Goal: Information Seeking & Learning: Get advice/opinions

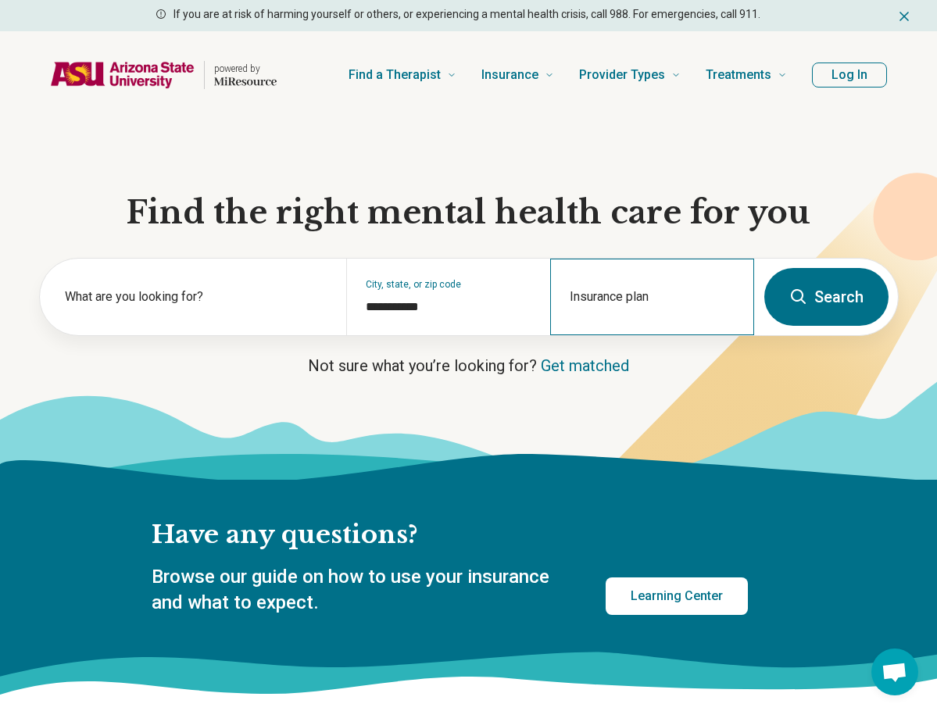
click at [638, 320] on div "Insurance plan" at bounding box center [652, 297] width 204 height 77
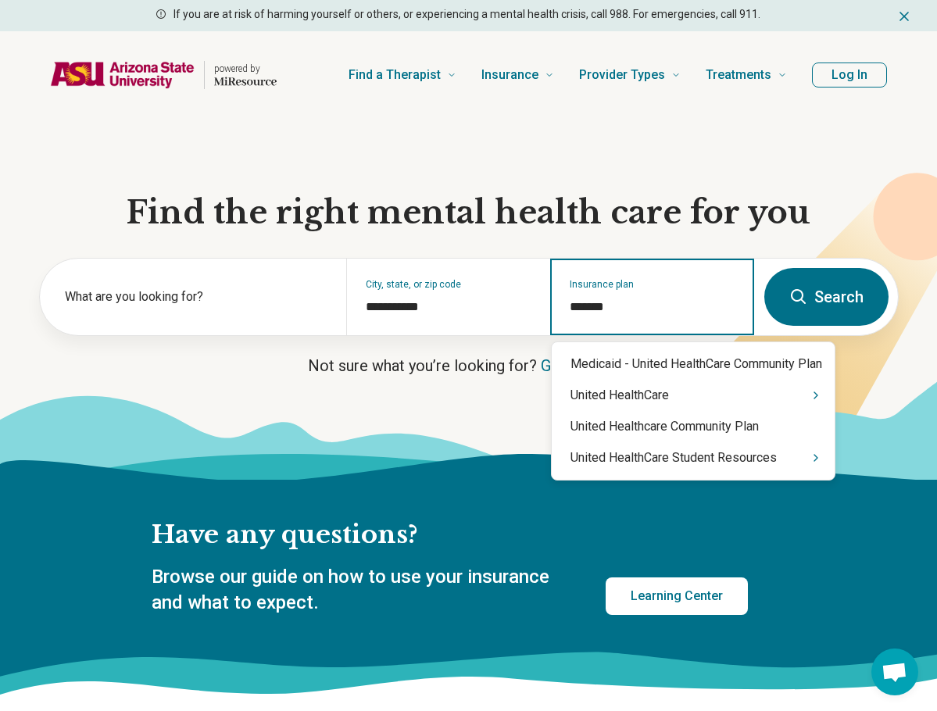
type input "********"
click at [694, 402] on div "United HealthCare" at bounding box center [693, 395] width 283 height 31
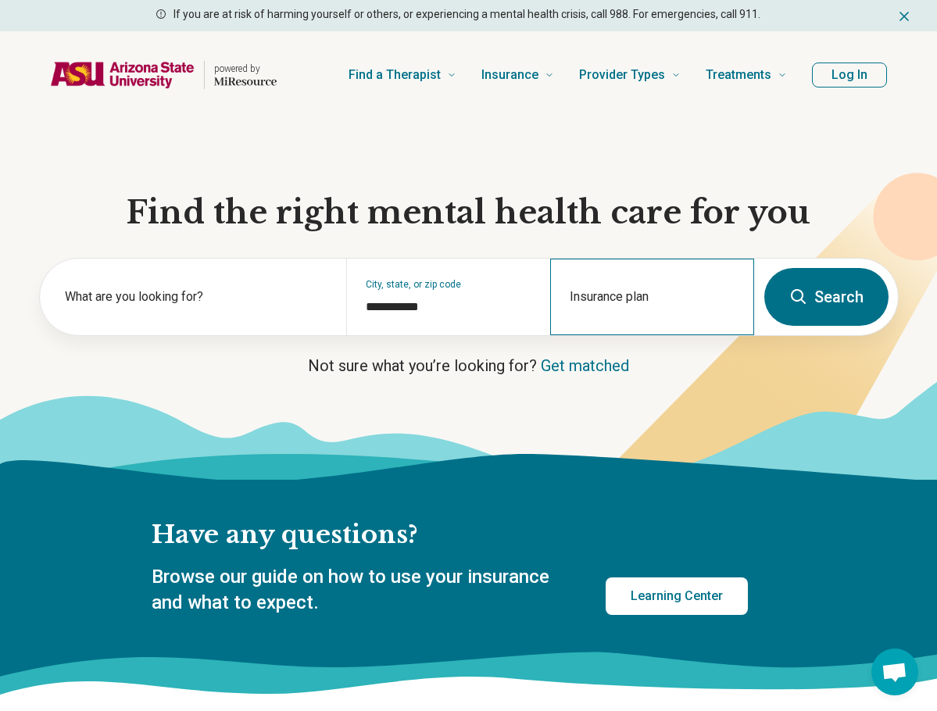
click at [614, 328] on div "Insurance plan" at bounding box center [652, 297] width 204 height 77
click at [636, 307] on input "Insurance plan" at bounding box center [653, 307] width 166 height 19
click at [617, 309] on input "Insurance plan" at bounding box center [653, 307] width 166 height 19
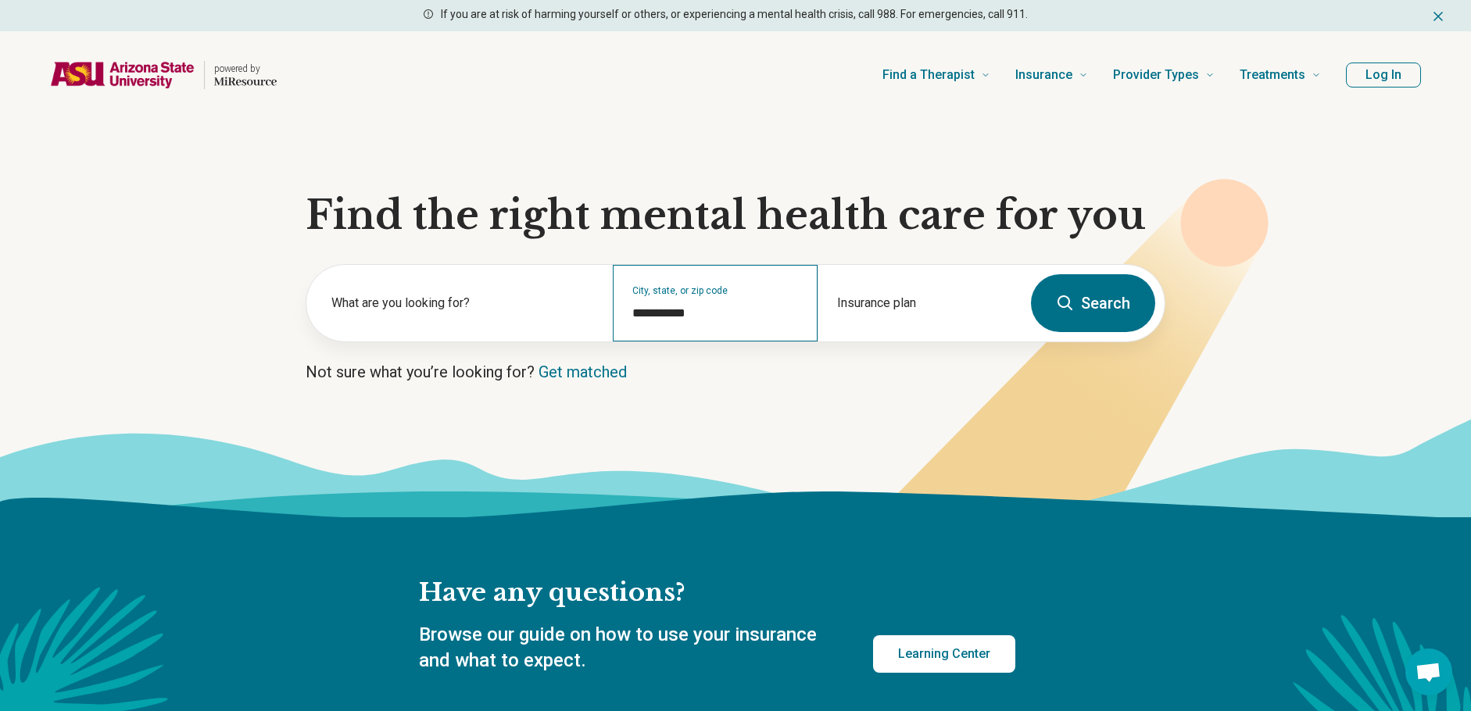
click at [735, 327] on div "**********" at bounding box center [715, 303] width 204 height 77
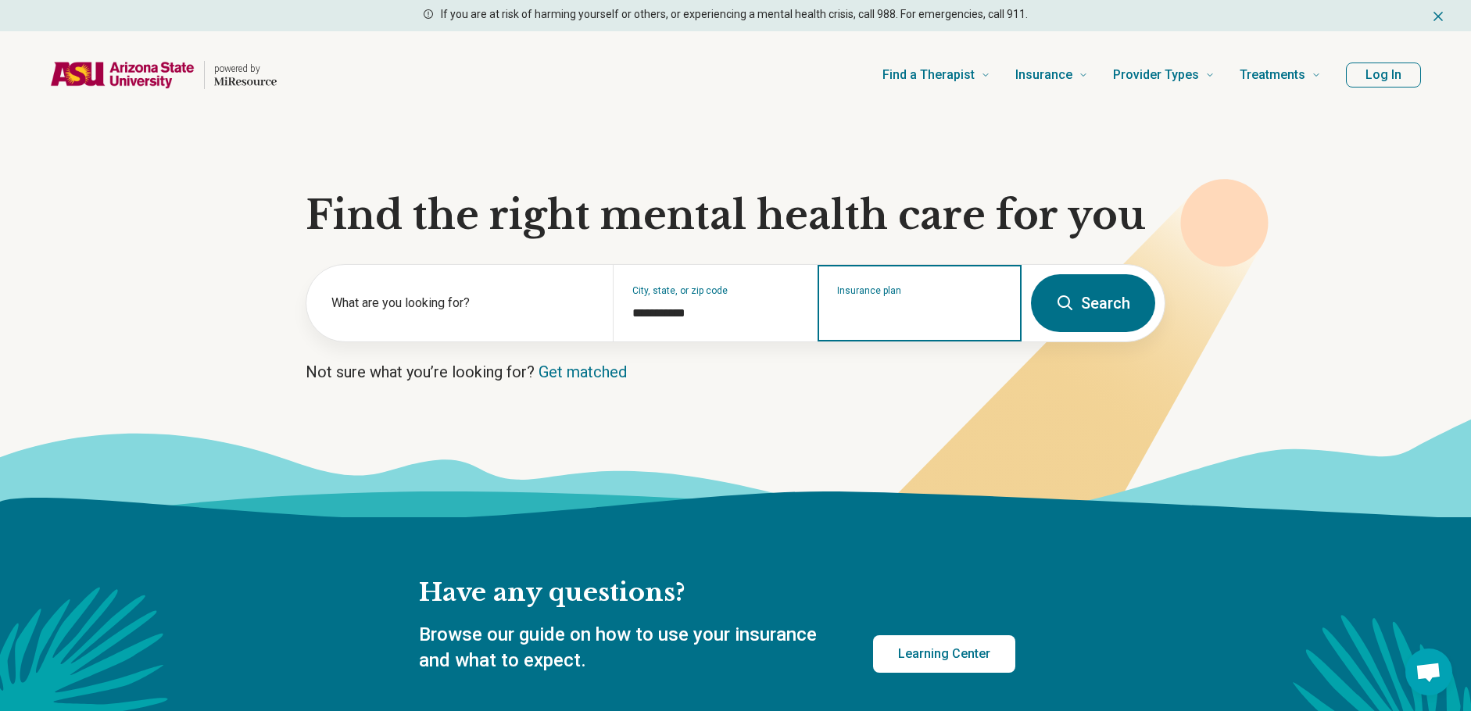
click at [881, 312] on input "Insurance plan" at bounding box center [920, 313] width 166 height 19
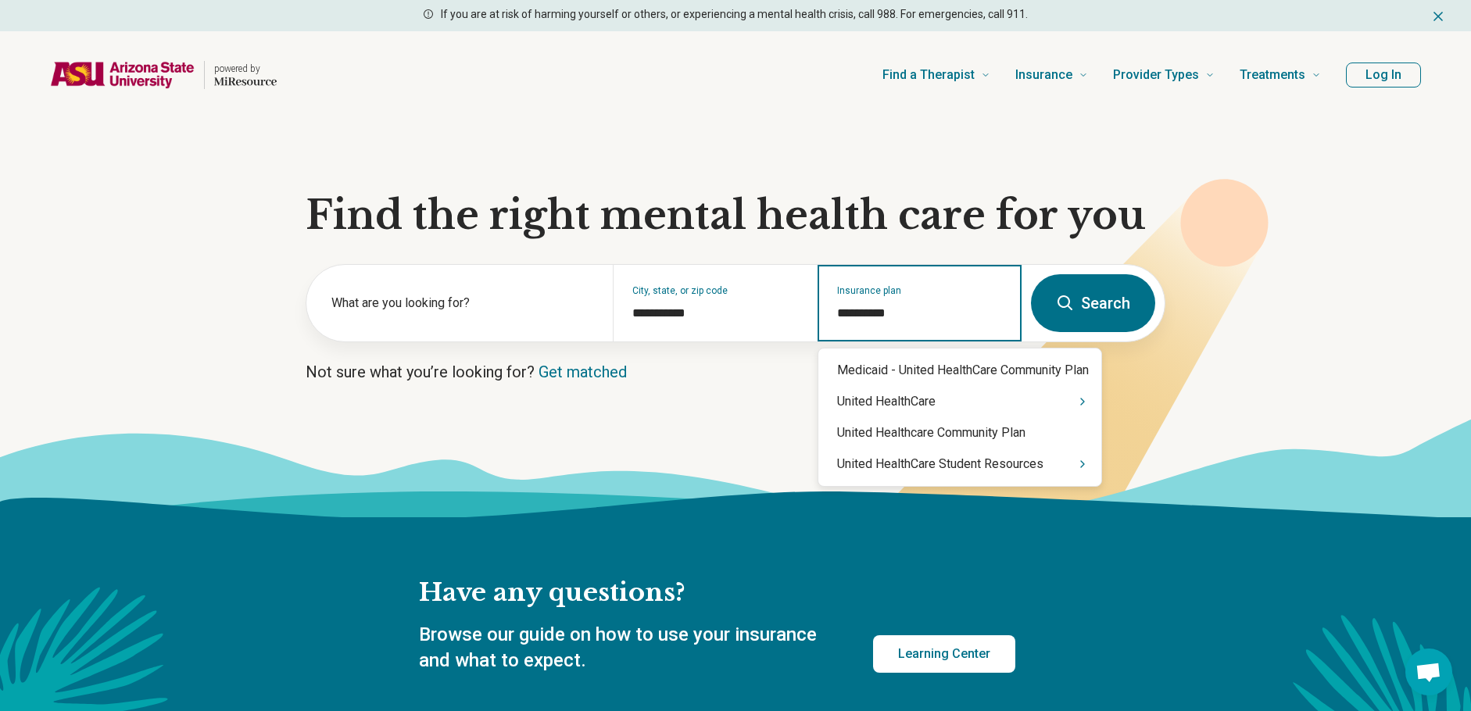
type input "**********"
click at [936, 402] on icon "Suggestions" at bounding box center [1082, 402] width 3 height 6
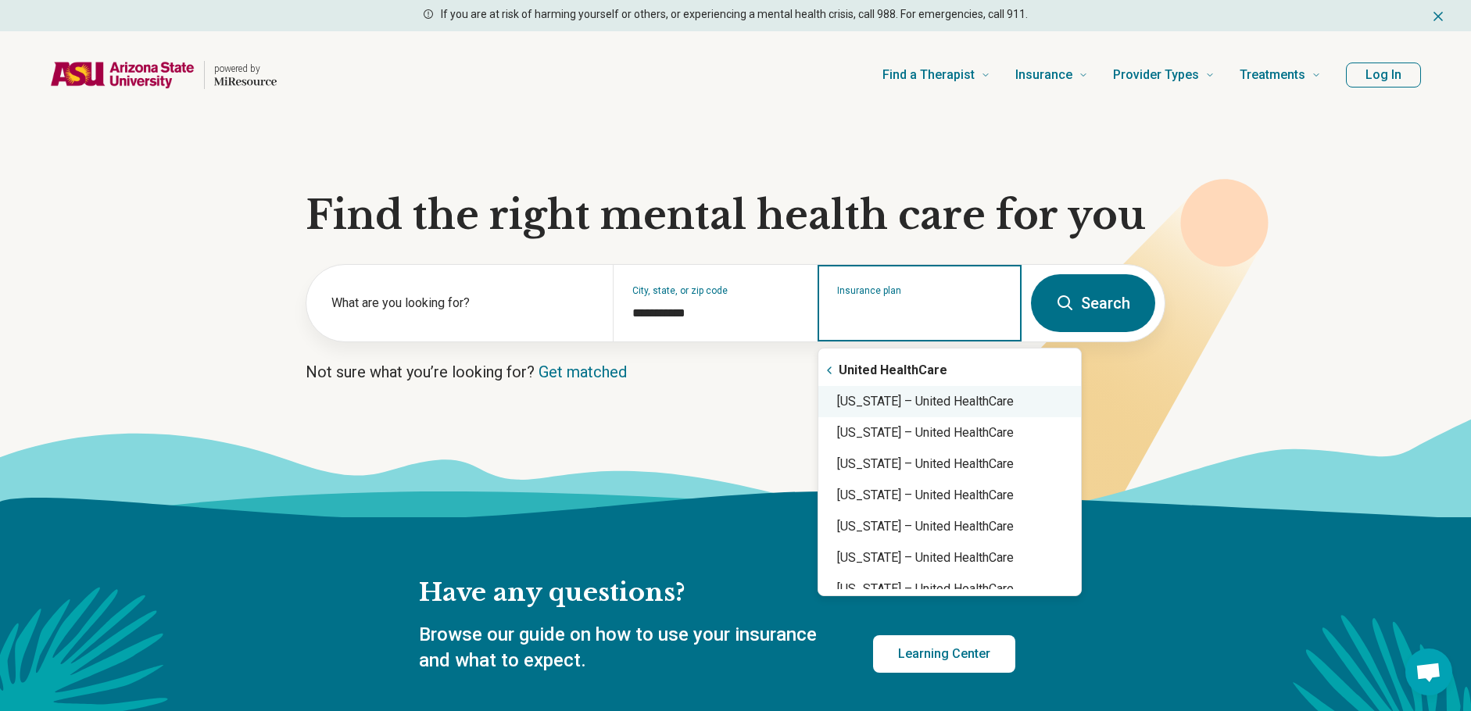
click at [905, 402] on div "Arizona – United HealthCare" at bounding box center [949, 401] width 263 height 31
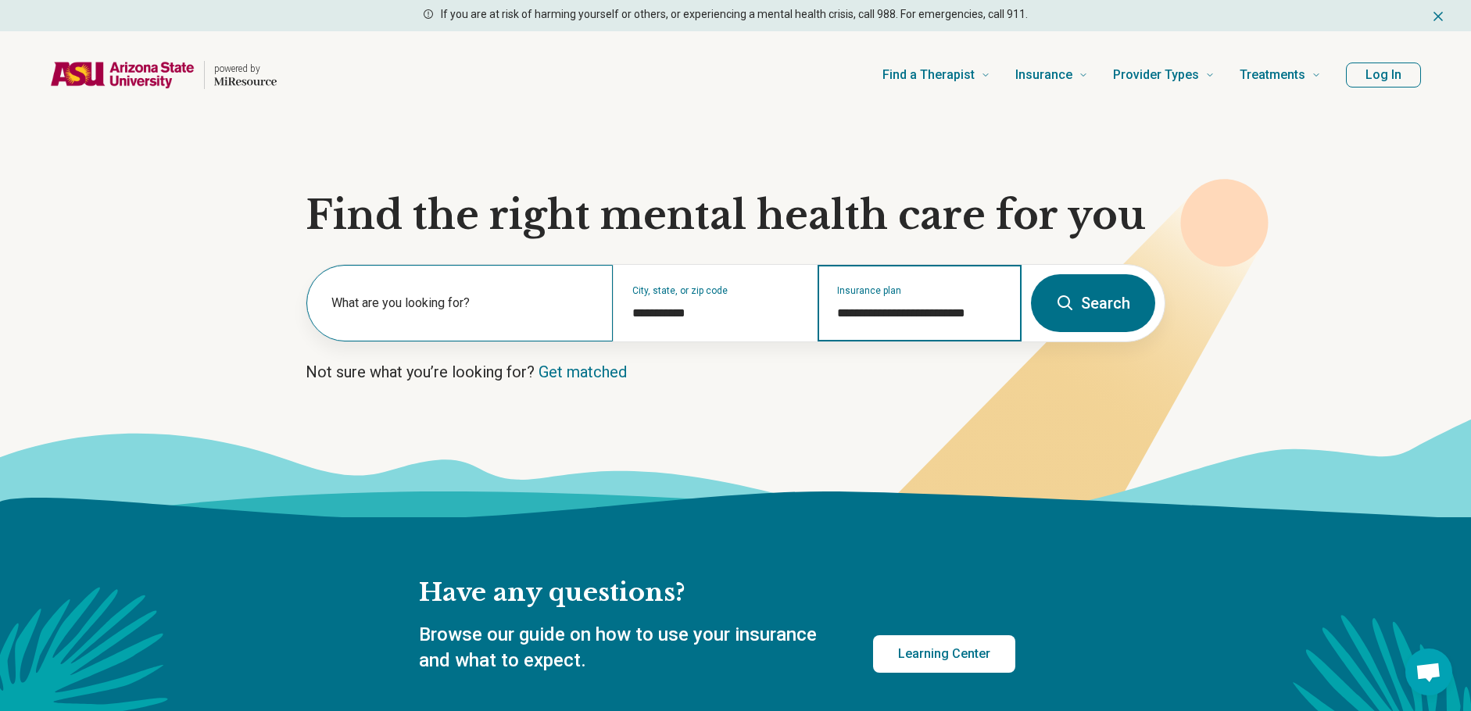
type input "**********"
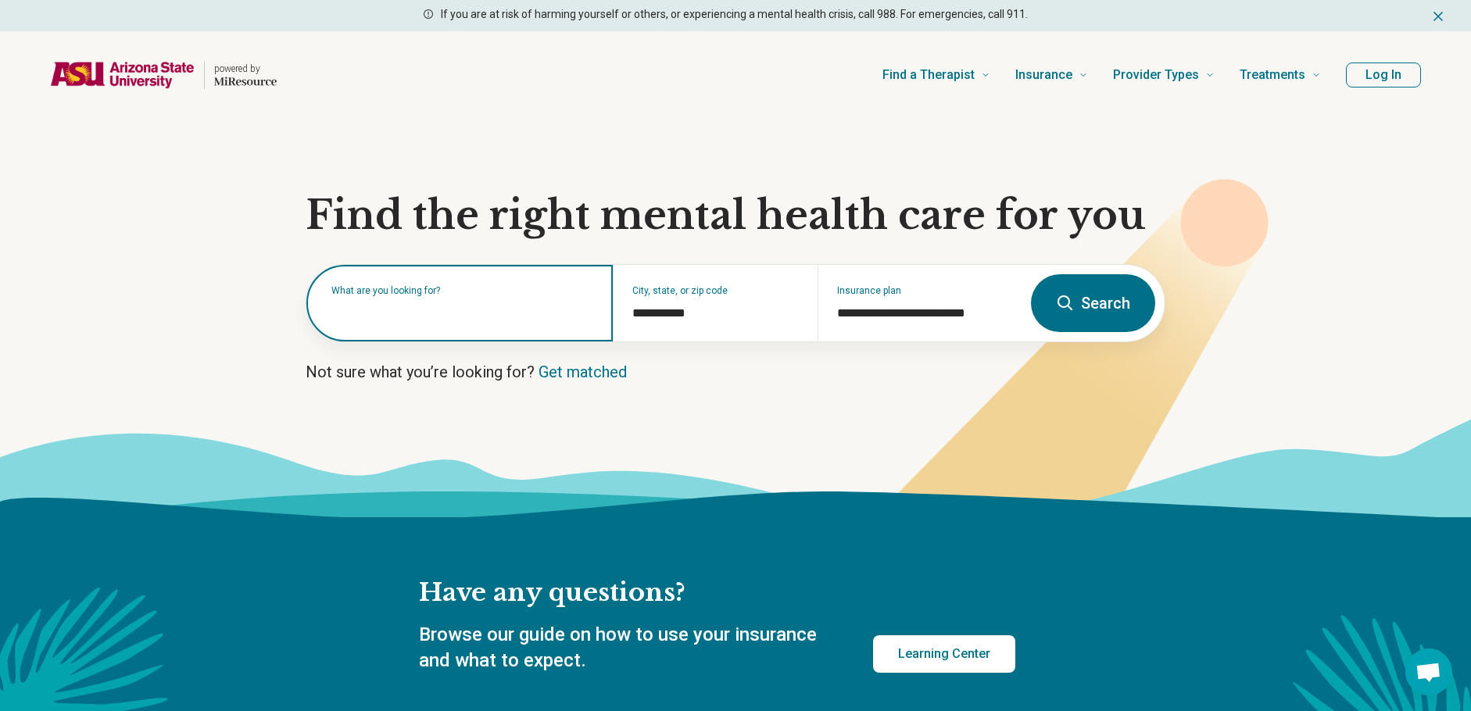
click at [498, 320] on div "What are you looking for?" at bounding box center [459, 303] width 306 height 77
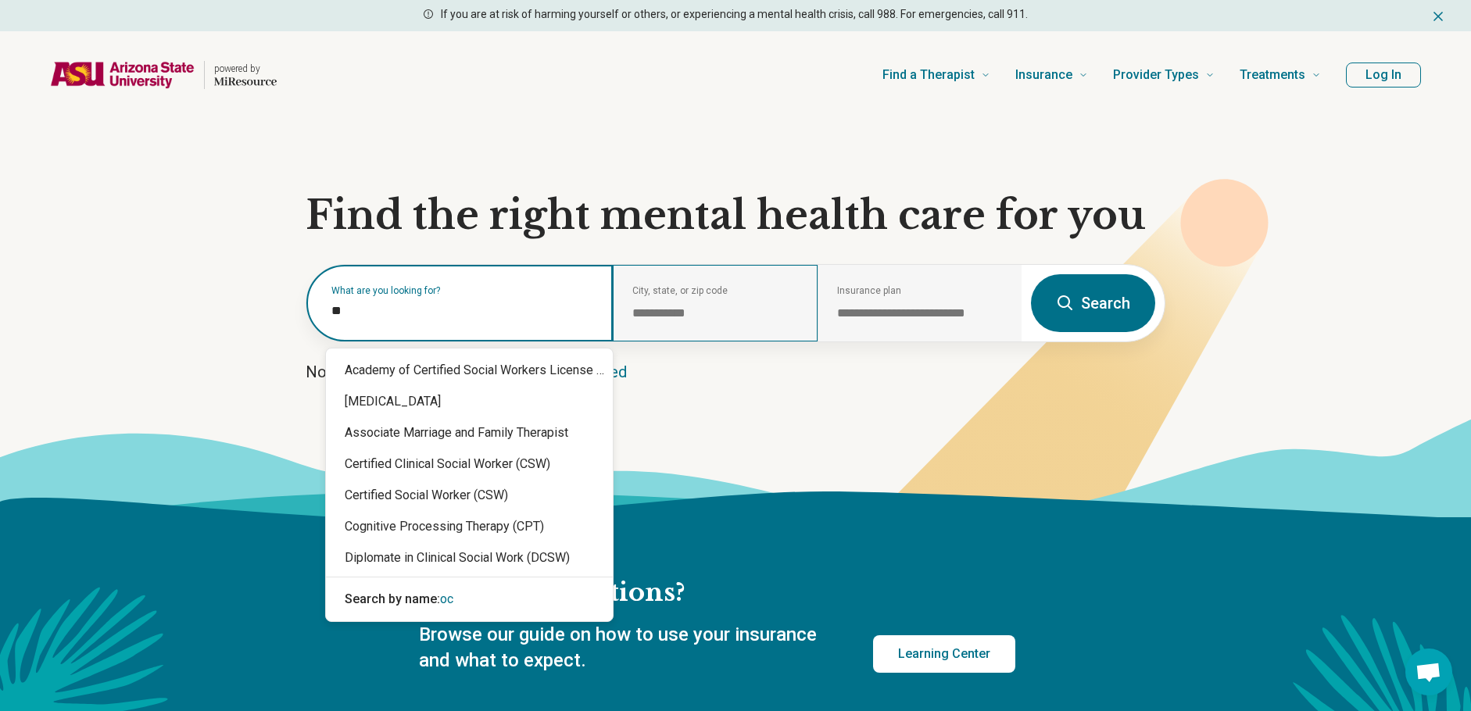
type input "***"
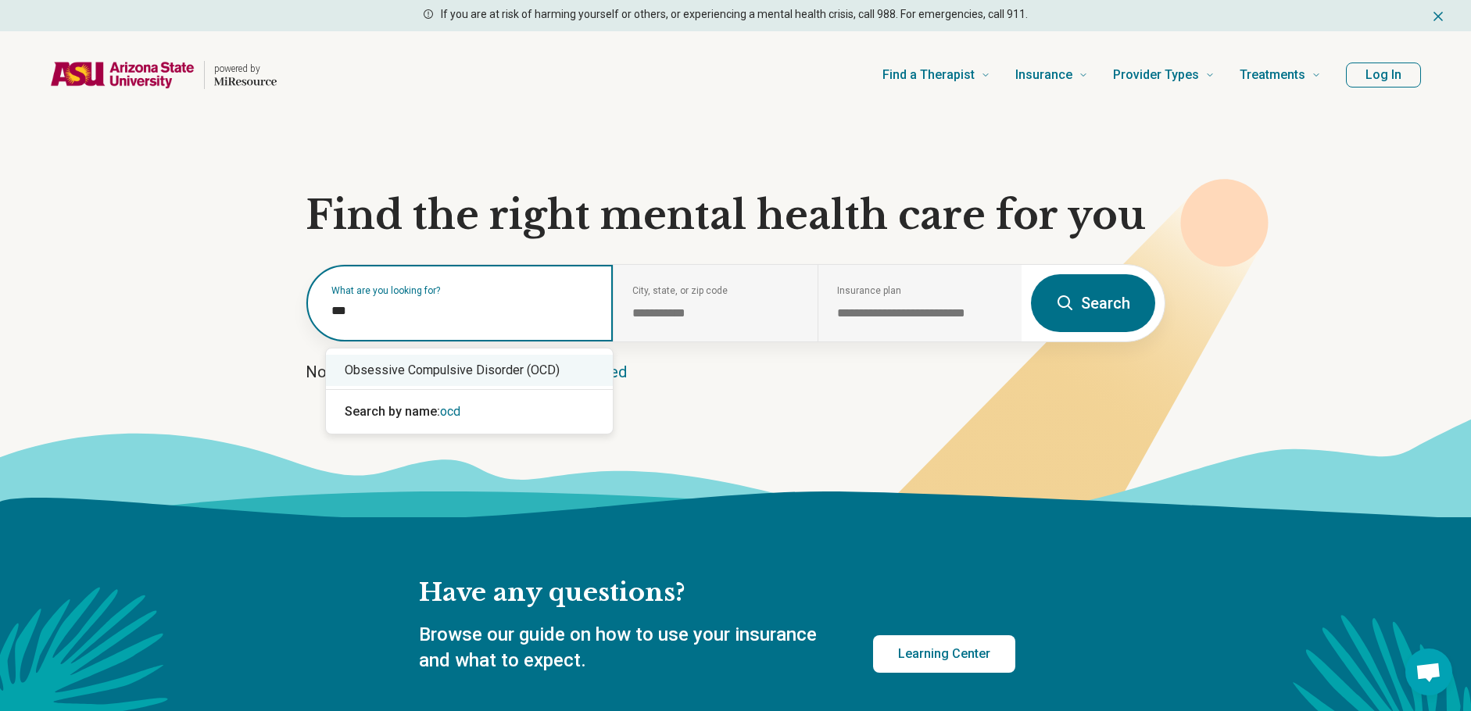
click at [556, 366] on div "Obsessive Compulsive Disorder (OCD)" at bounding box center [469, 370] width 287 height 31
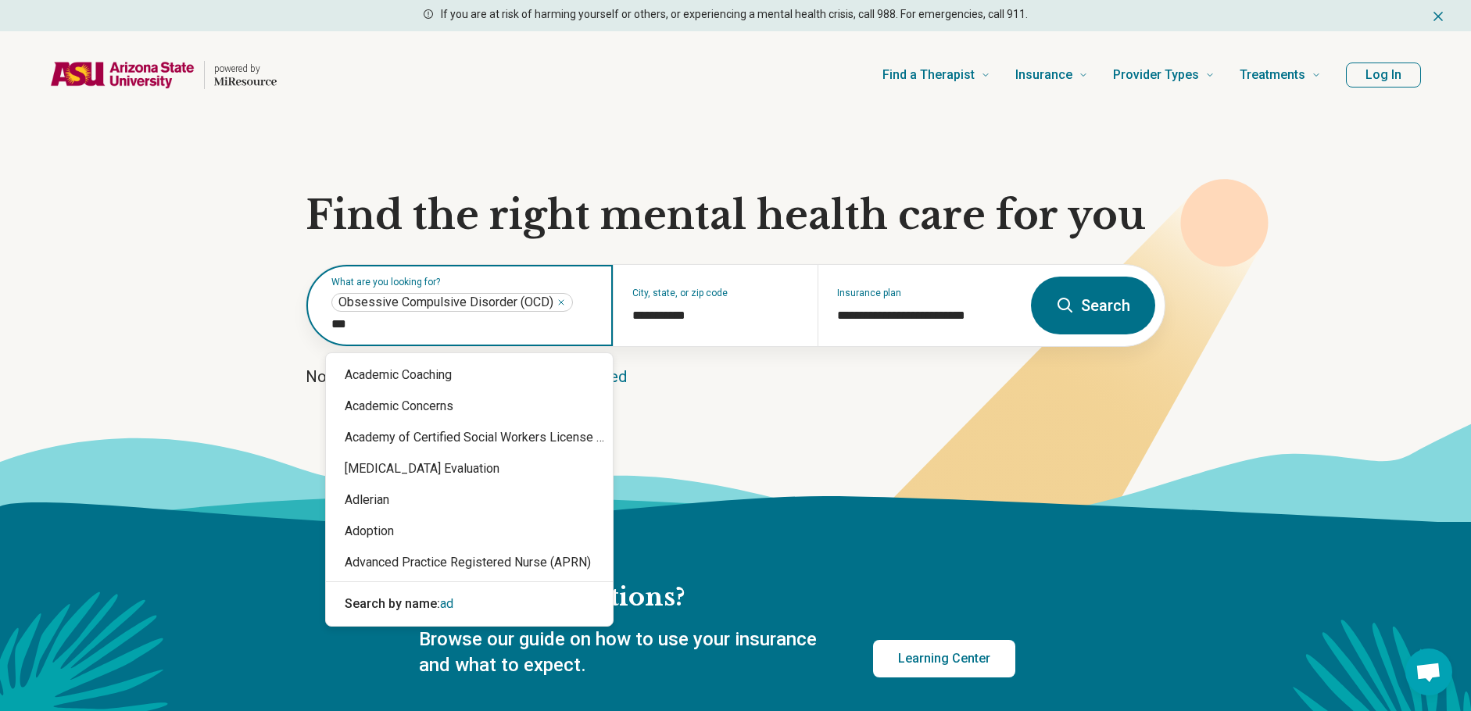
type input "****"
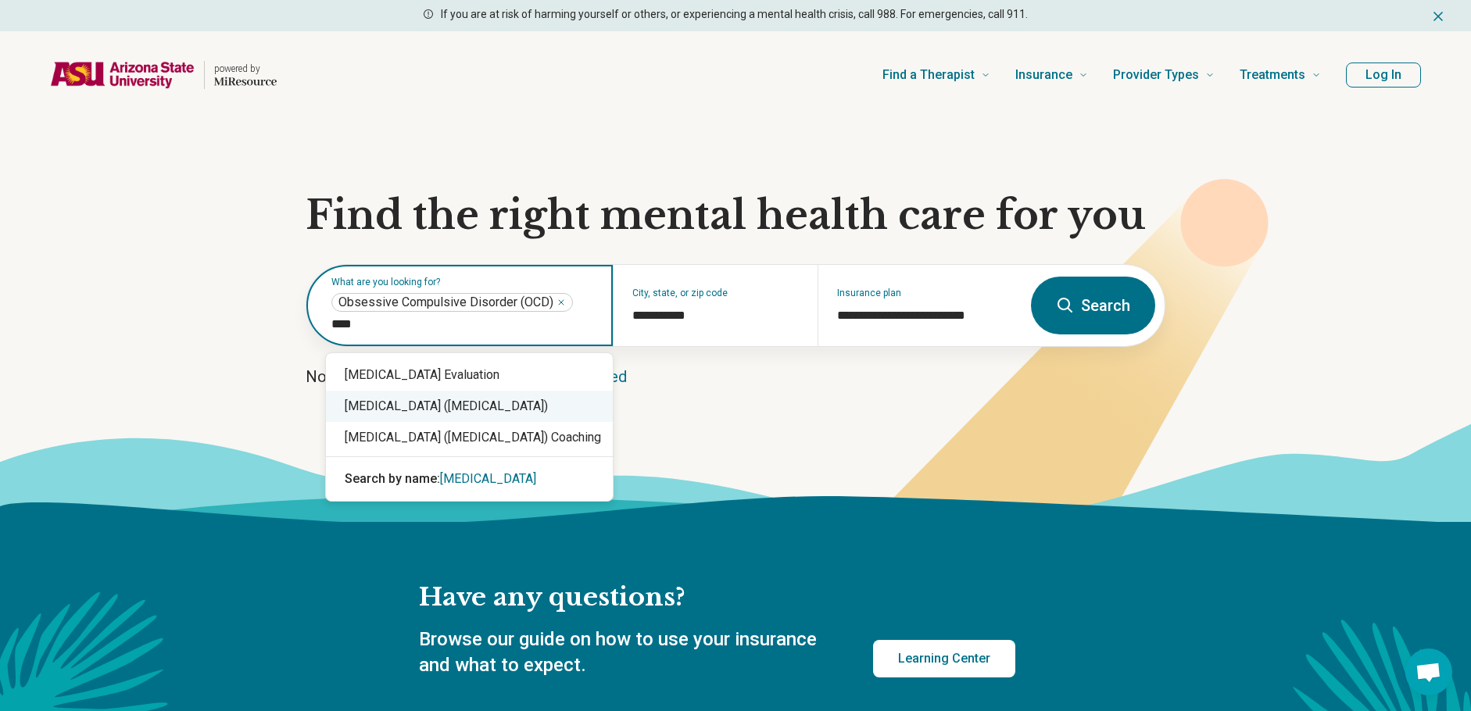
click at [525, 405] on div "Attention Deficit Hyperactivity Disorder (ADHD)" at bounding box center [469, 406] width 287 height 31
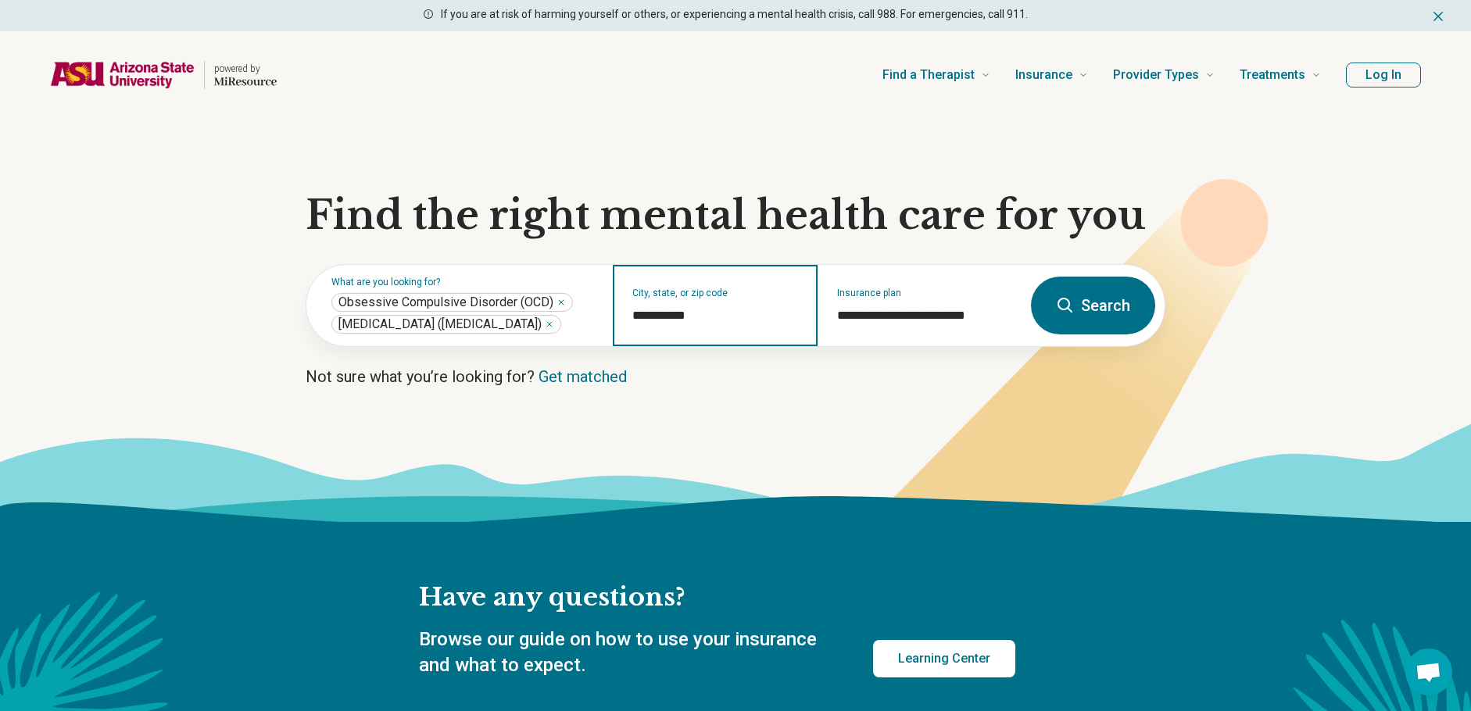
click at [725, 320] on input "**********" at bounding box center [715, 315] width 166 height 19
drag, startPoint x: 748, startPoint y: 329, endPoint x: 625, endPoint y: 329, distance: 122.7
click at [625, 329] on div "**********" at bounding box center [715, 305] width 204 height 81
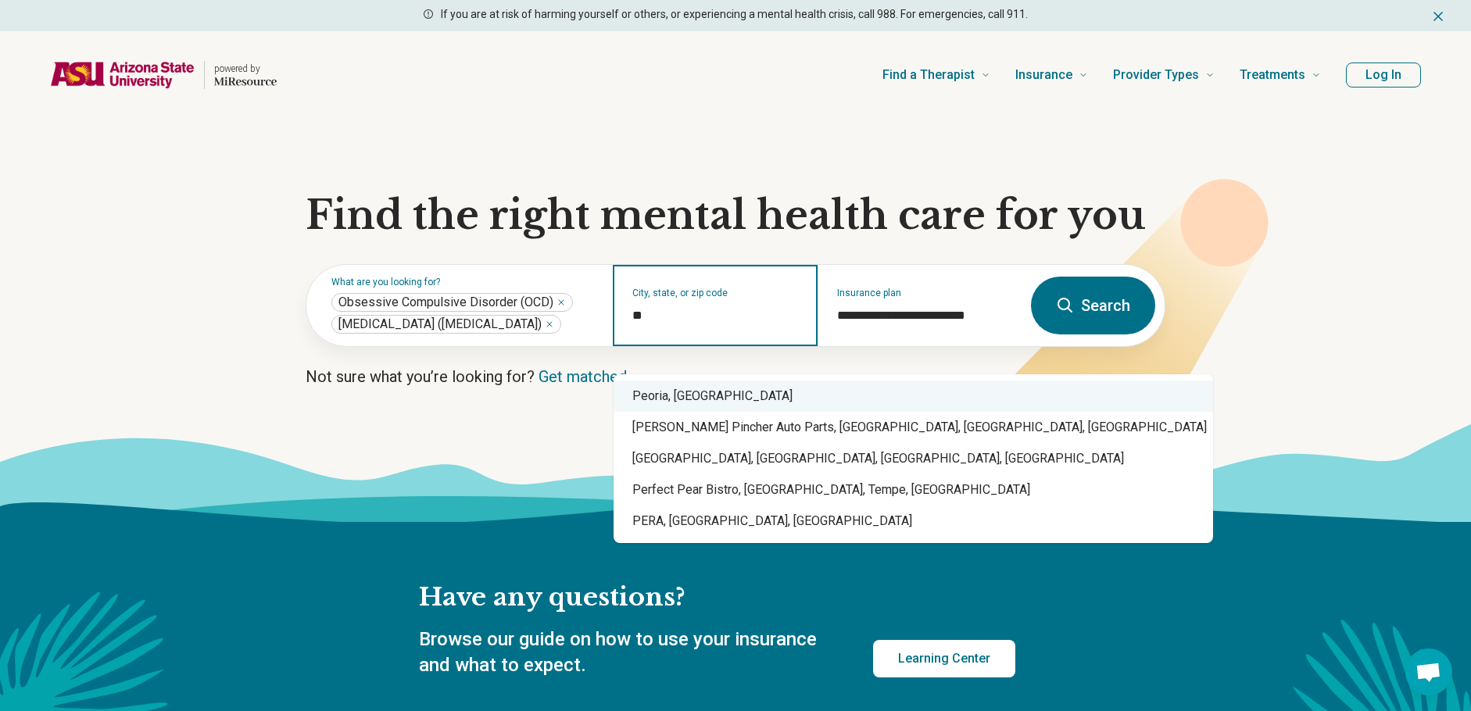
click at [835, 403] on div "Peoria, AZ" at bounding box center [912, 396] width 599 height 31
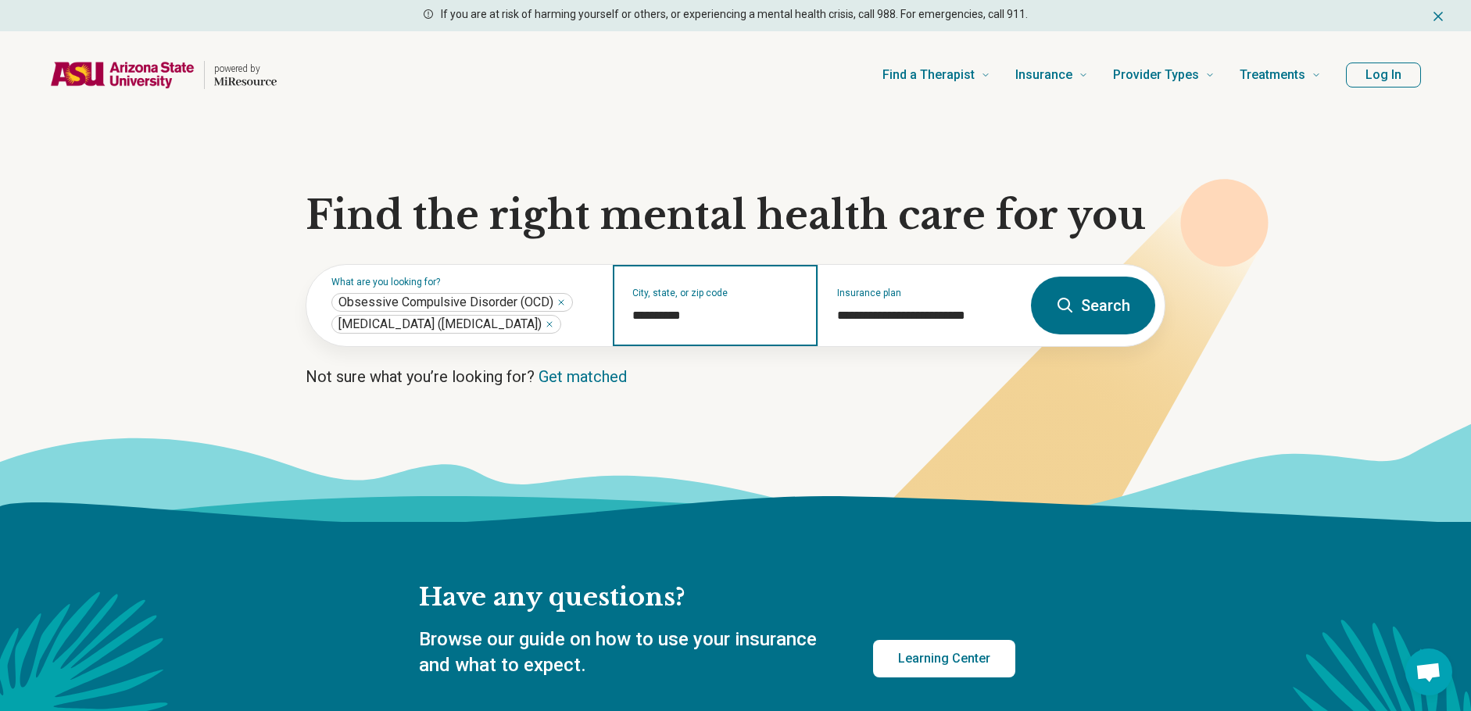
type input "**********"
click at [936, 314] on button "Search" at bounding box center [1093, 306] width 124 height 58
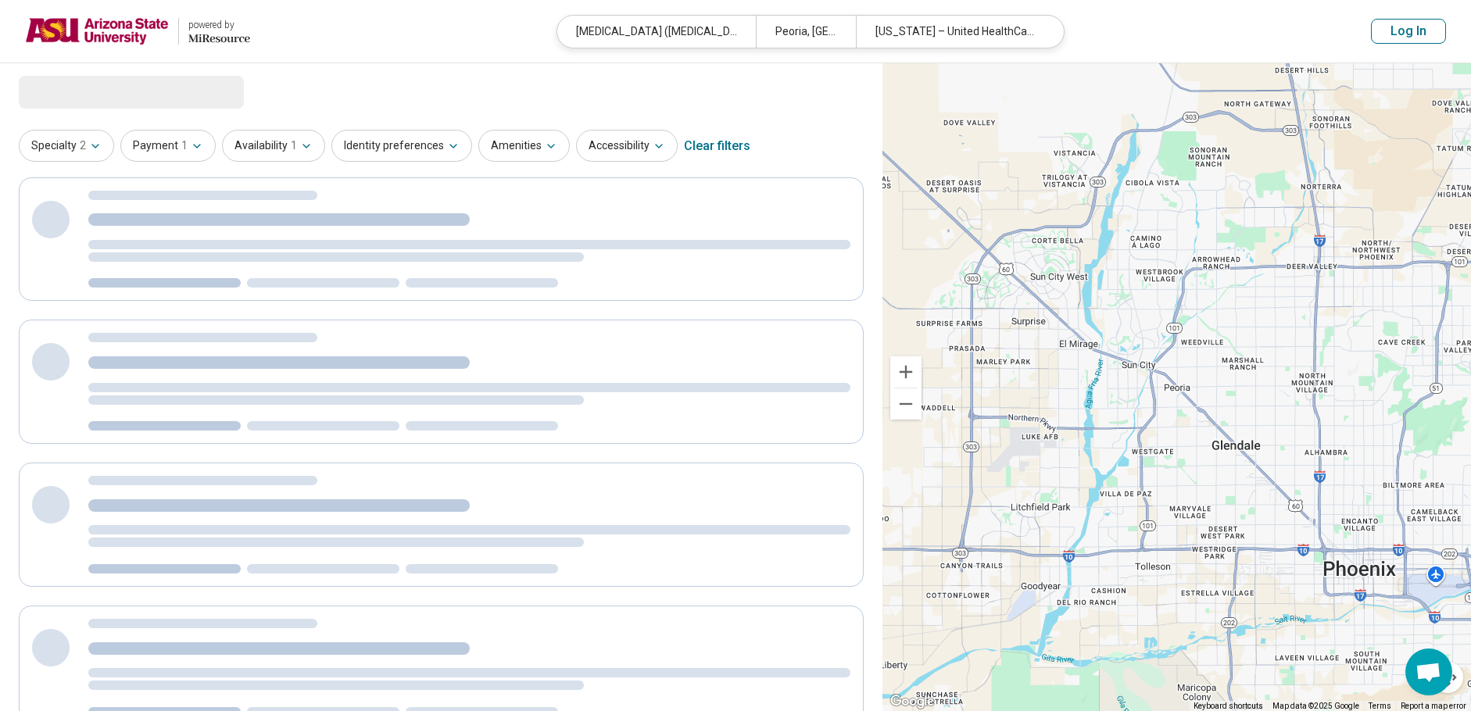
select select "***"
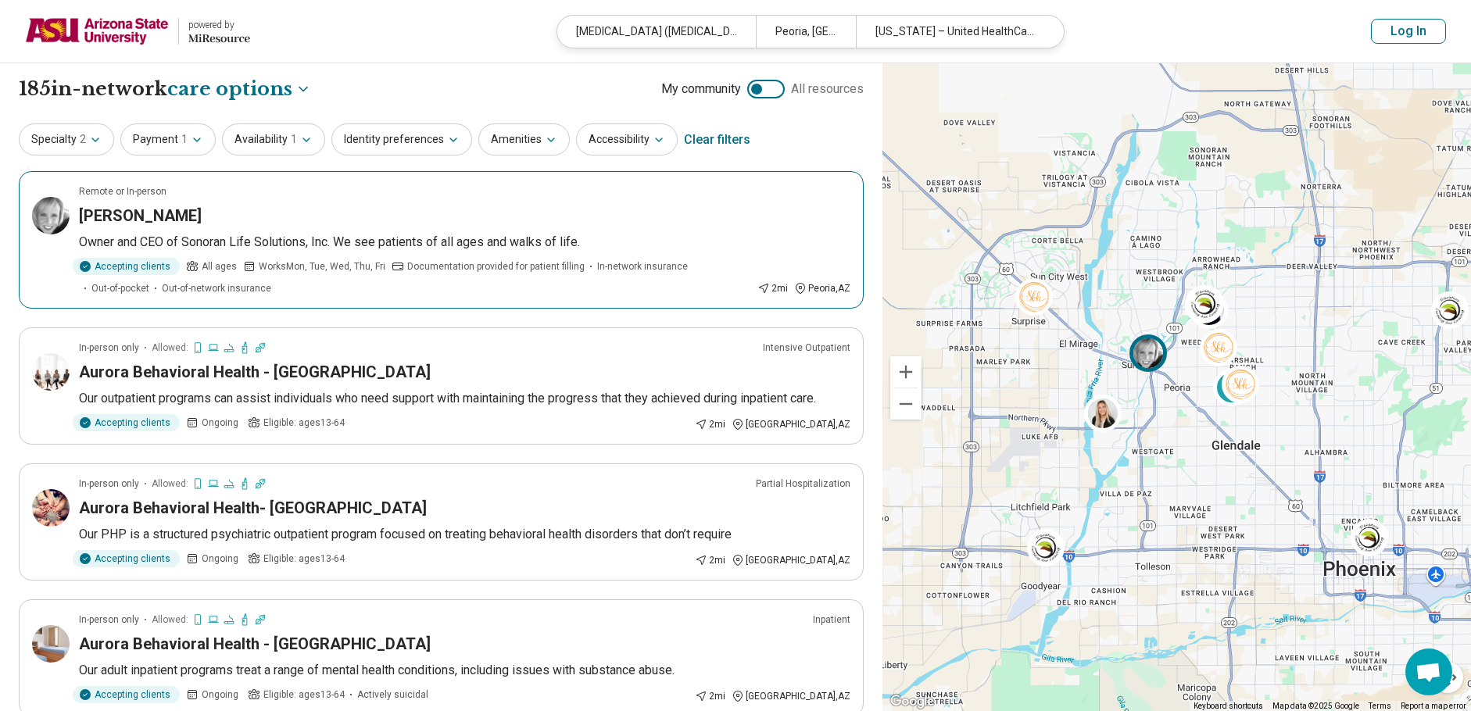
click at [492, 224] on div "Valerie Girod" at bounding box center [464, 216] width 771 height 22
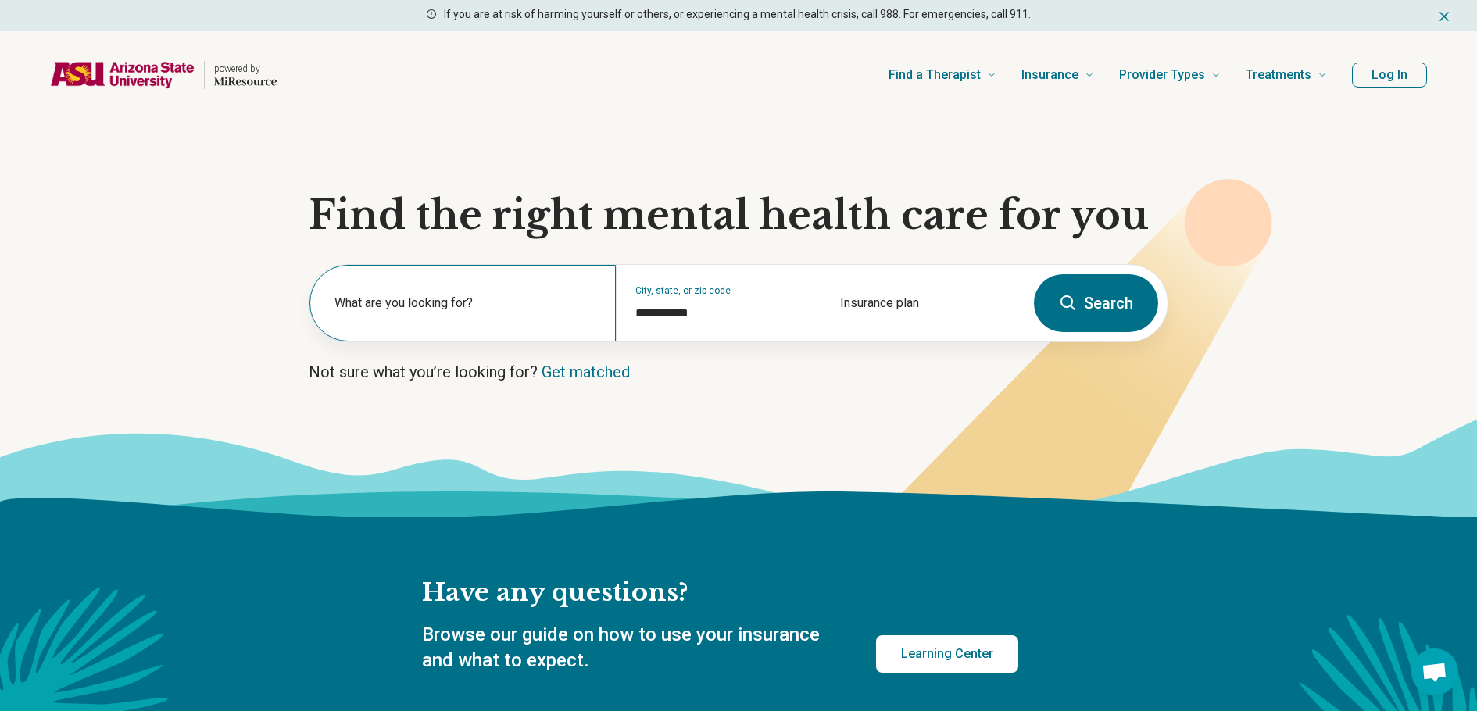
click at [592, 299] on label "What are you looking for?" at bounding box center [465, 303] width 263 height 19
click at [494, 318] on input "text" at bounding box center [465, 311] width 263 height 19
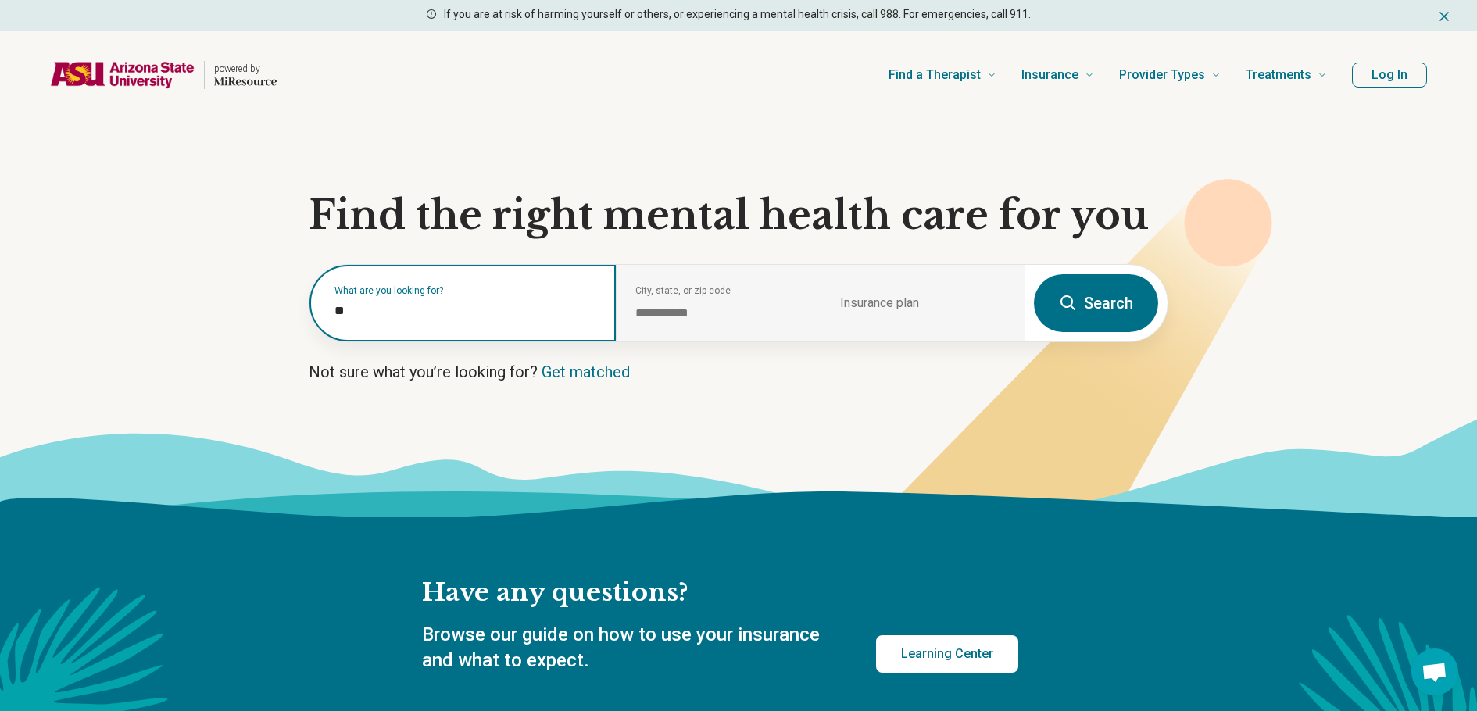
type input "***"
click at [494, 379] on div "Obsessive Compulsive Disorder (OCD)" at bounding box center [472, 370] width 287 height 31
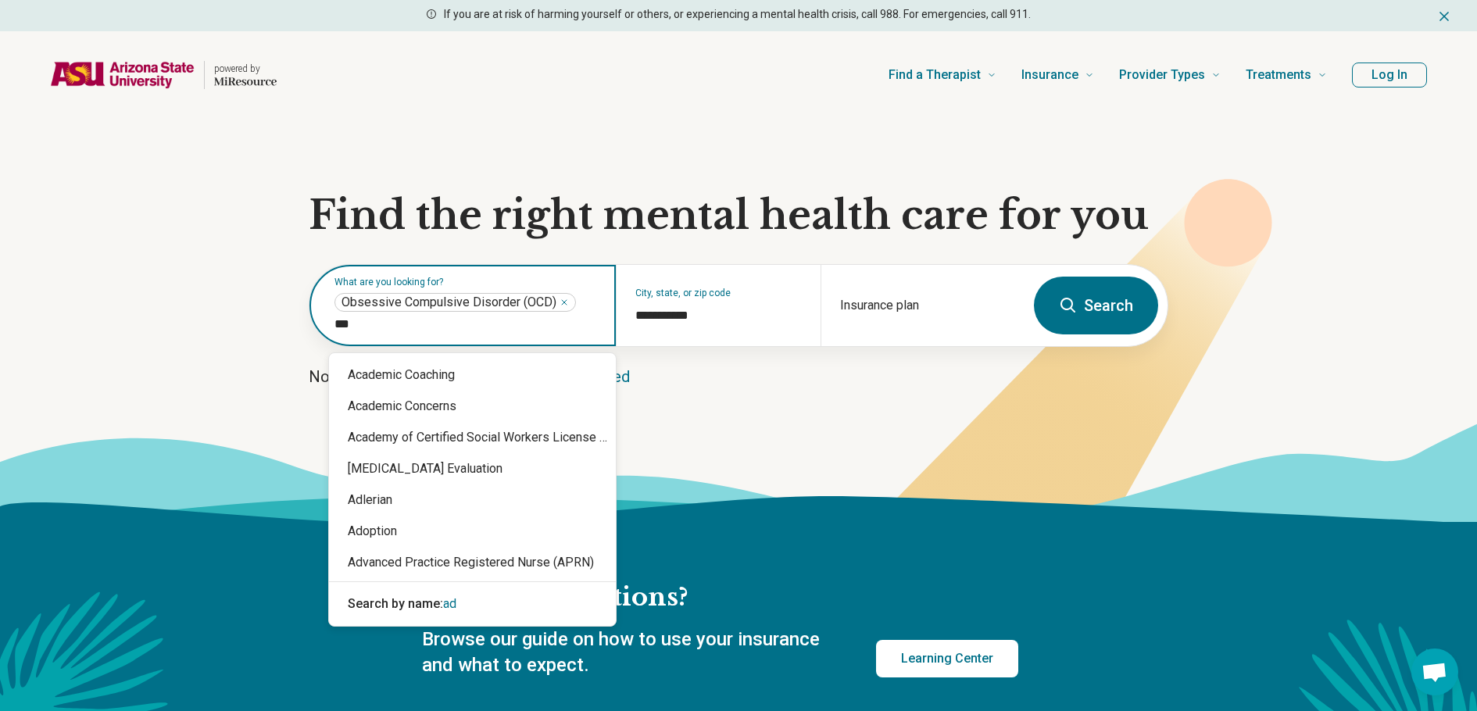
type input "****"
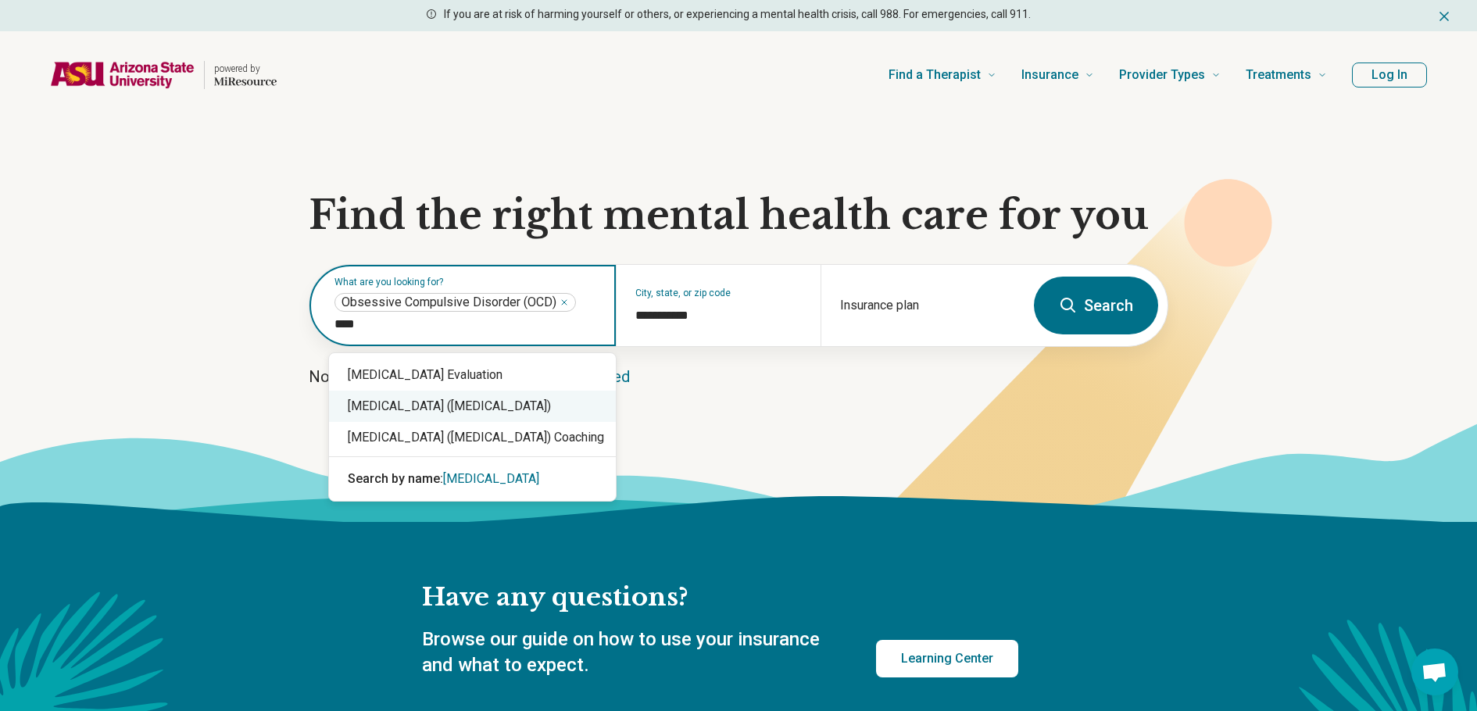
click at [482, 399] on div "Attention Deficit Hyperactivity Disorder (ADHD)" at bounding box center [472, 406] width 287 height 31
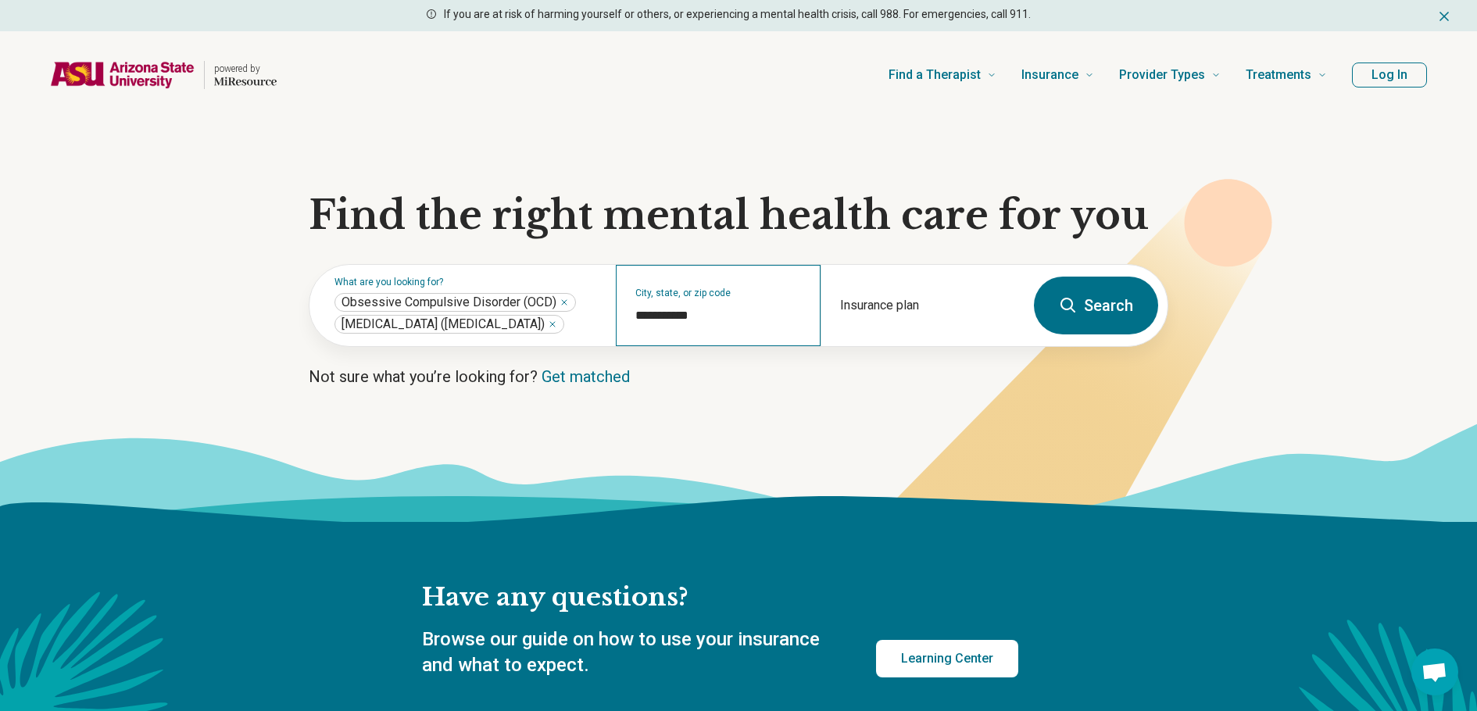
click at [707, 346] on div "**********" at bounding box center [718, 305] width 204 height 81
drag, startPoint x: 693, startPoint y: 332, endPoint x: 615, endPoint y: 327, distance: 78.3
click at [615, 327] on div "**********" at bounding box center [666, 305] width 715 height 81
click at [699, 338] on div "**********" at bounding box center [718, 305] width 204 height 81
click at [681, 323] on input "**********" at bounding box center [718, 315] width 166 height 19
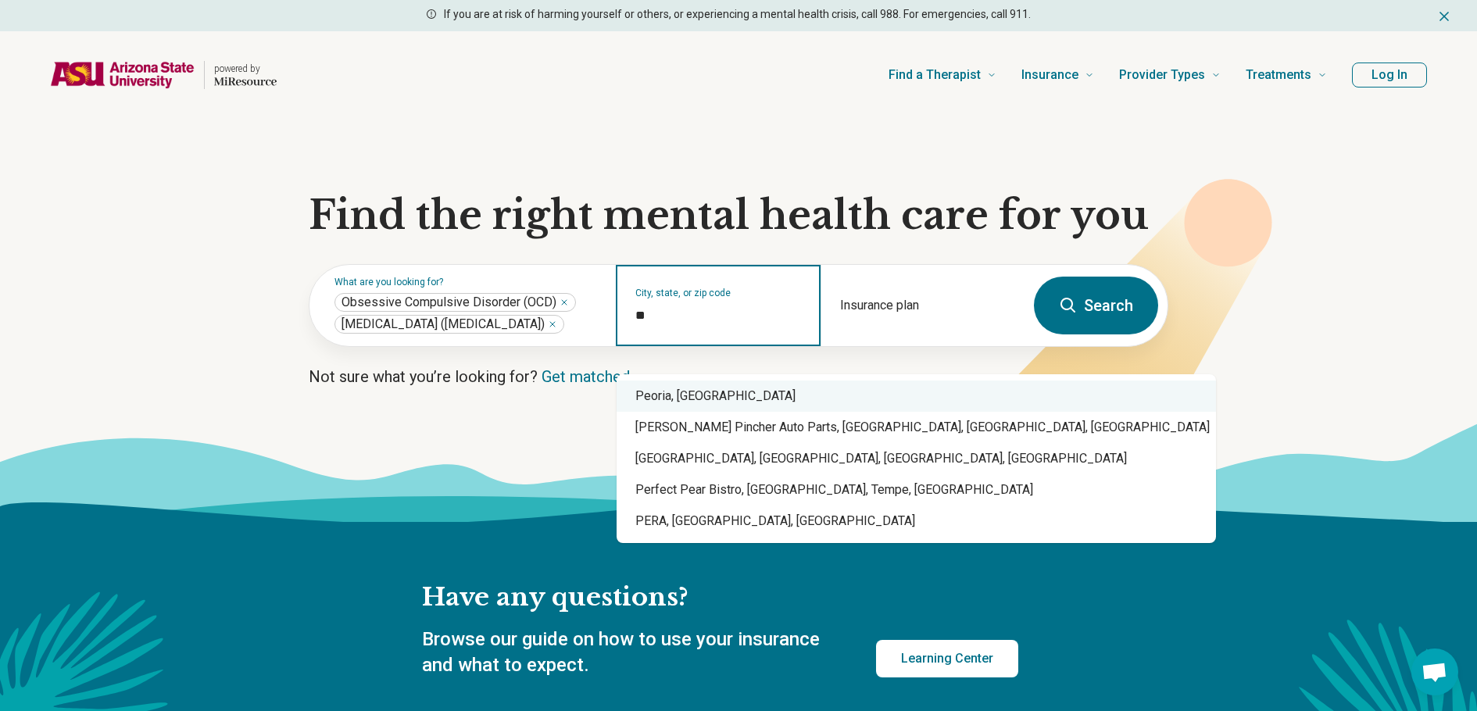
click at [722, 385] on div "Peoria, AZ" at bounding box center [916, 396] width 599 height 31
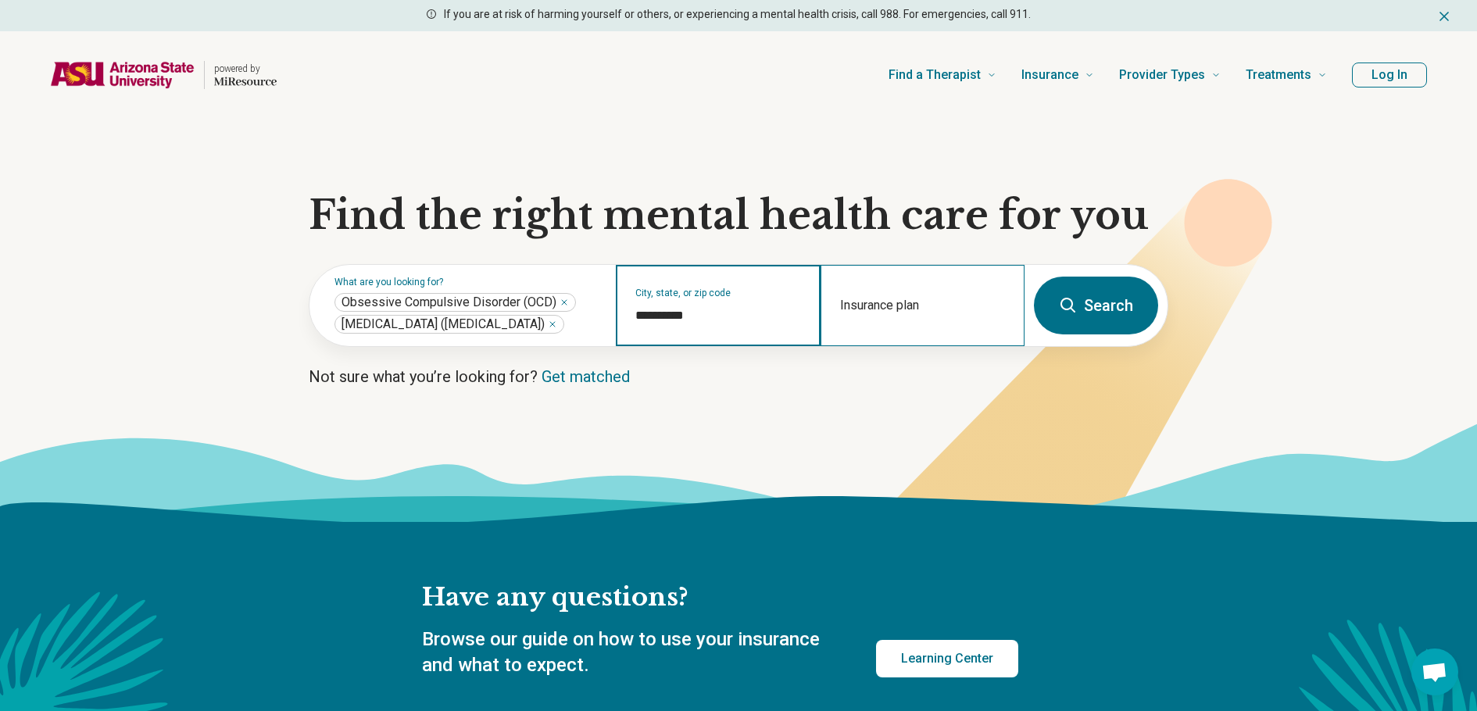
type input "**********"
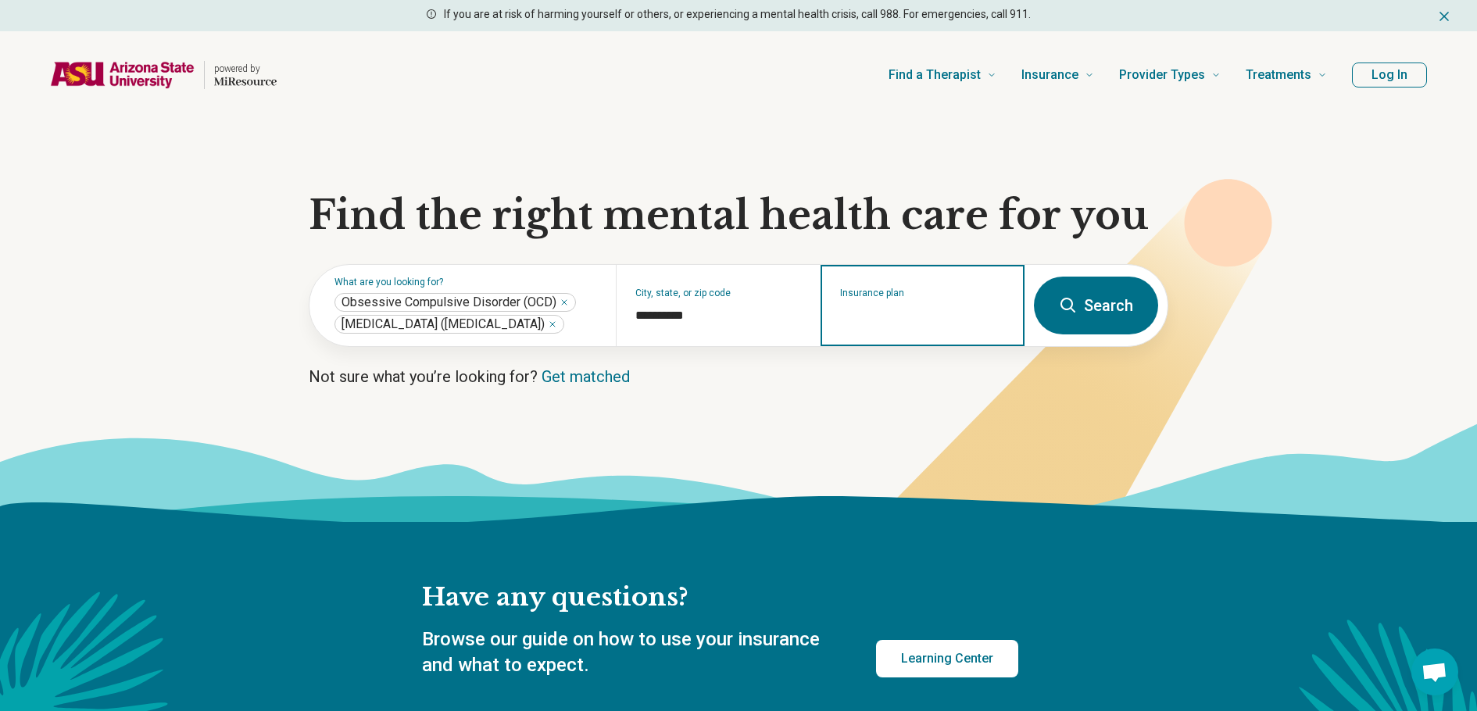
click at [936, 322] on input "Insurance plan" at bounding box center [923, 315] width 166 height 19
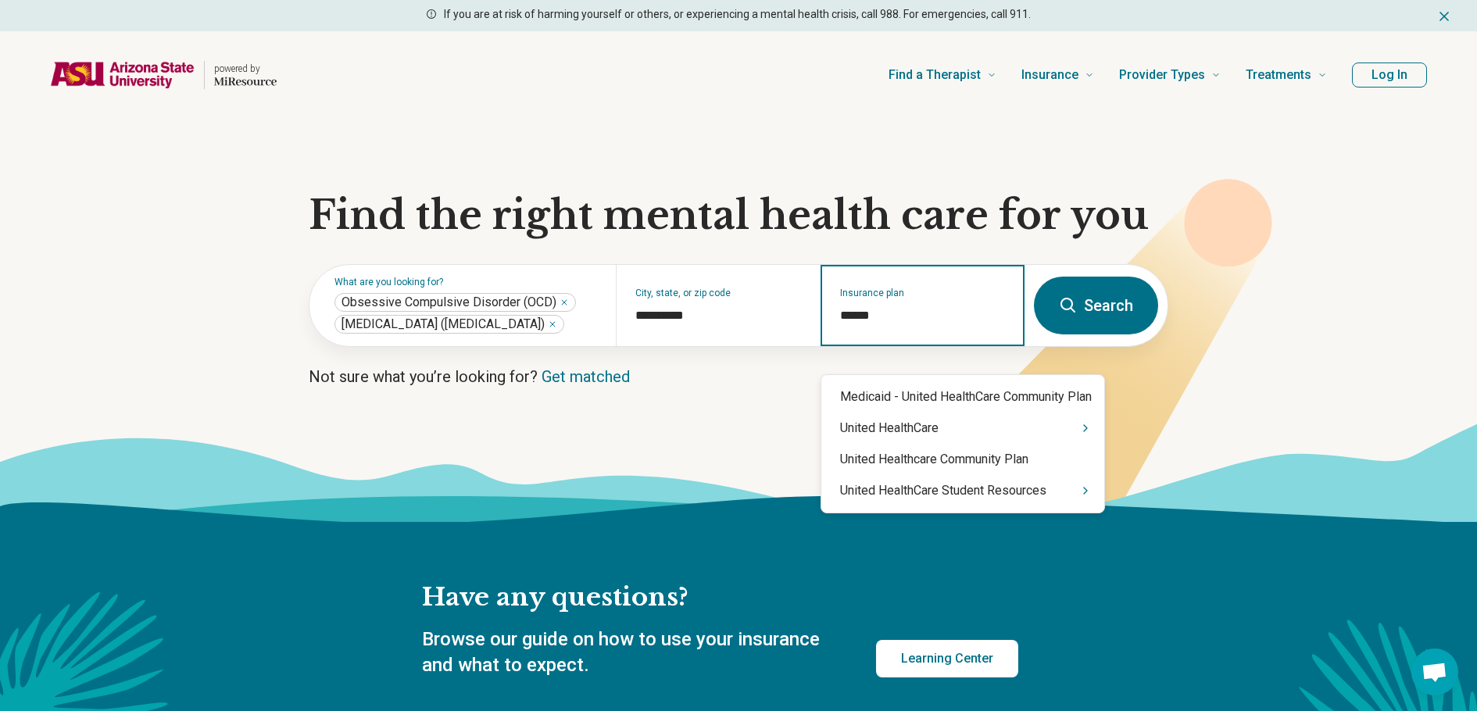
type input "******"
click at [936, 428] on icon "Suggestions" at bounding box center [1085, 428] width 13 height 13
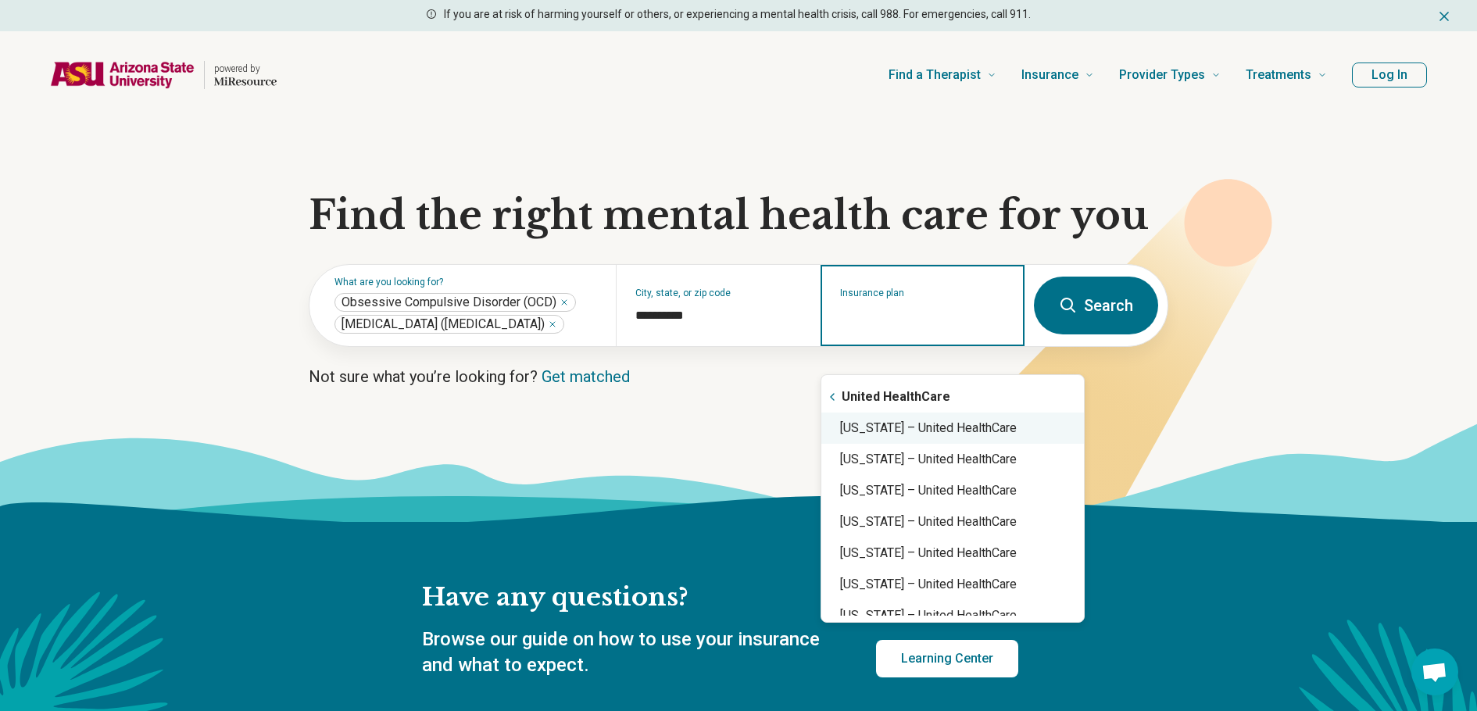
click at [936, 430] on div "Arizona – United HealthCare" at bounding box center [952, 428] width 263 height 31
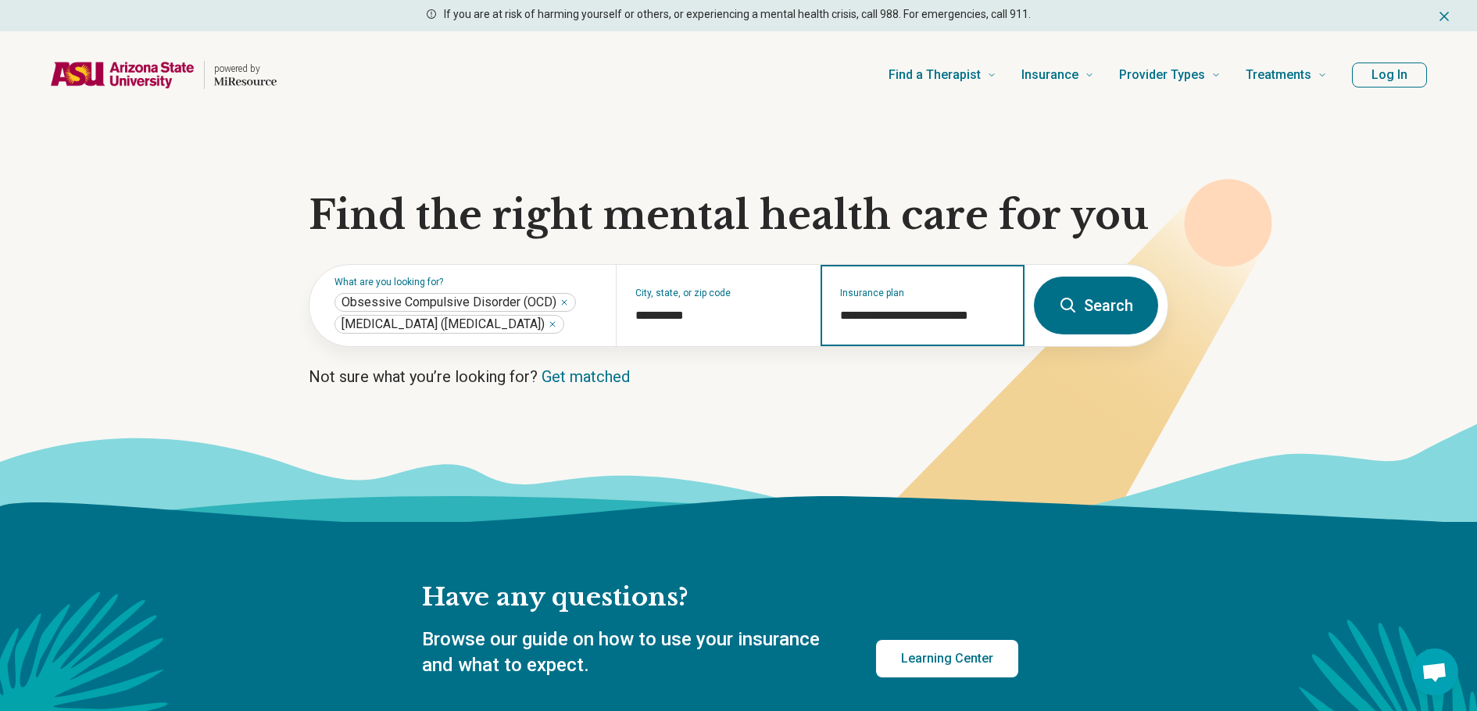
type input "**********"
click at [936, 334] on button "Search" at bounding box center [1096, 306] width 124 height 58
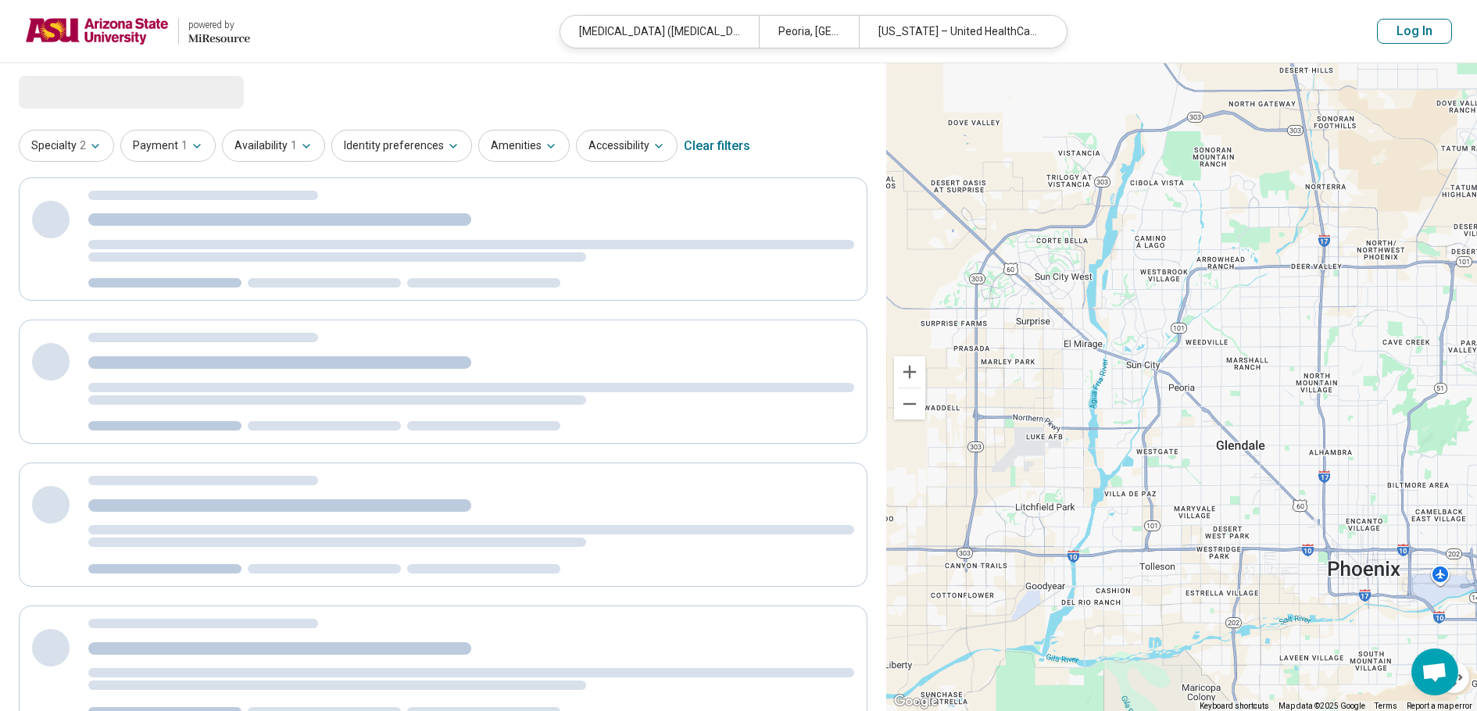
select select "***"
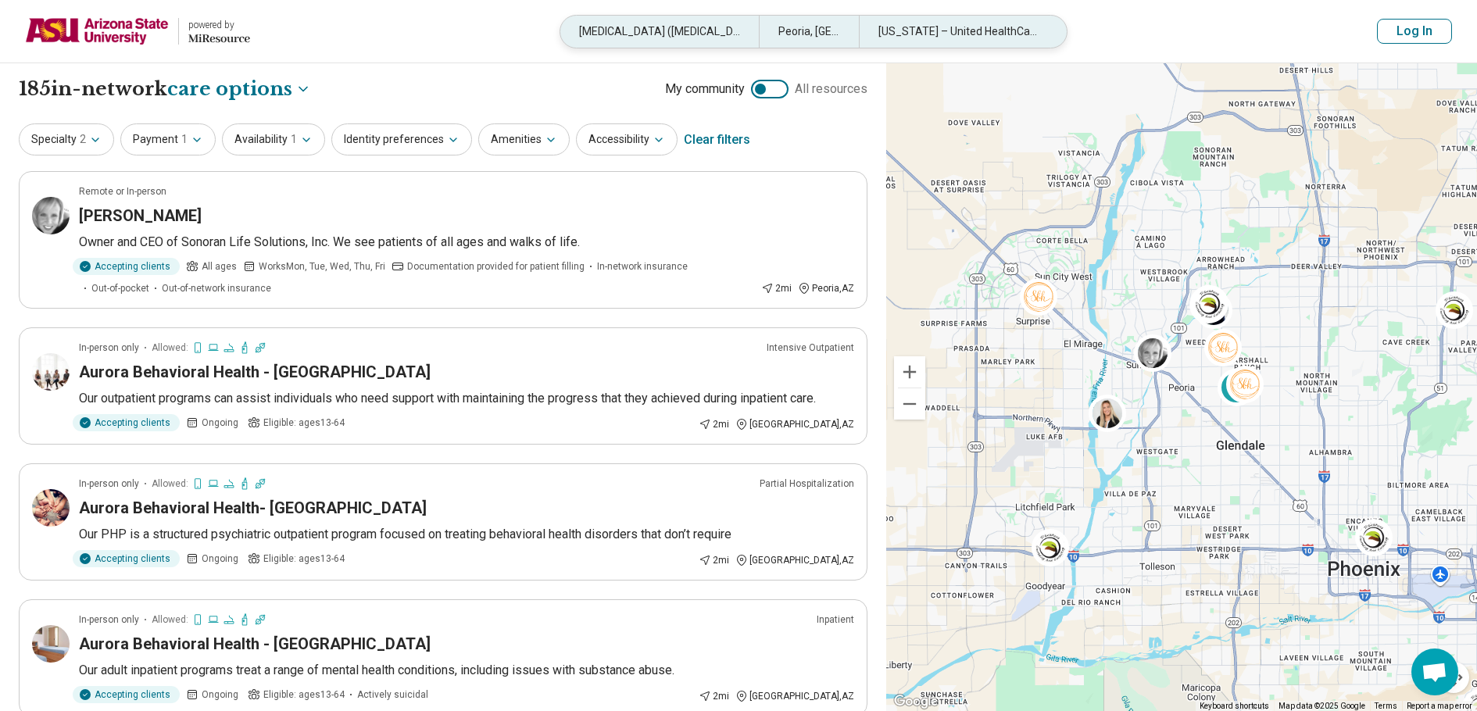
click at [650, 41] on div "Attention Deficit Hyperactivity Disorder (ADHD), Obsessive Compulsive Disorder …" at bounding box center [659, 32] width 198 height 32
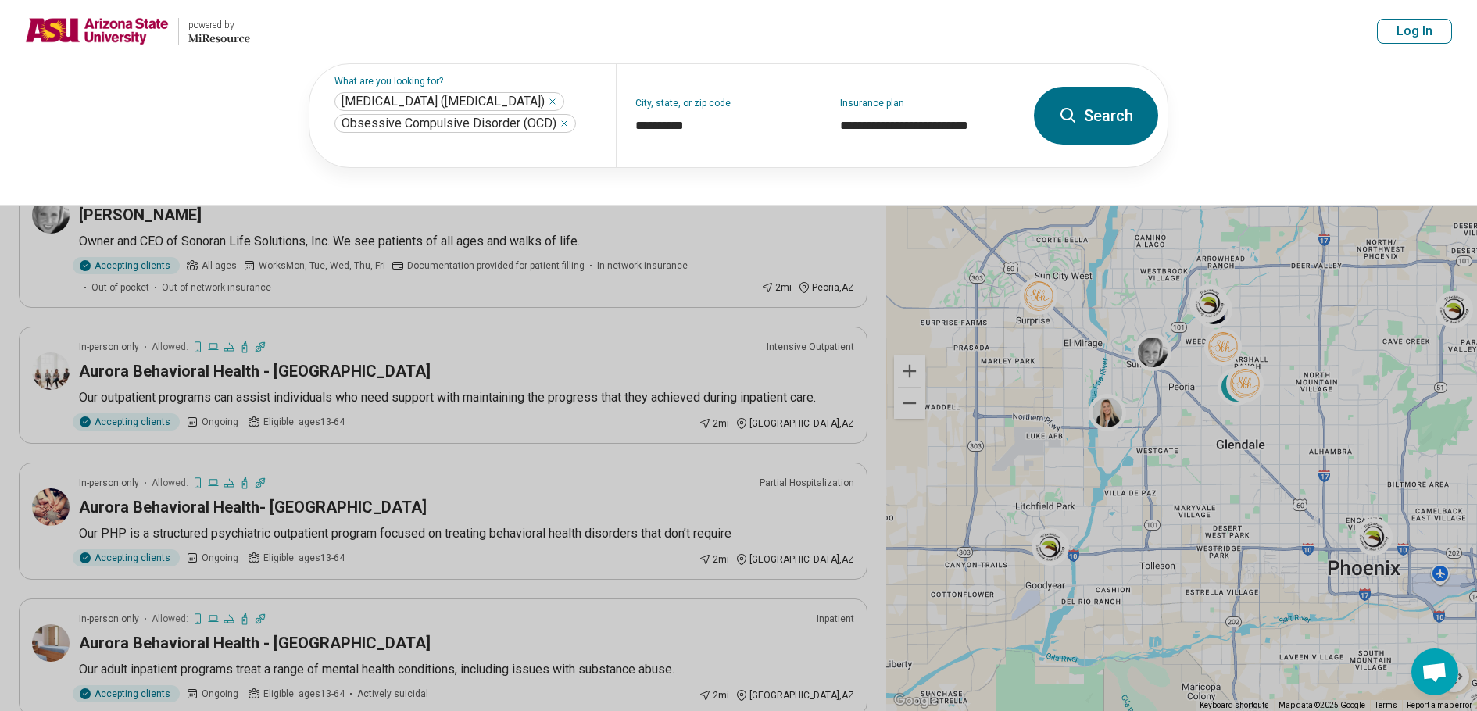
click at [936, 120] on button "Search" at bounding box center [1096, 116] width 124 height 58
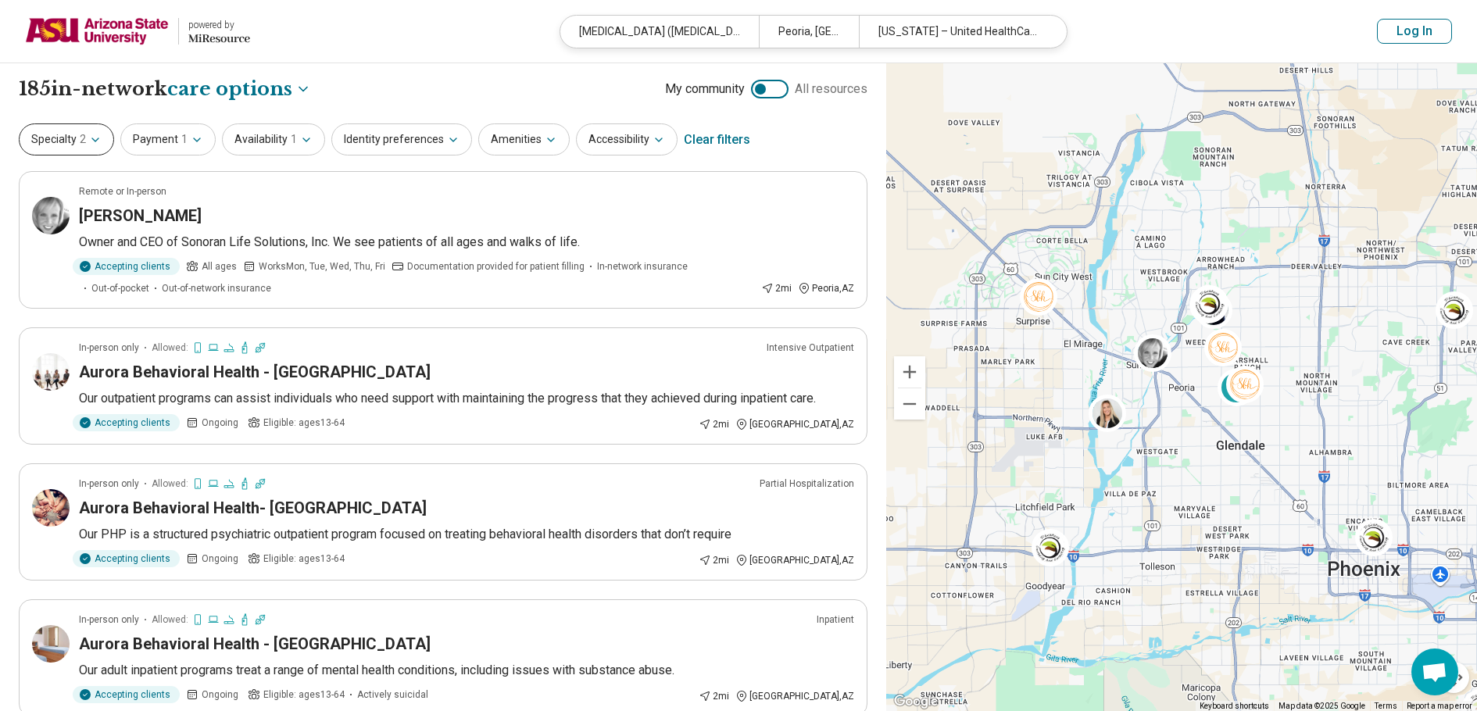
click at [68, 135] on button "Specialty 2" at bounding box center [66, 139] width 95 height 32
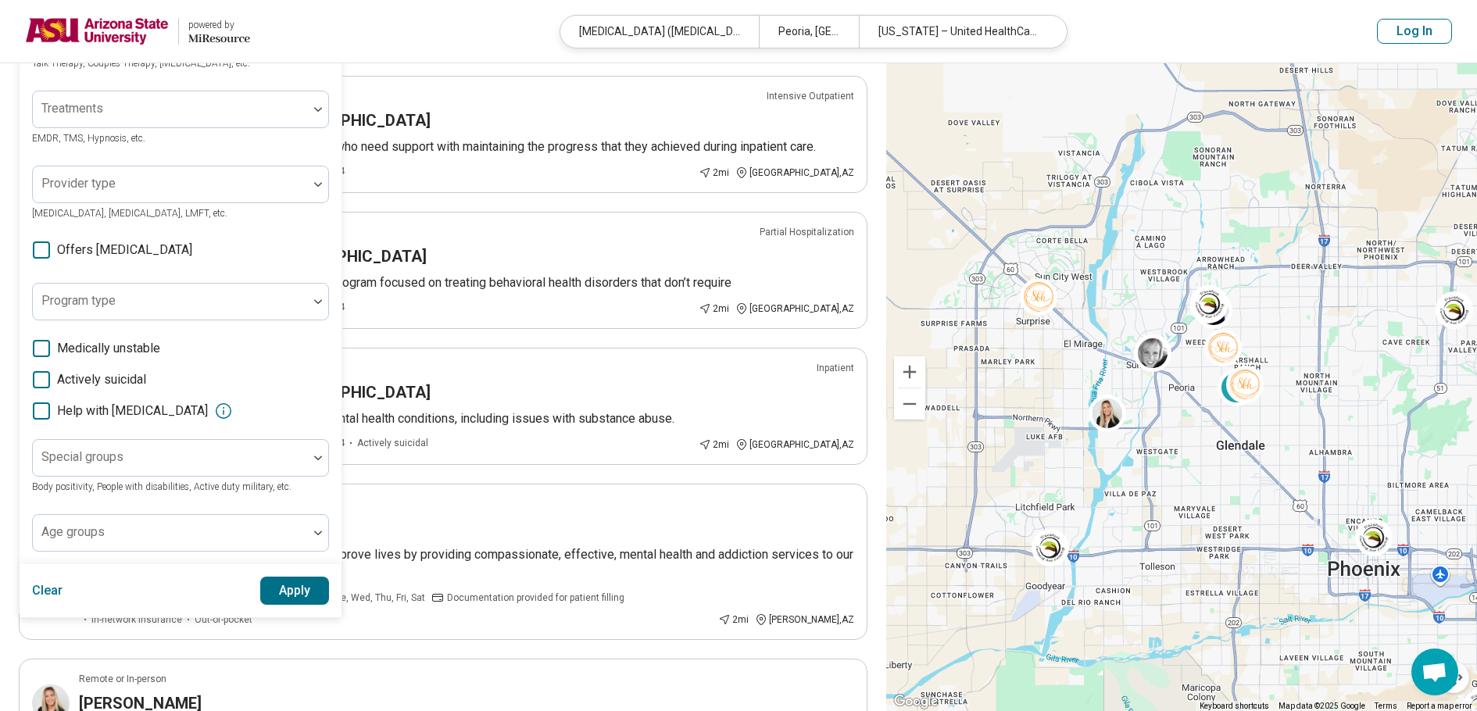
scroll to position [313, 0]
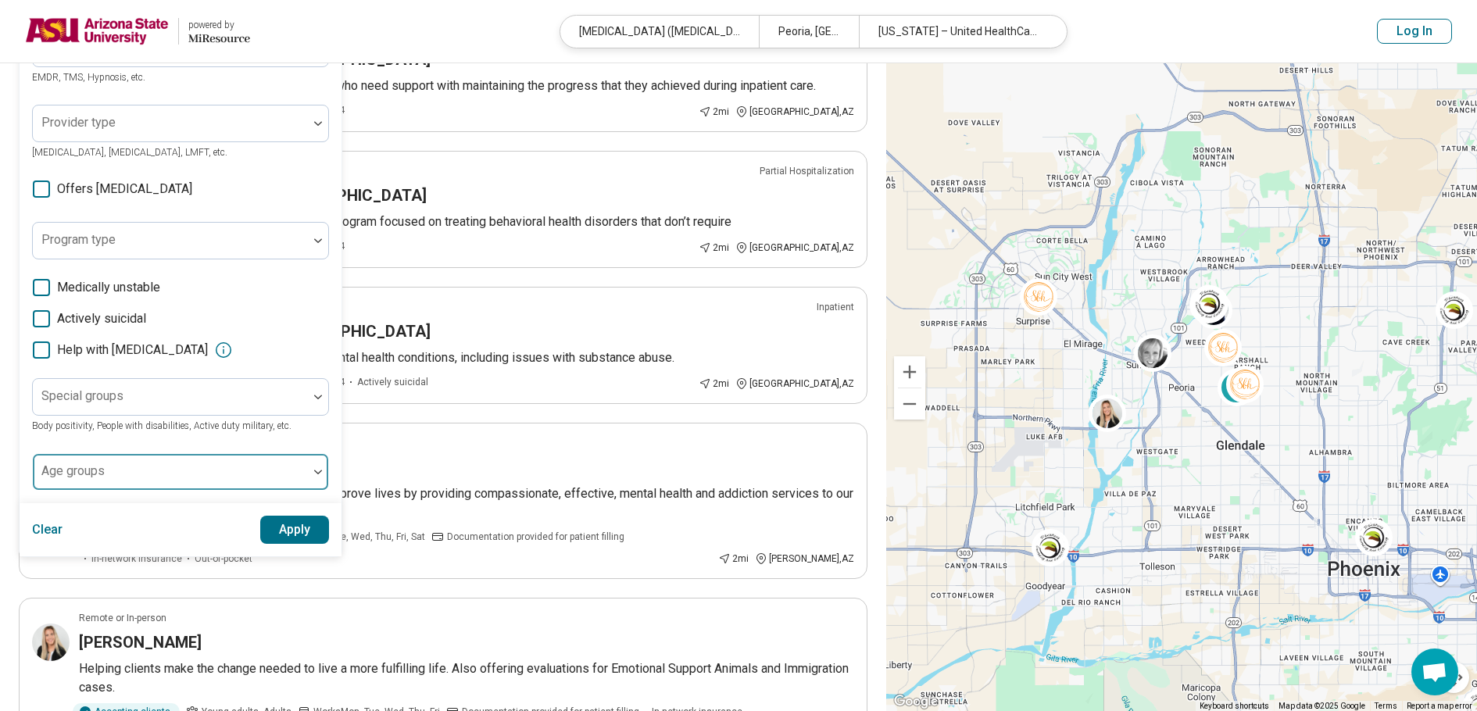
click at [183, 460] on div at bounding box center [170, 472] width 275 height 34
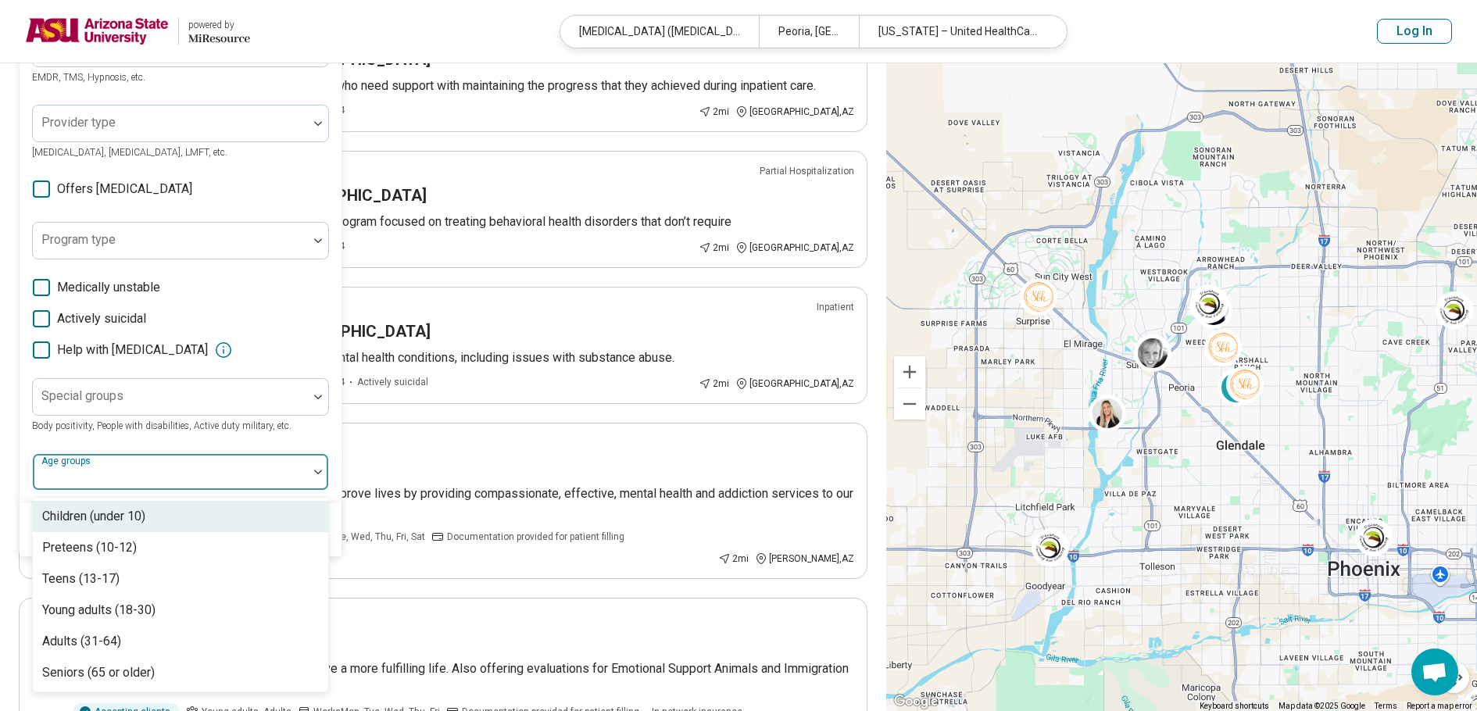
click at [183, 460] on div at bounding box center [170, 472] width 275 height 34
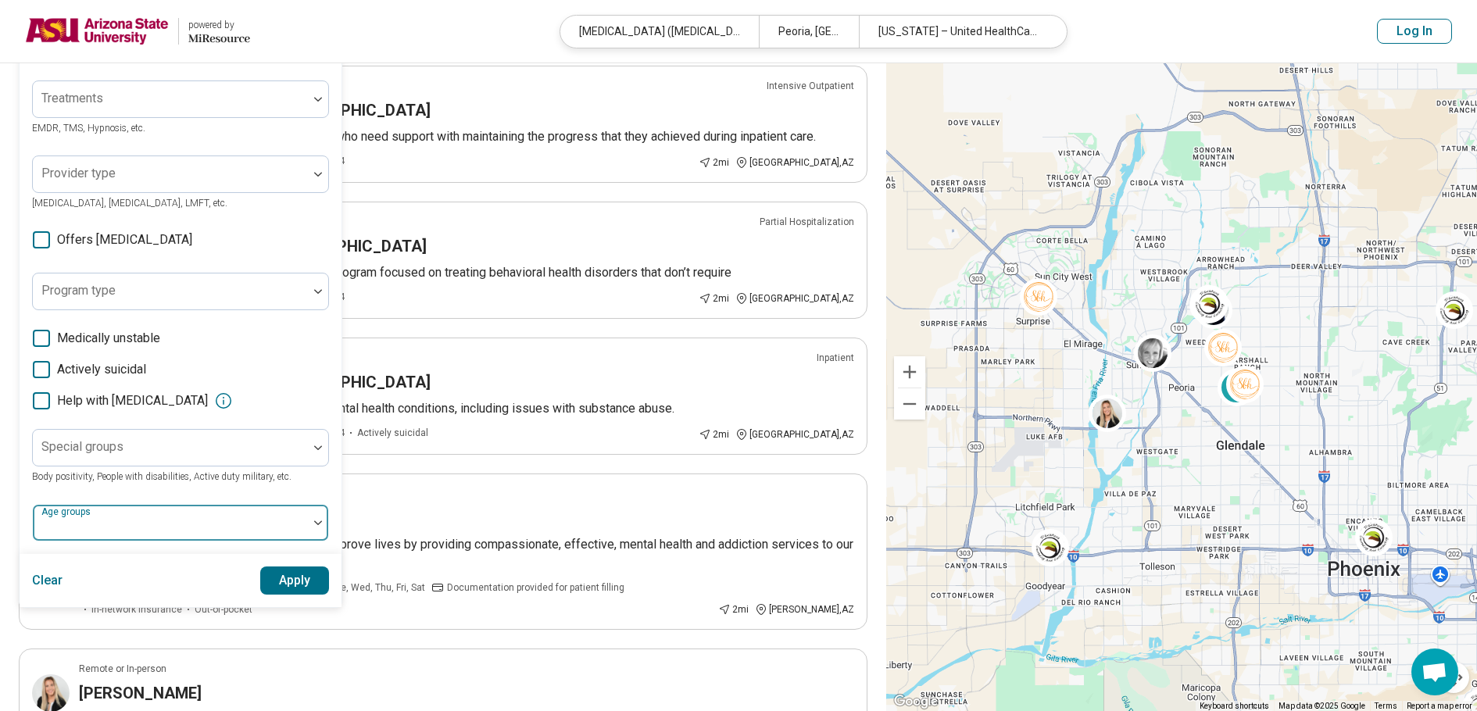
scroll to position [234, 0]
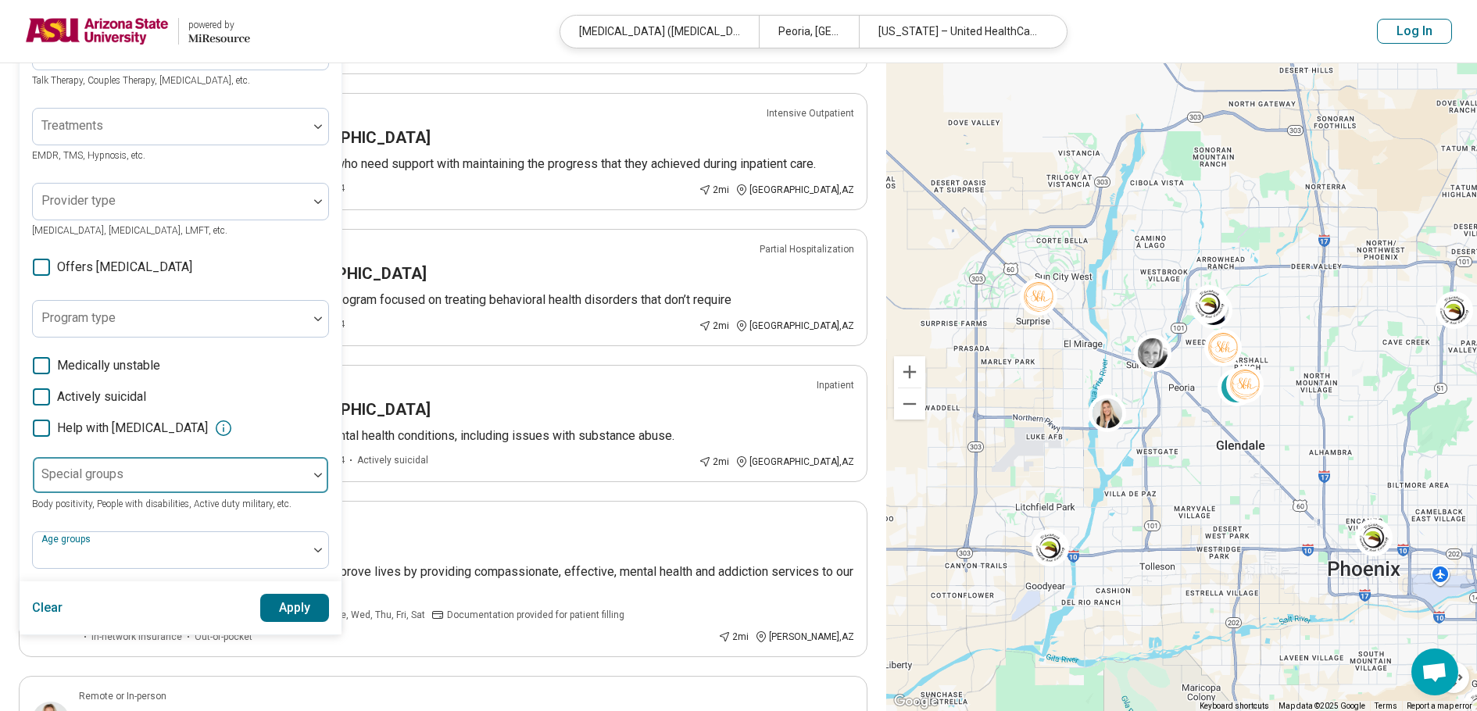
click at [170, 465] on div at bounding box center [170, 475] width 275 height 34
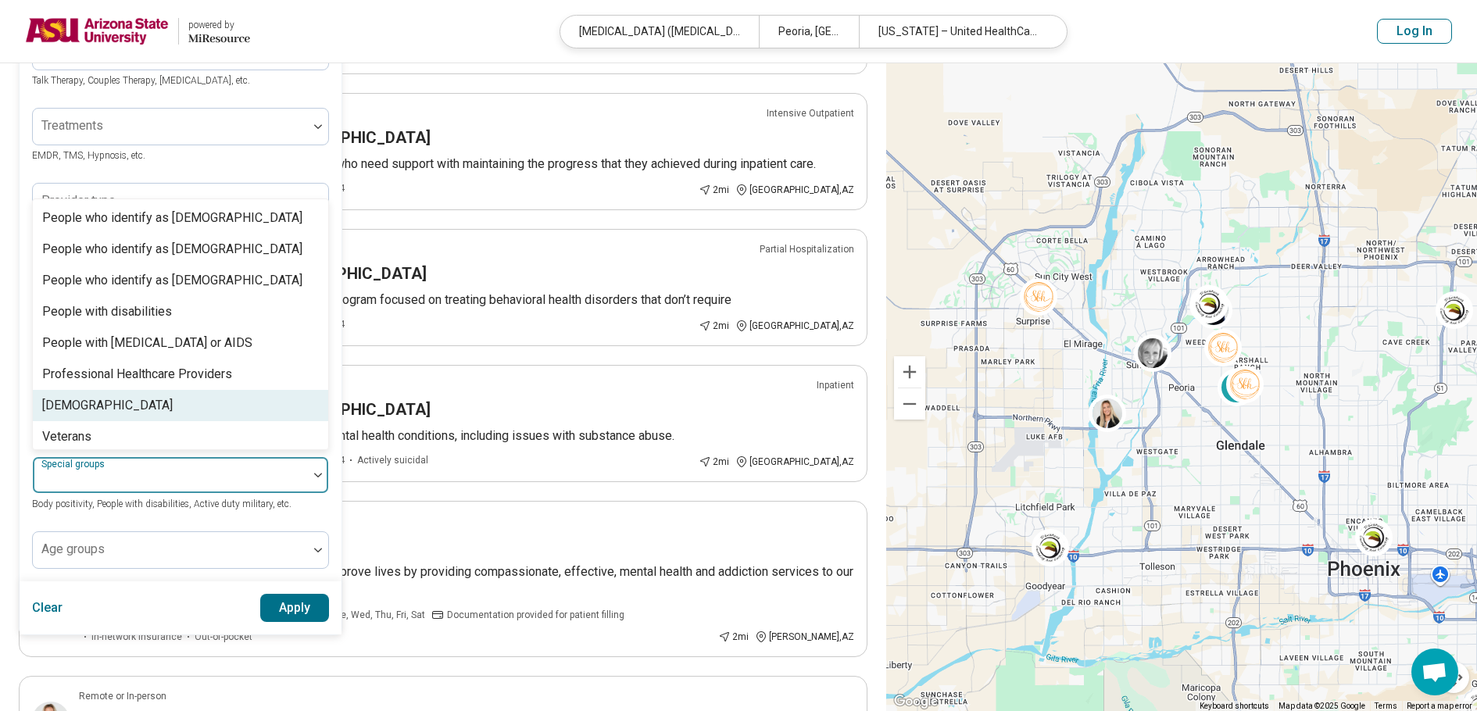
scroll to position [475, 0]
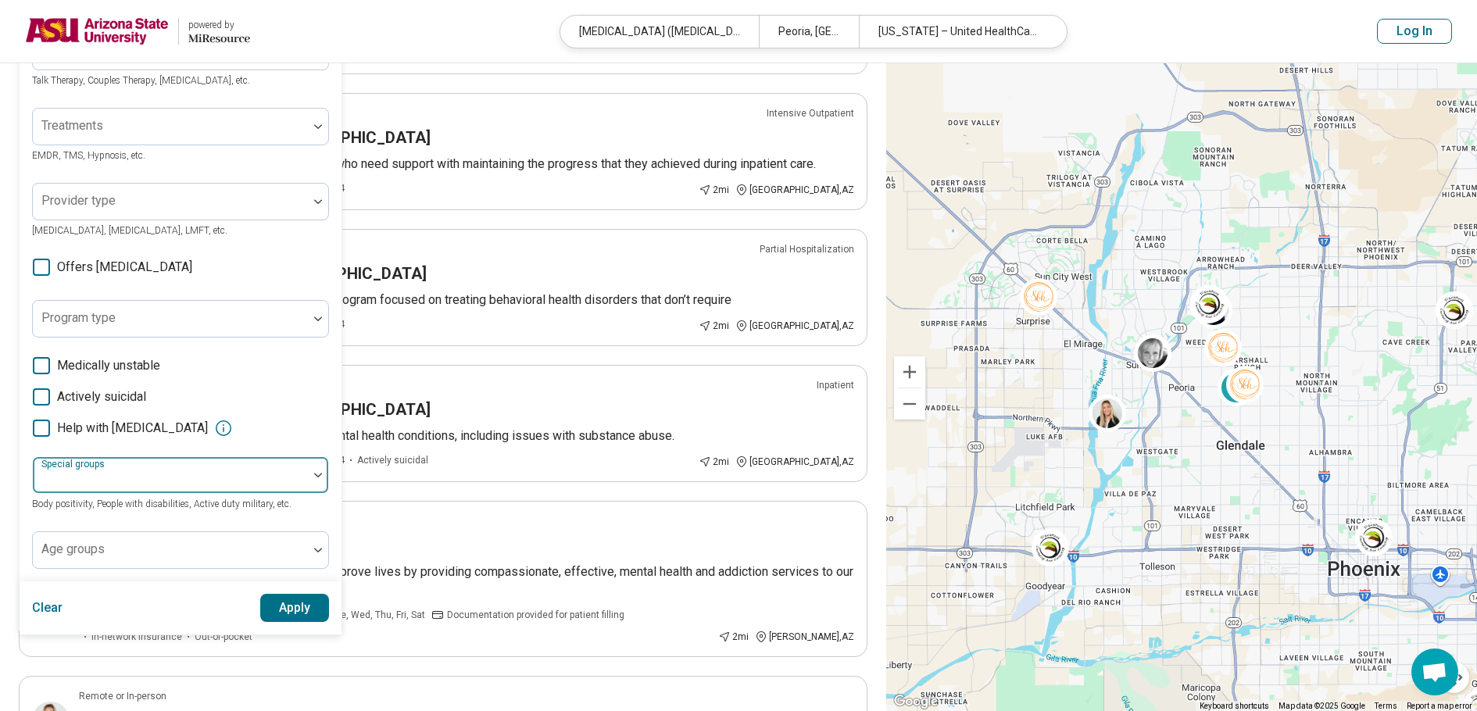
click at [211, 473] on div at bounding box center [170, 481] width 263 height 22
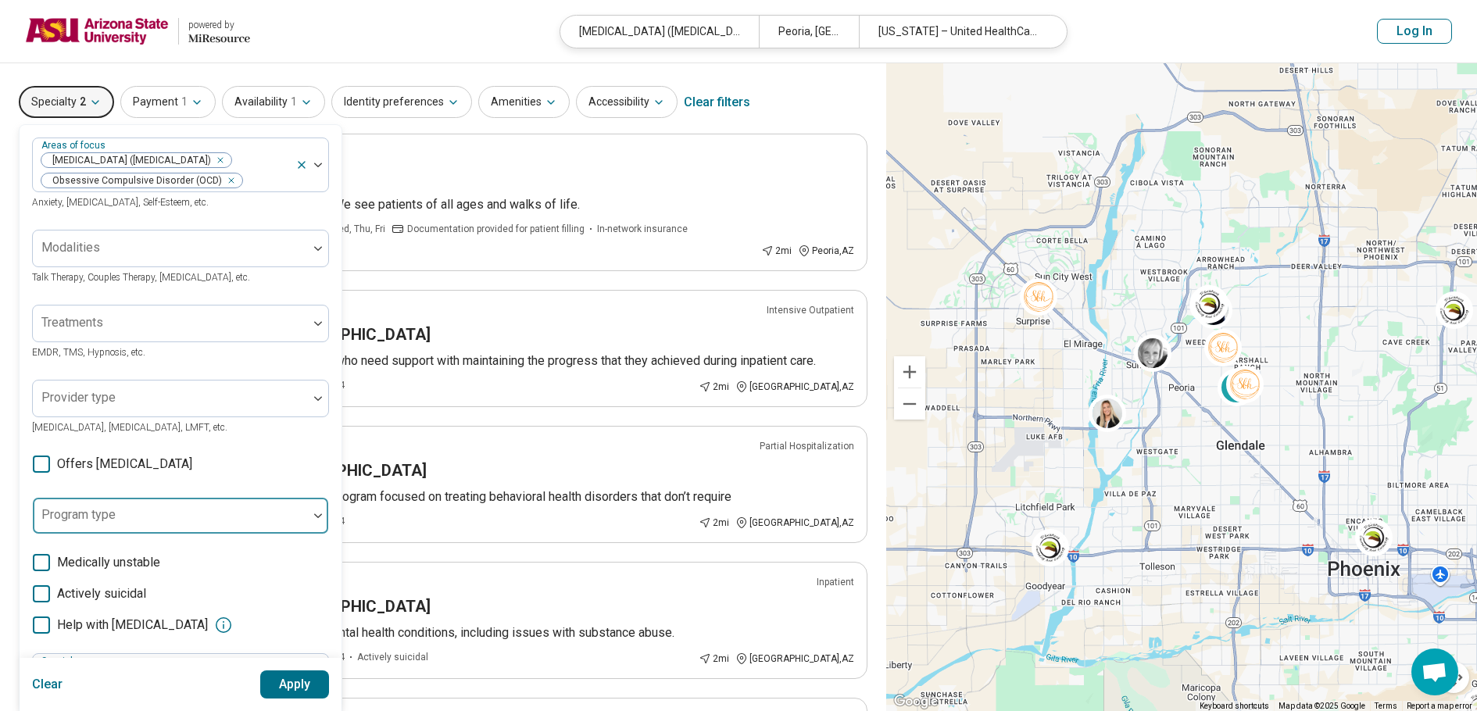
scroll to position [0, 0]
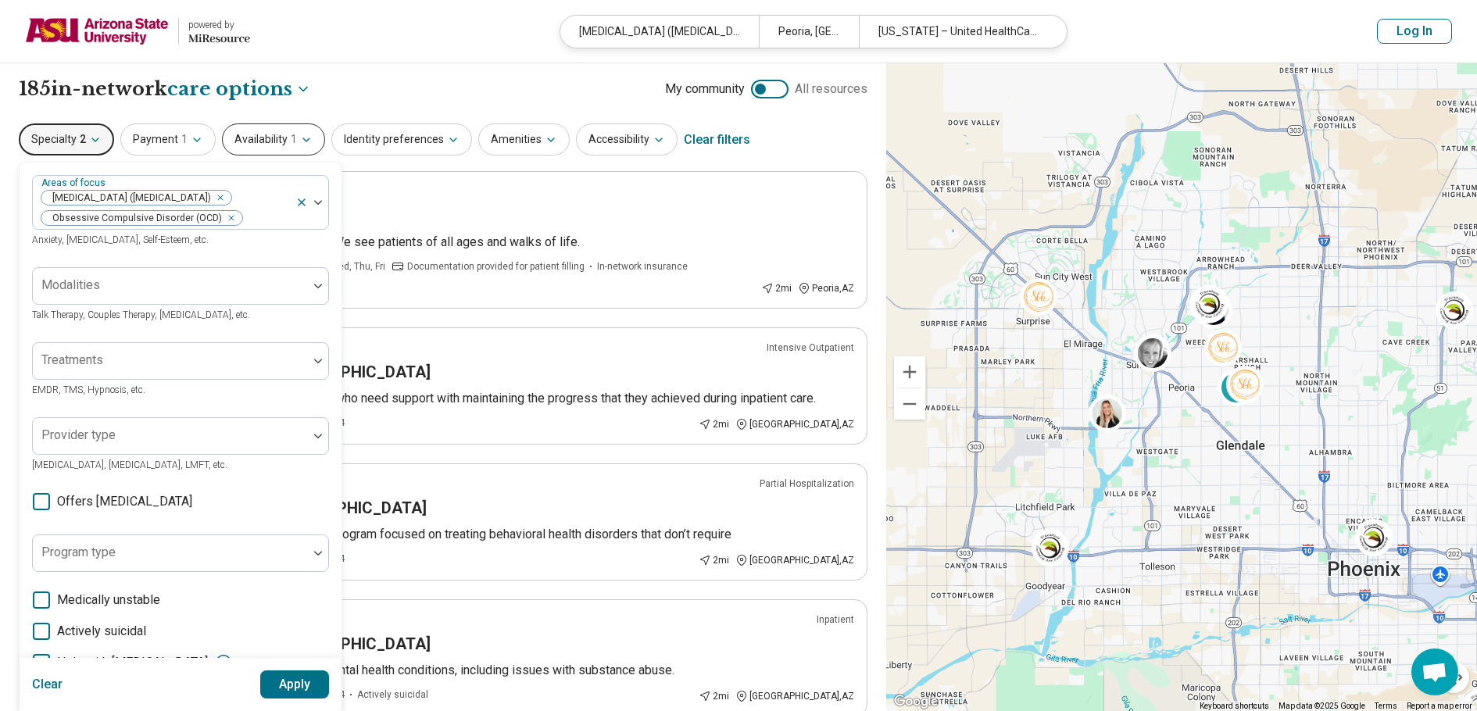
click at [256, 138] on button "Availability 1" at bounding box center [273, 139] width 103 height 32
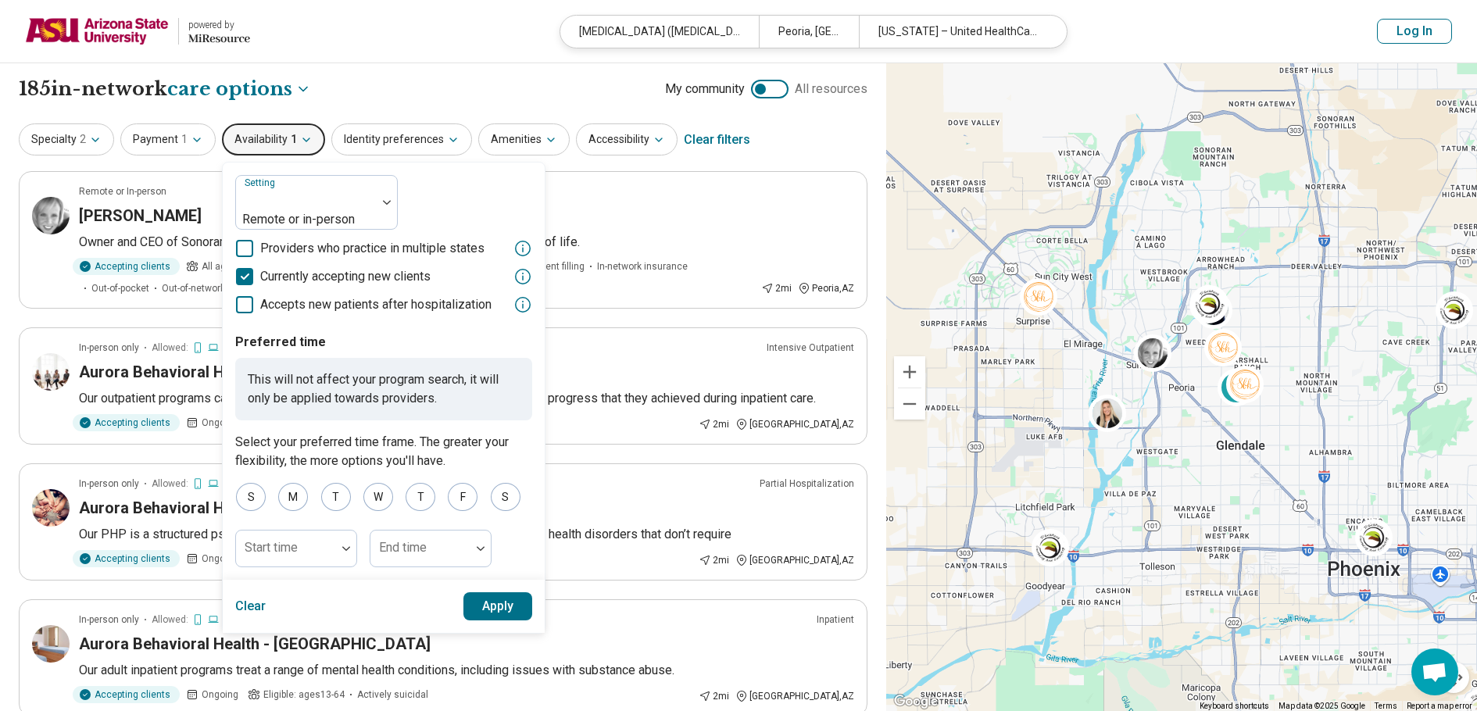
click at [486, 592] on button "Apply" at bounding box center [498, 606] width 70 height 28
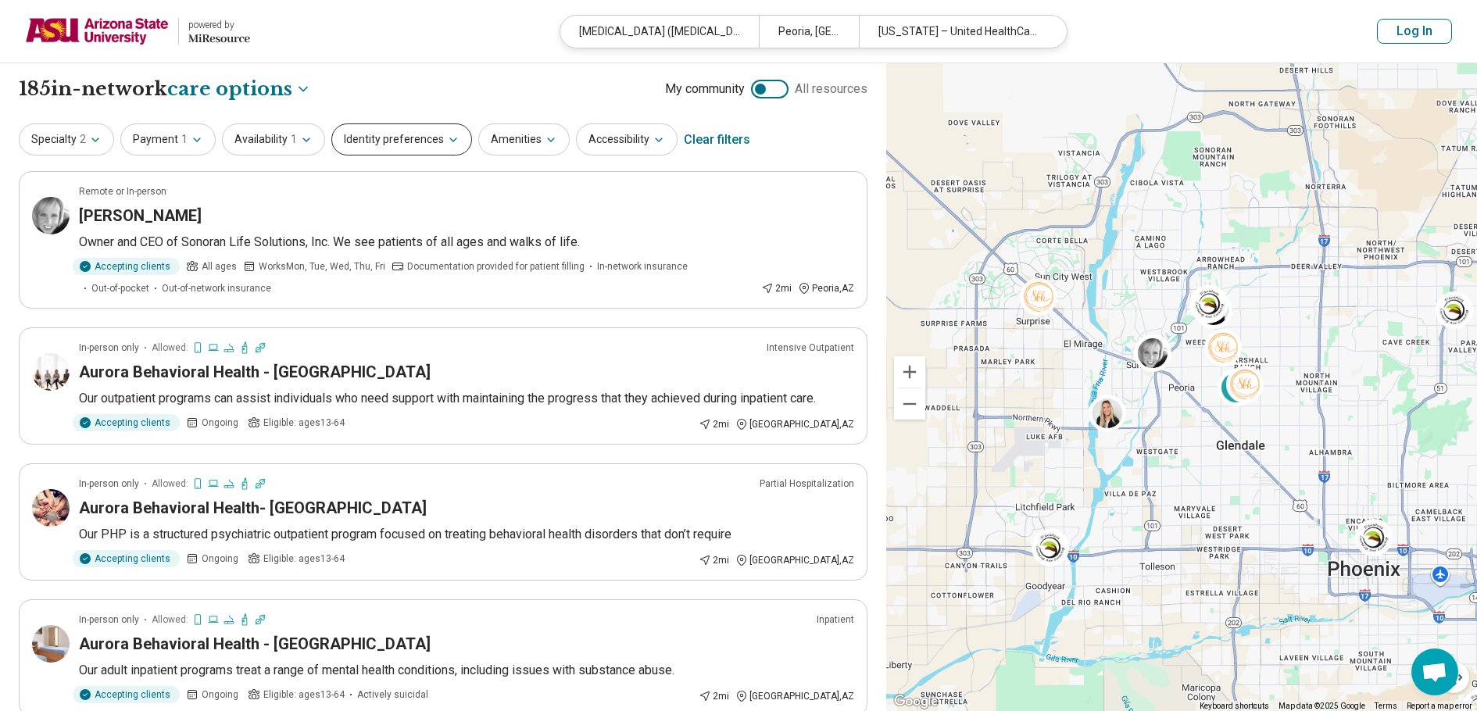
click at [435, 147] on button "Identity preferences" at bounding box center [401, 139] width 141 height 32
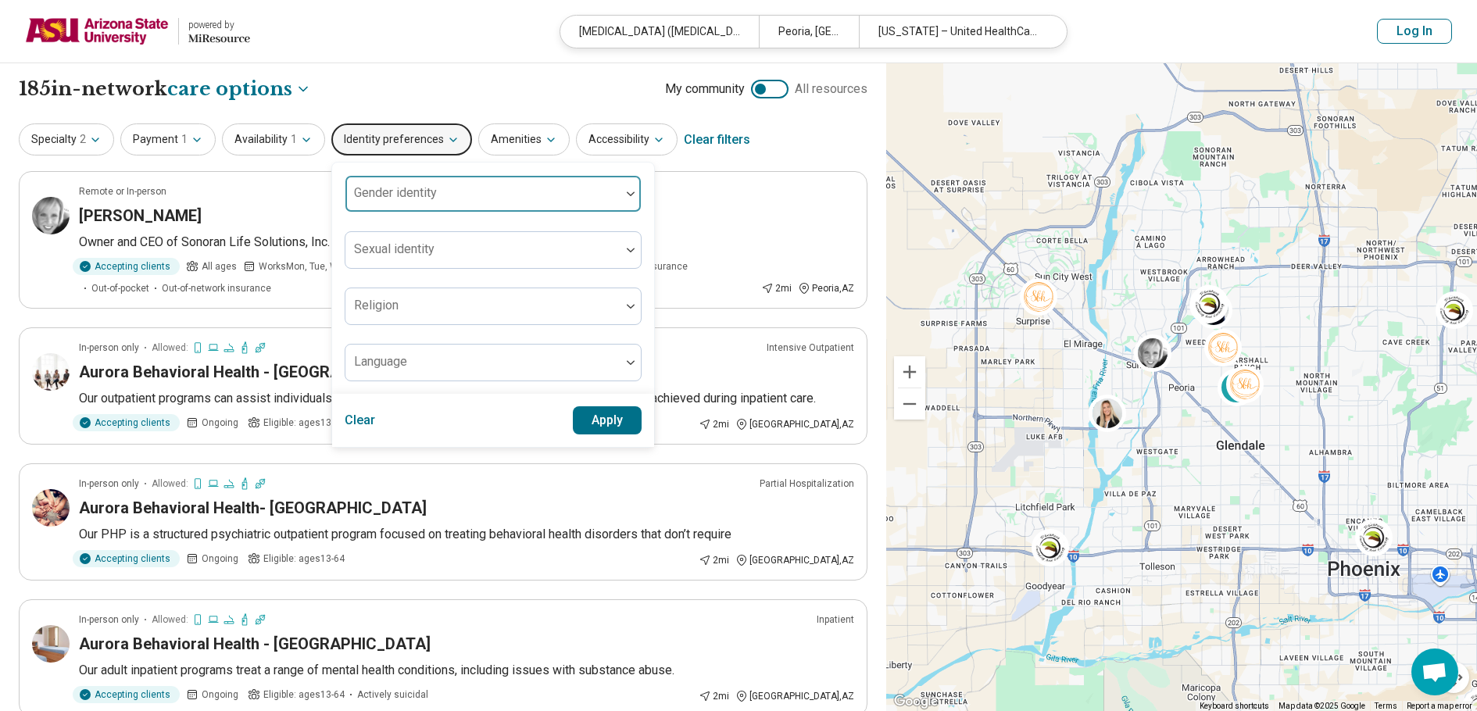
click at [456, 202] on div at bounding box center [483, 200] width 263 height 22
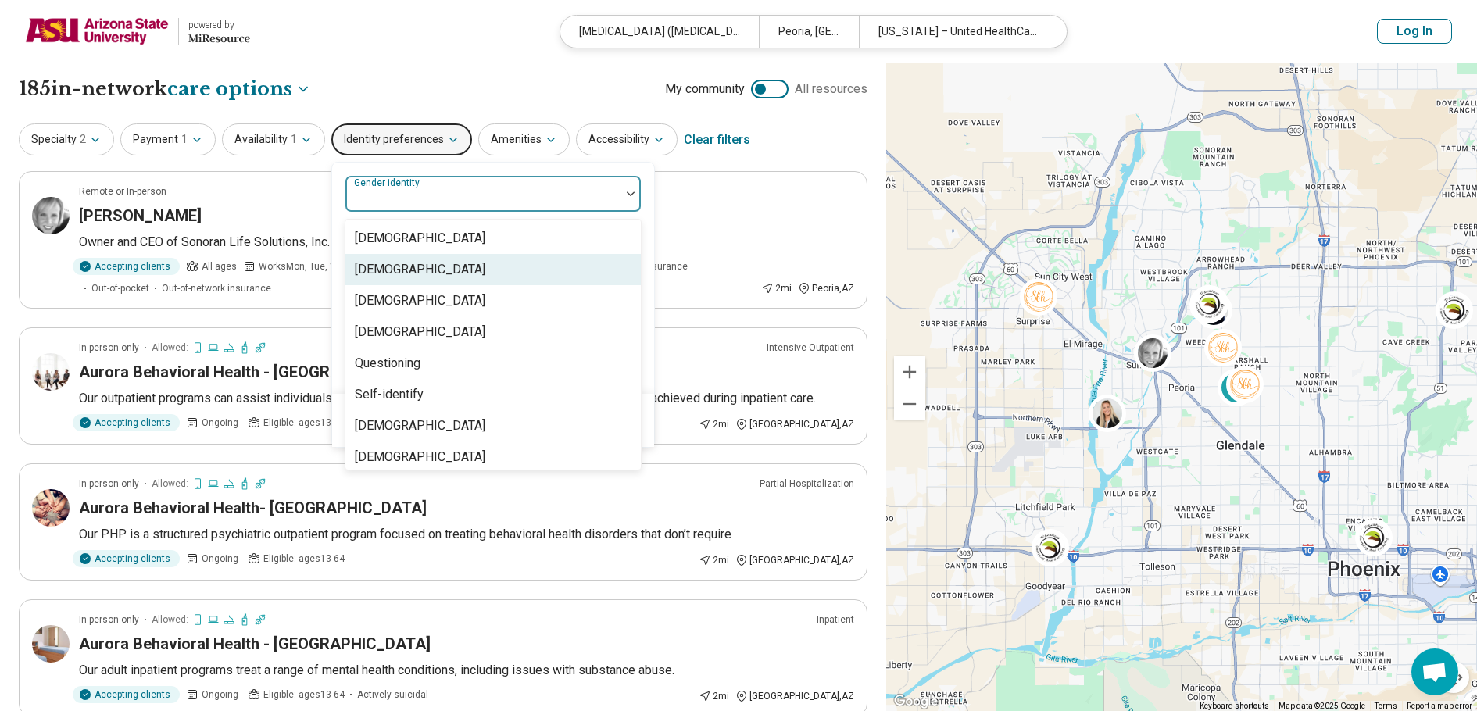
click at [451, 272] on div "[DEMOGRAPHIC_DATA]" at bounding box center [420, 269] width 131 height 19
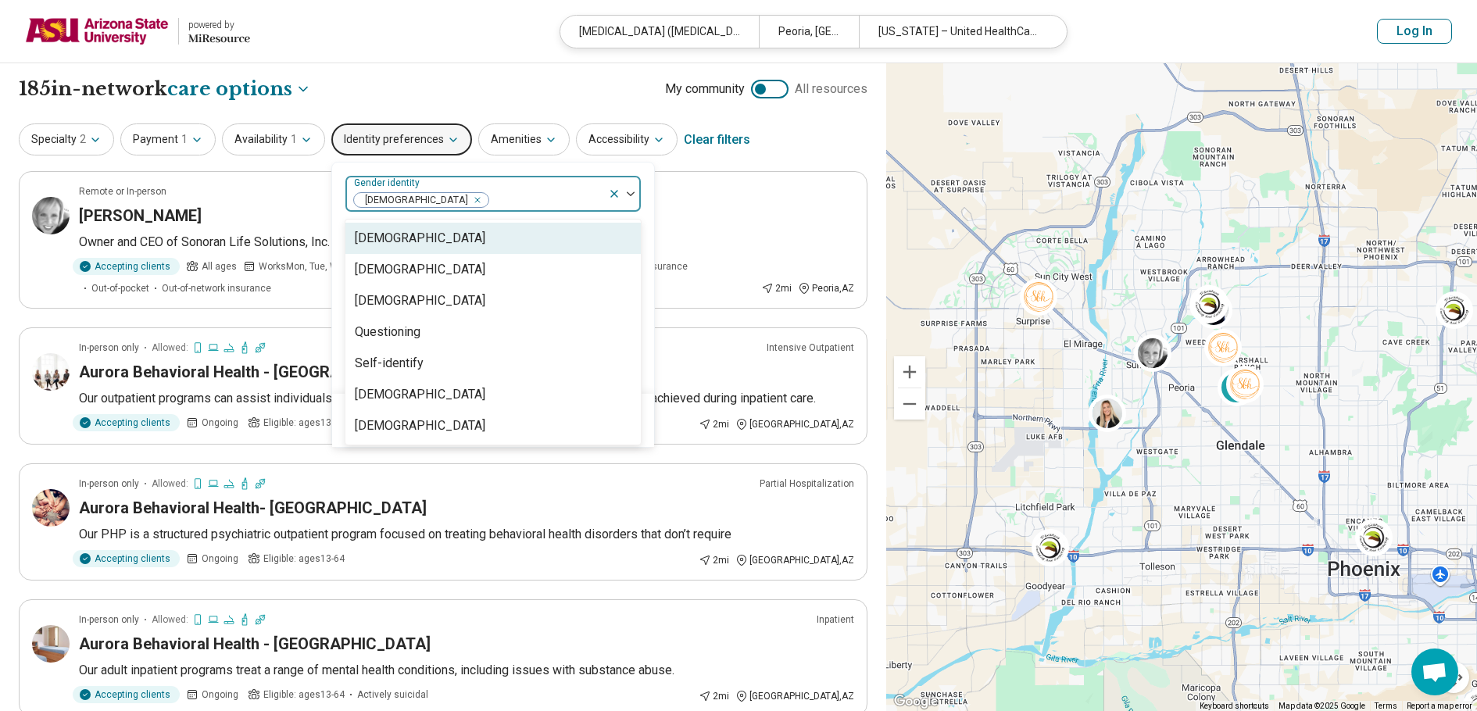
click at [555, 181] on div "[DEMOGRAPHIC_DATA]" at bounding box center [476, 194] width 263 height 34
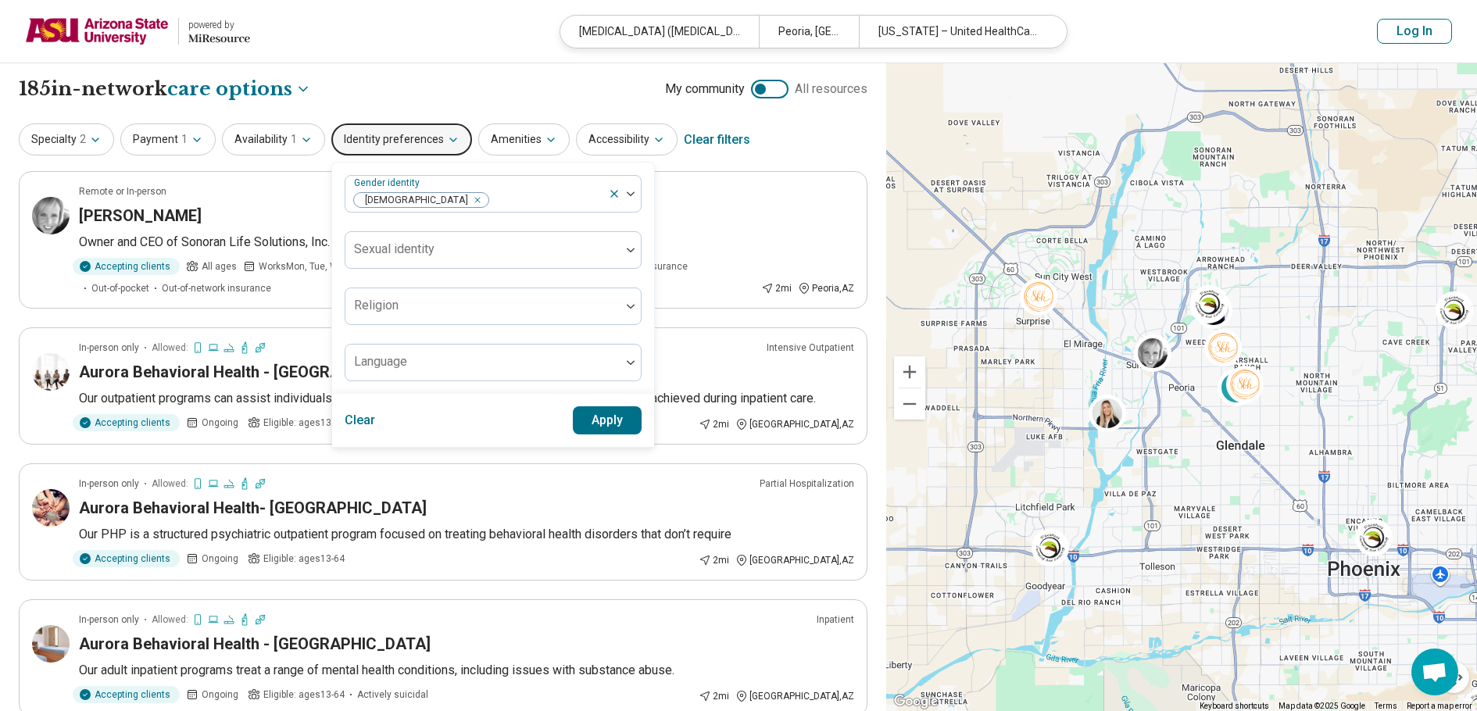
click at [591, 413] on button "Apply" at bounding box center [608, 420] width 70 height 28
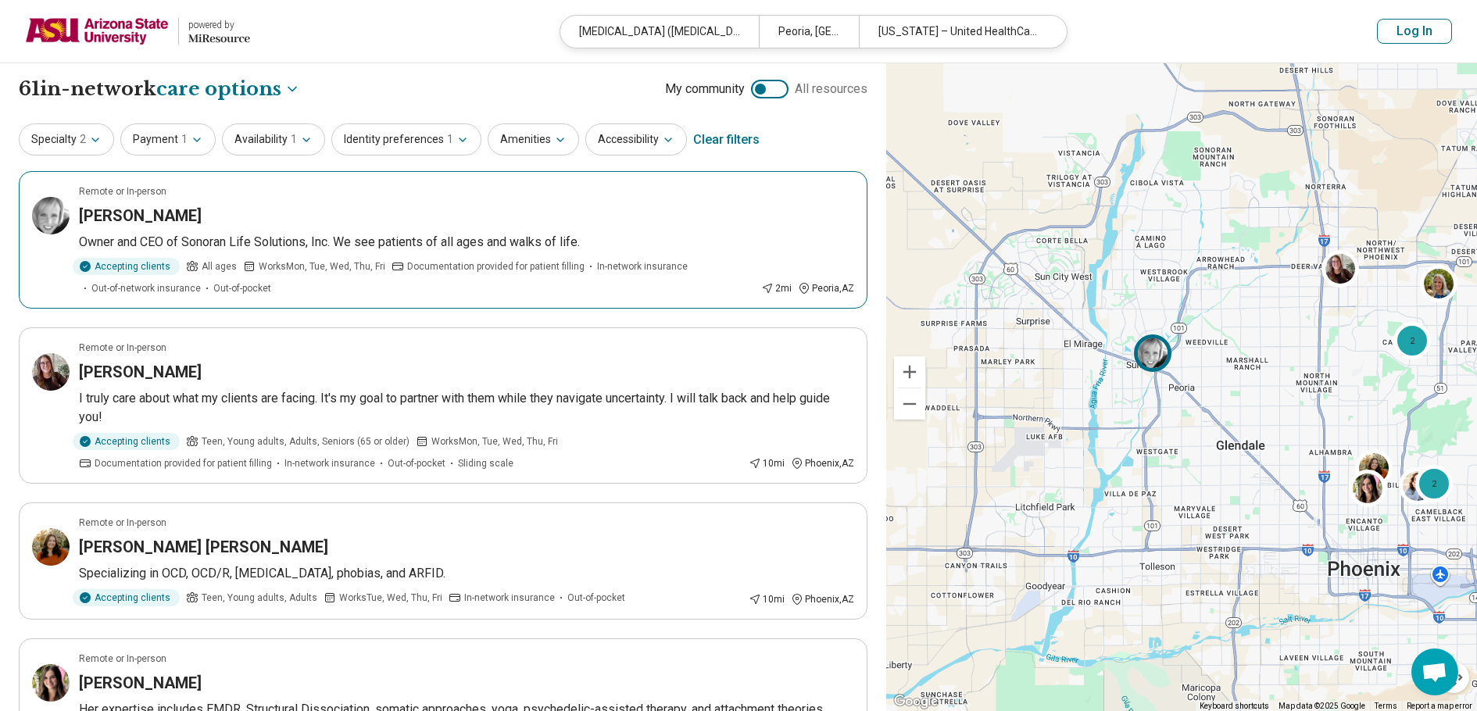
drag, startPoint x: 383, startPoint y: 231, endPoint x: 234, endPoint y: 231, distance: 149.3
drag, startPoint x: 234, startPoint y: 231, endPoint x: 144, endPoint y: 220, distance: 90.6
drag, startPoint x: 144, startPoint y: 220, endPoint x: 109, endPoint y: 213, distance: 35.9
drag, startPoint x: 109, startPoint y: 213, endPoint x: 90, endPoint y: 223, distance: 21.3
click at [90, 223] on h3 "Valerie Girod" at bounding box center [140, 216] width 123 height 22
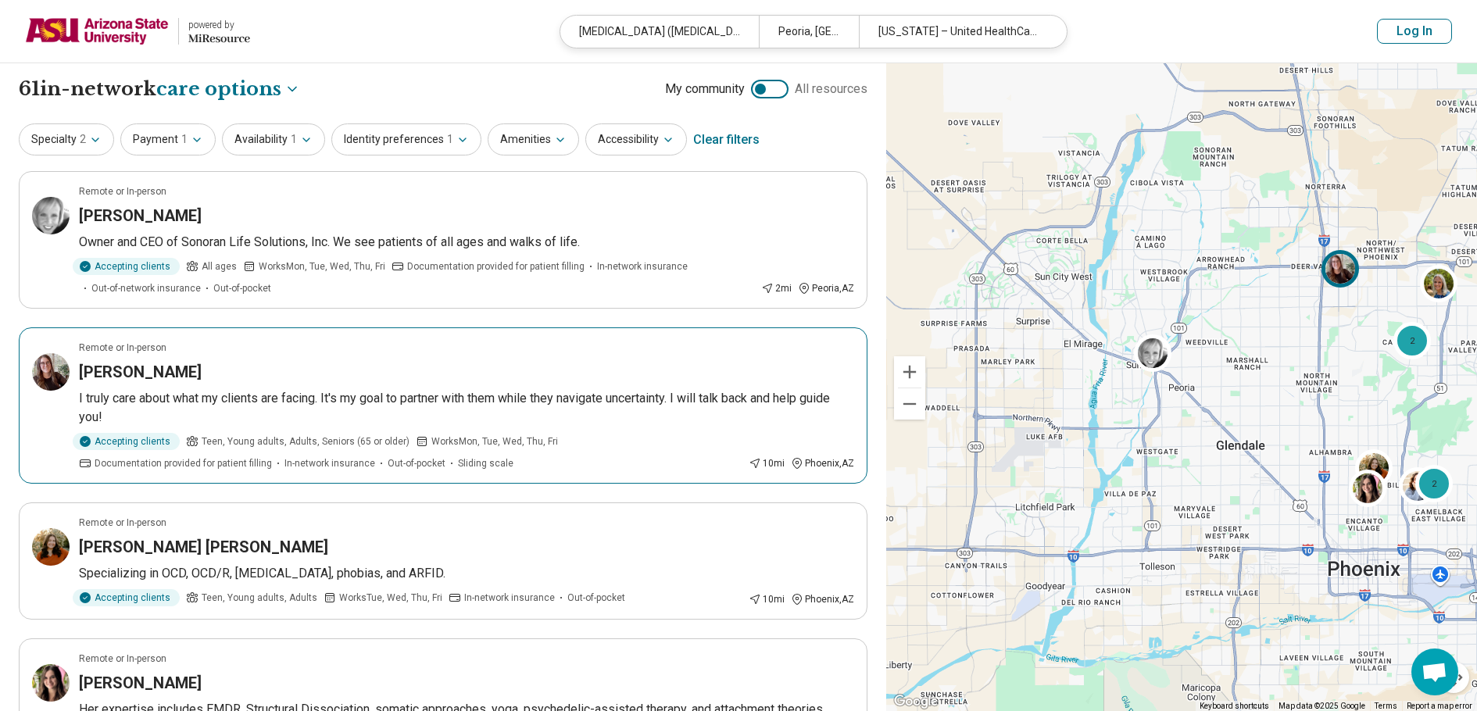
click at [226, 383] on article "Remote or In-person Emily Hines I truly care about what my clients are facing. …" at bounding box center [443, 405] width 849 height 156
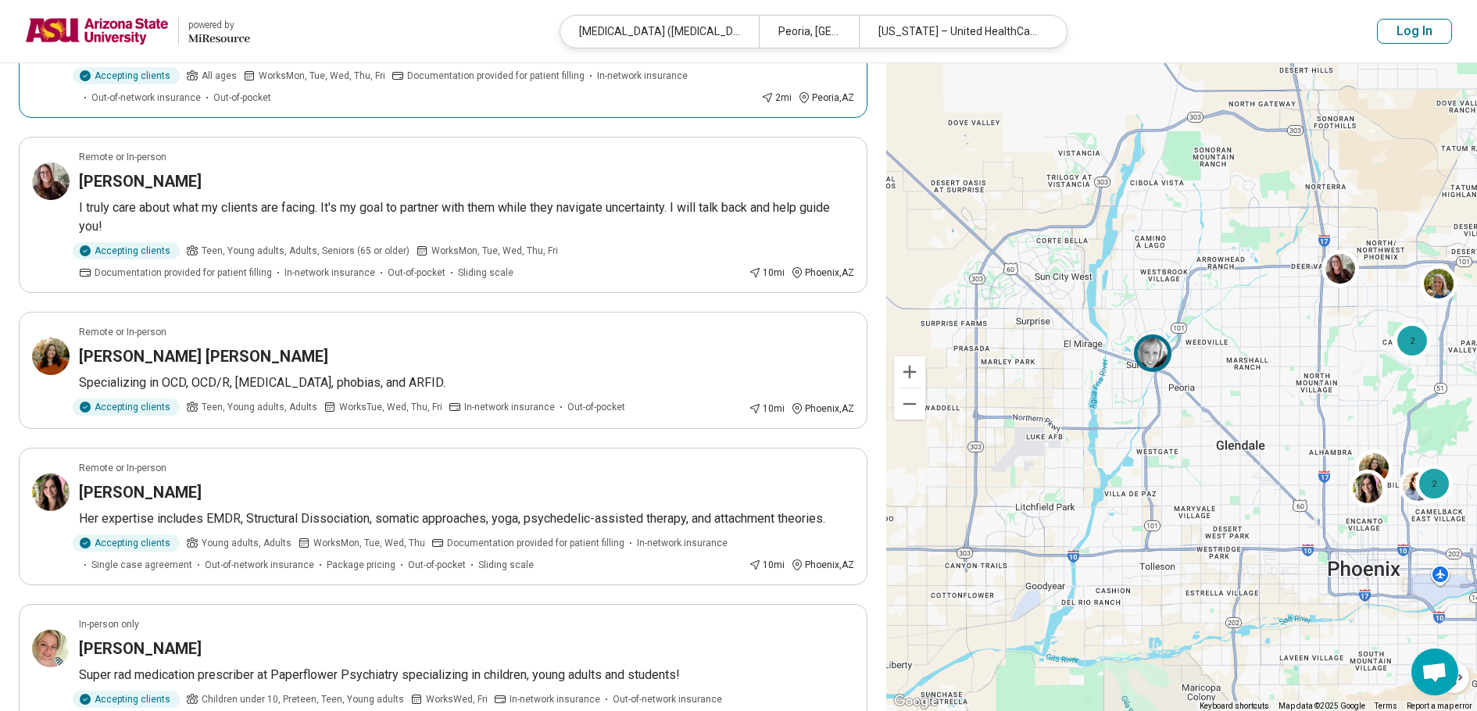
scroll to position [234, 0]
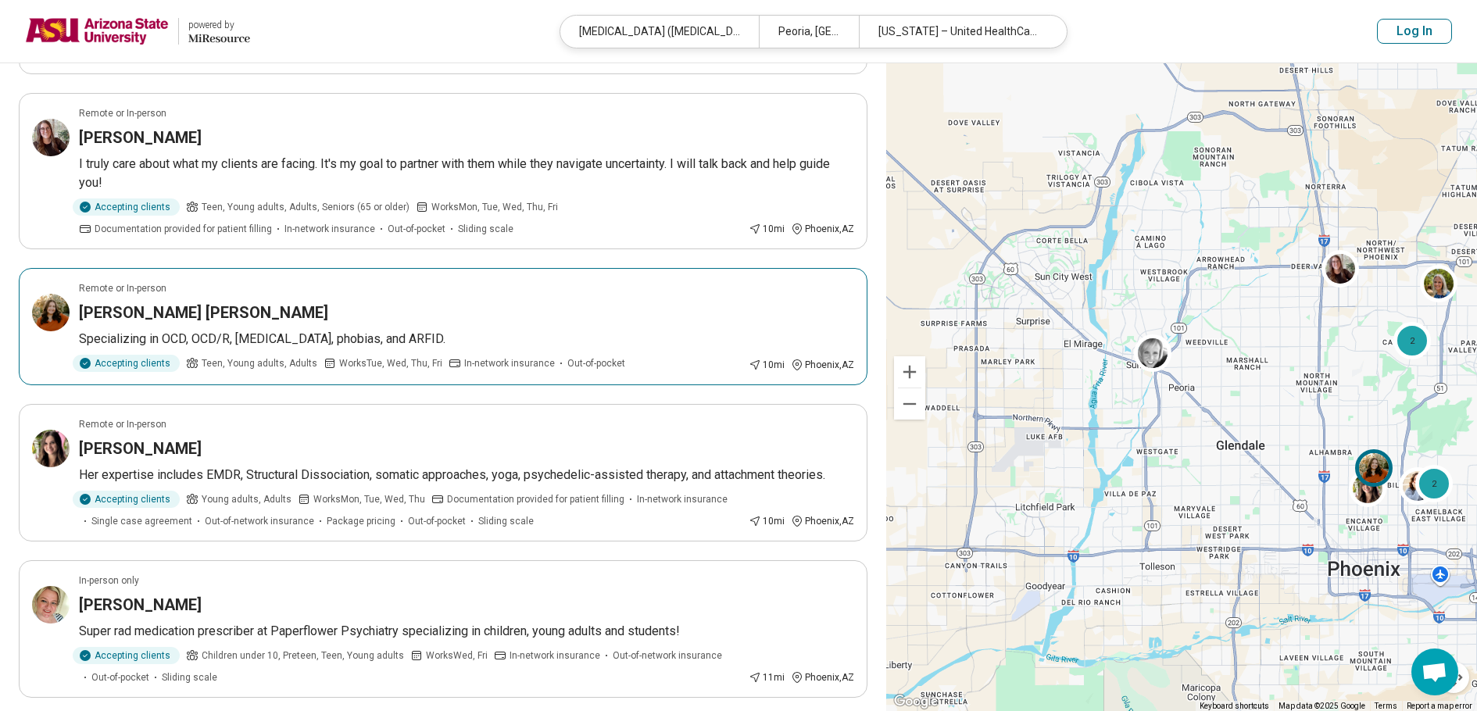
drag, startPoint x: 431, startPoint y: 333, endPoint x: 401, endPoint y: 327, distance: 30.3
click at [401, 327] on article "Remote or In-person McCall Campbell Specializing in OCD, OCD/R, anxiety disorde…" at bounding box center [443, 326] width 849 height 117
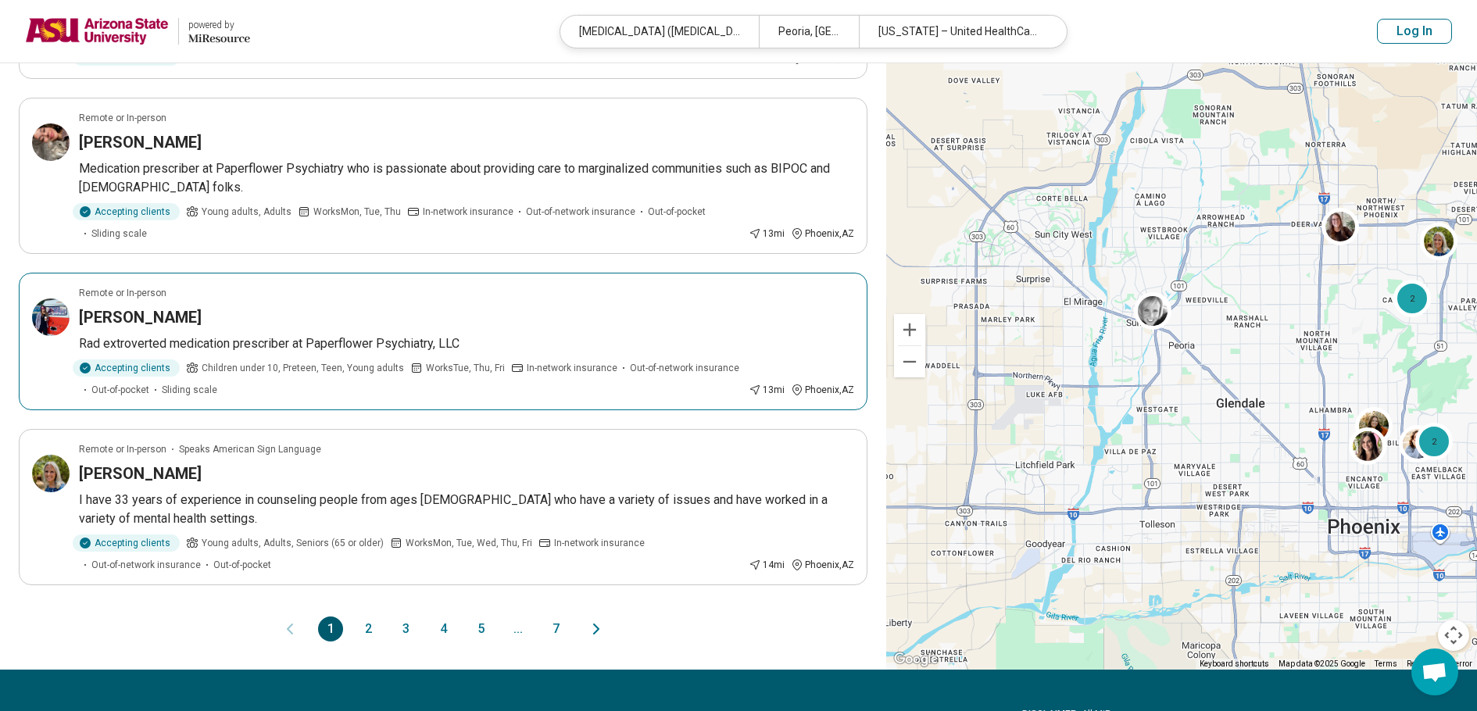
scroll to position [1172, 0]
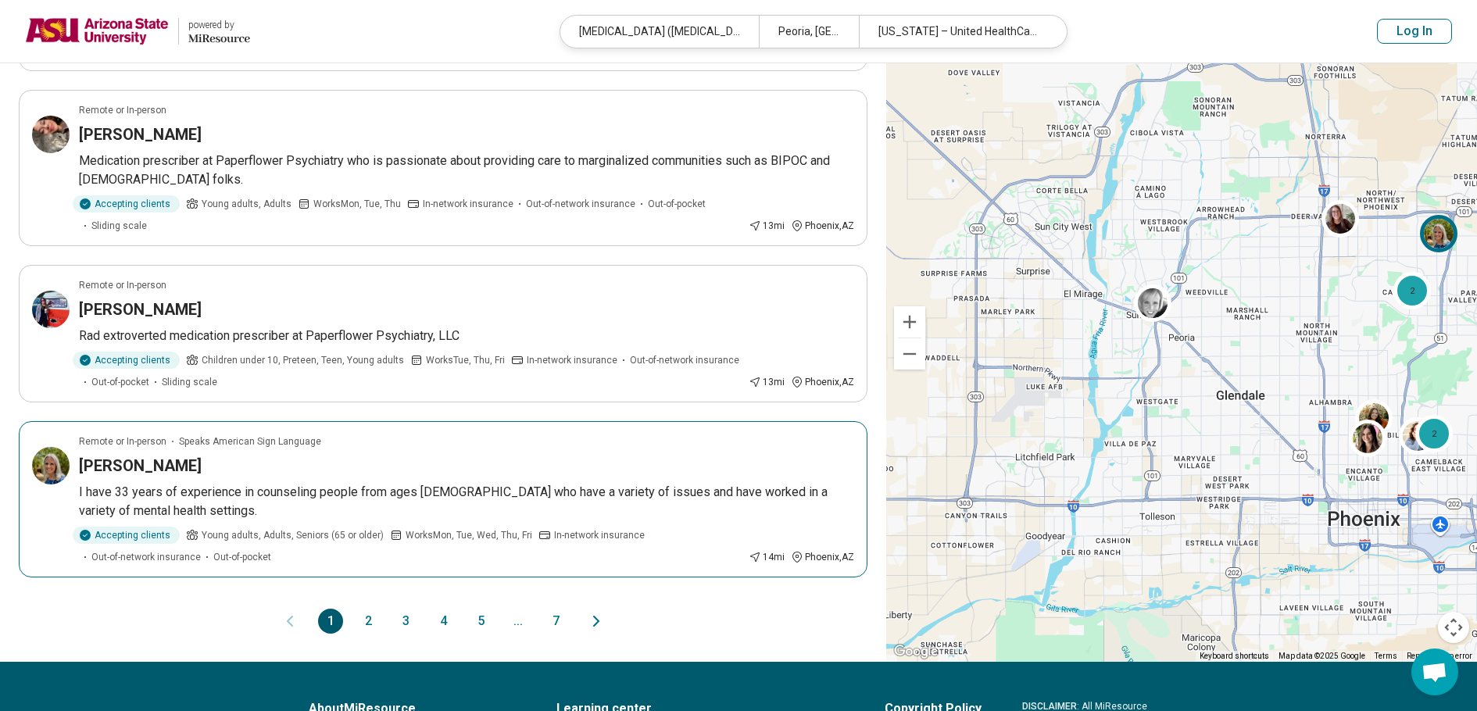
click at [395, 483] on p "I have 33 years of experience in counseling people from ages 14 to 79 who have …" at bounding box center [466, 502] width 775 height 38
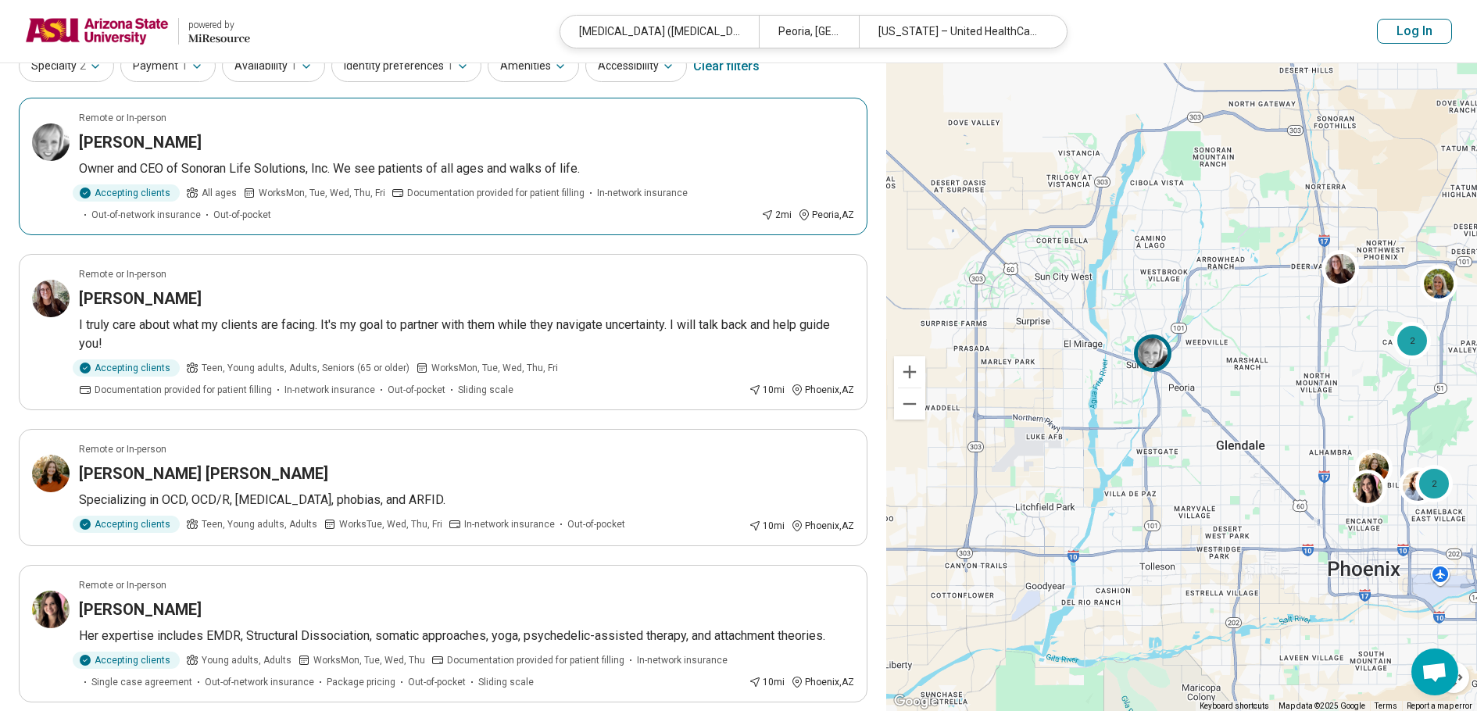
scroll to position [0, 0]
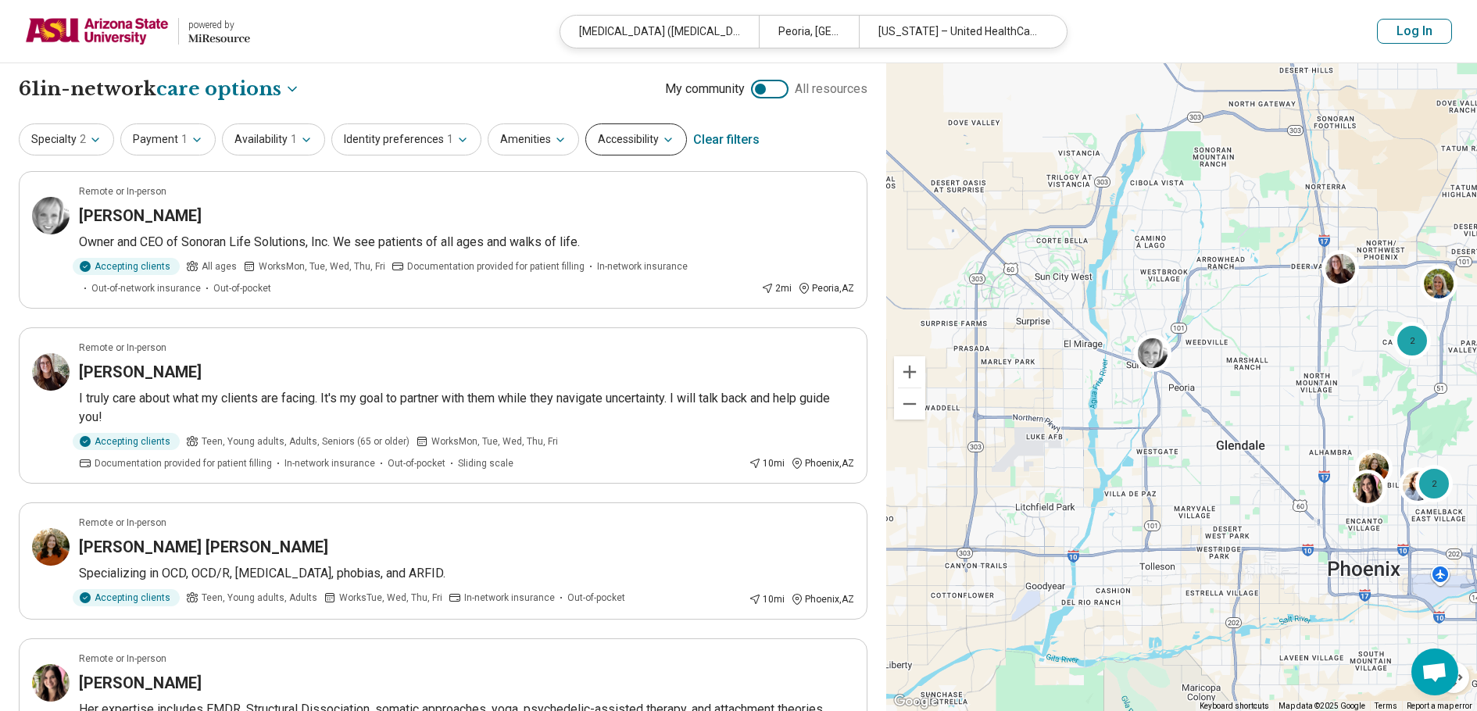
click at [588, 148] on button "Accessibility" at bounding box center [636, 139] width 102 height 32
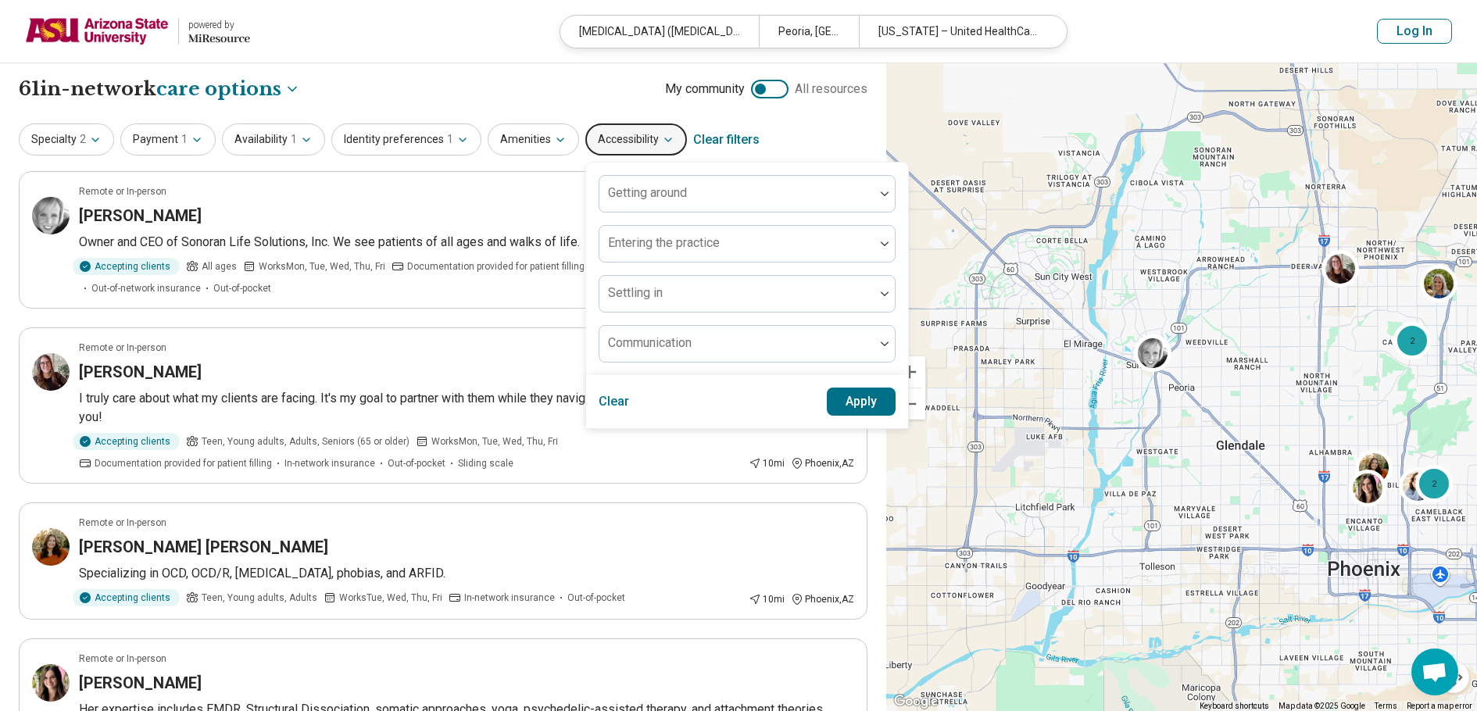
click at [585, 157] on div "Specialty 2 Payment 1 Availability 1 Identity preferences 1 Amenities Accessibi…" at bounding box center [443, 140] width 849 height 38
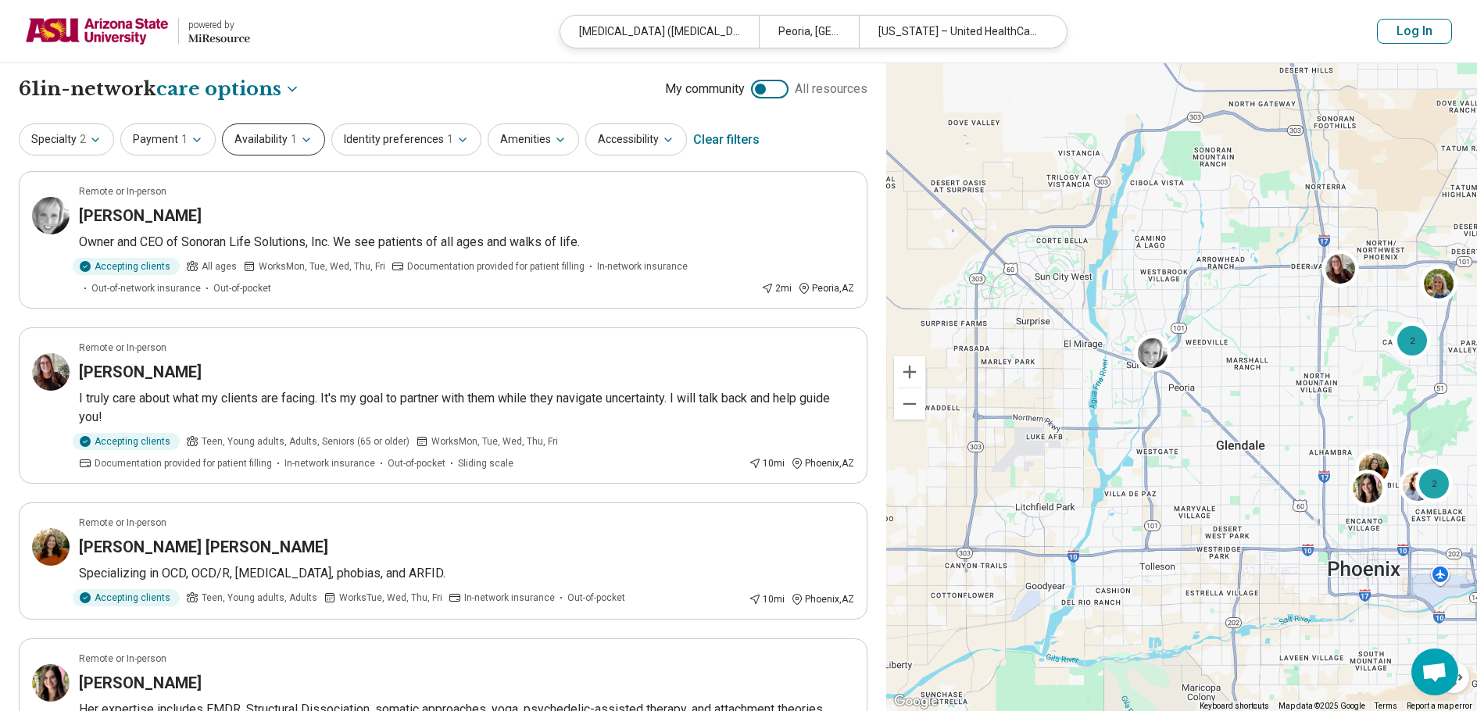
click at [306, 137] on icon "button" at bounding box center [306, 140] width 13 height 13
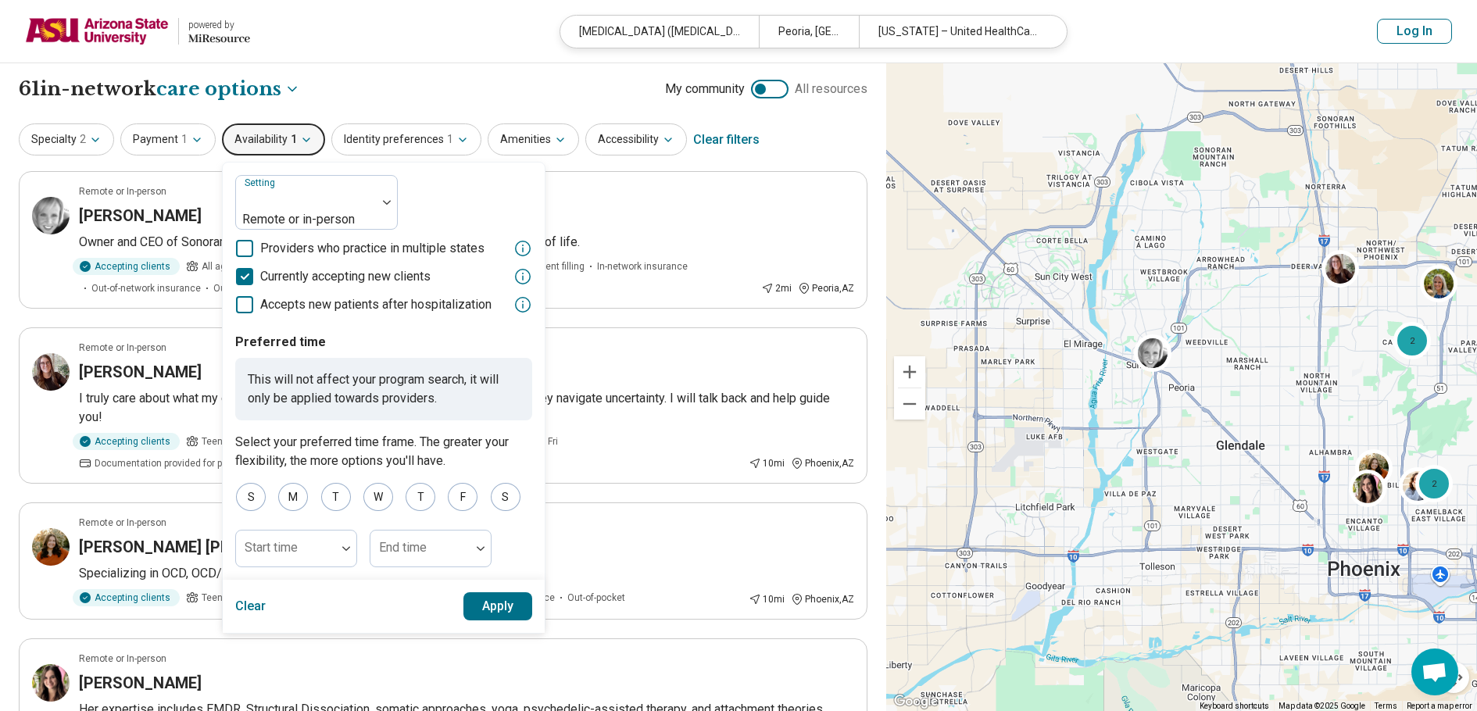
click at [306, 136] on icon "button" at bounding box center [306, 140] width 13 height 13
click at [530, 141] on button "Amenities" at bounding box center [533, 139] width 91 height 32
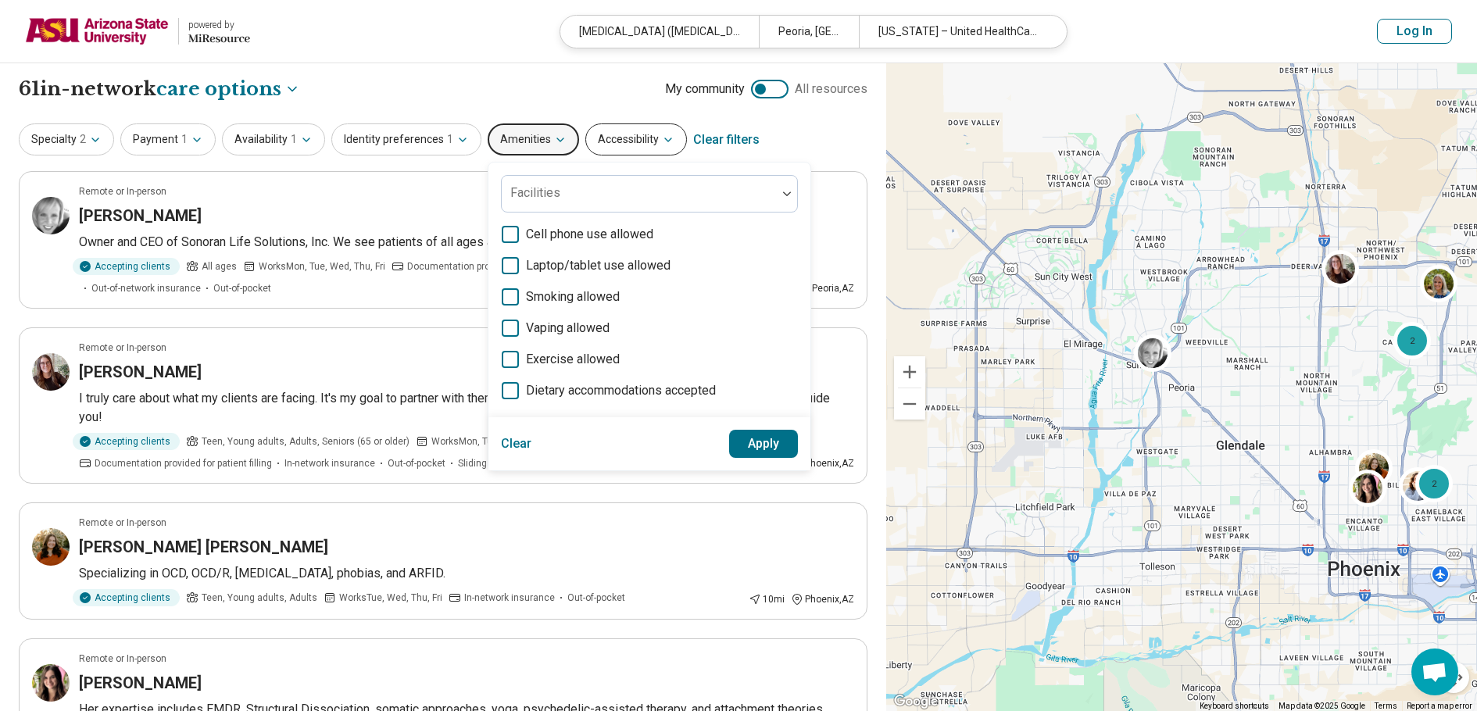
click at [624, 144] on button "Accessibility" at bounding box center [636, 139] width 102 height 32
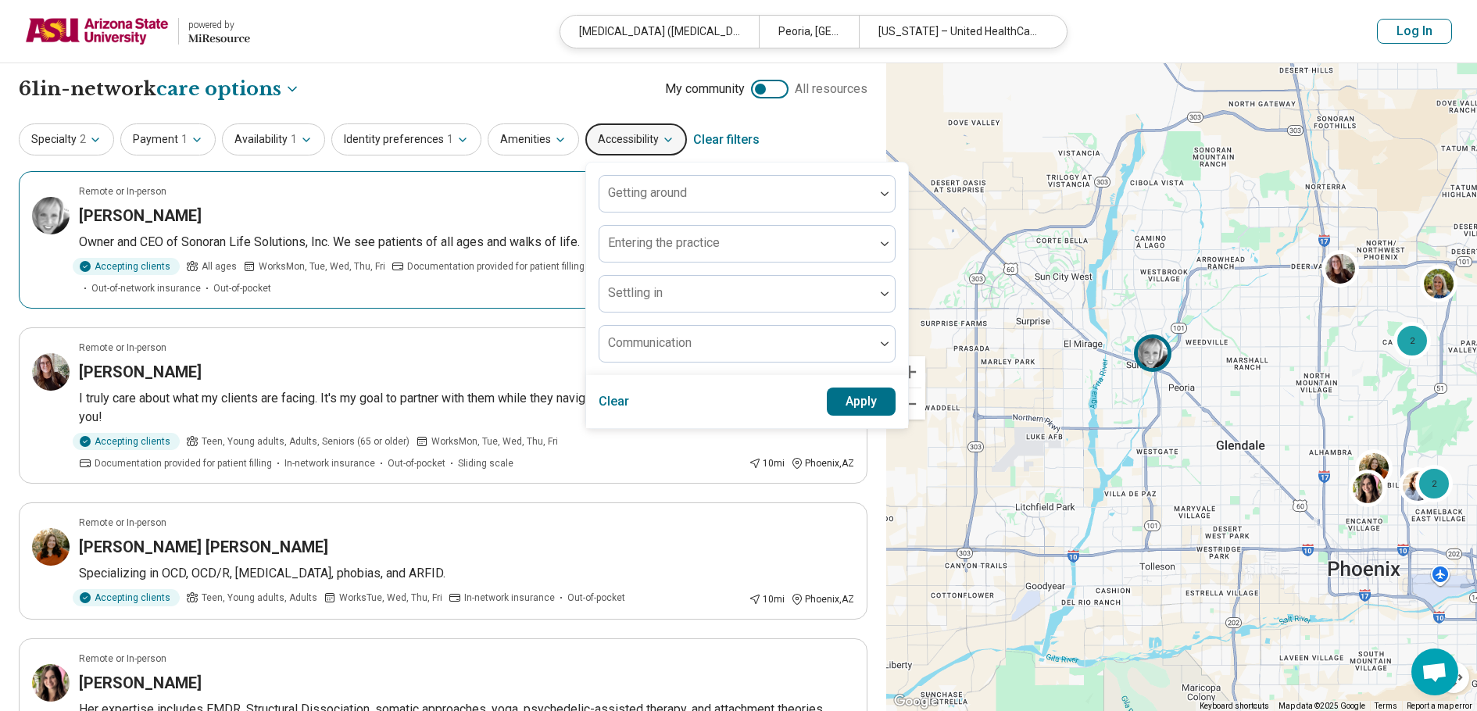
click at [405, 195] on div "Remote or In-person" at bounding box center [466, 191] width 775 height 14
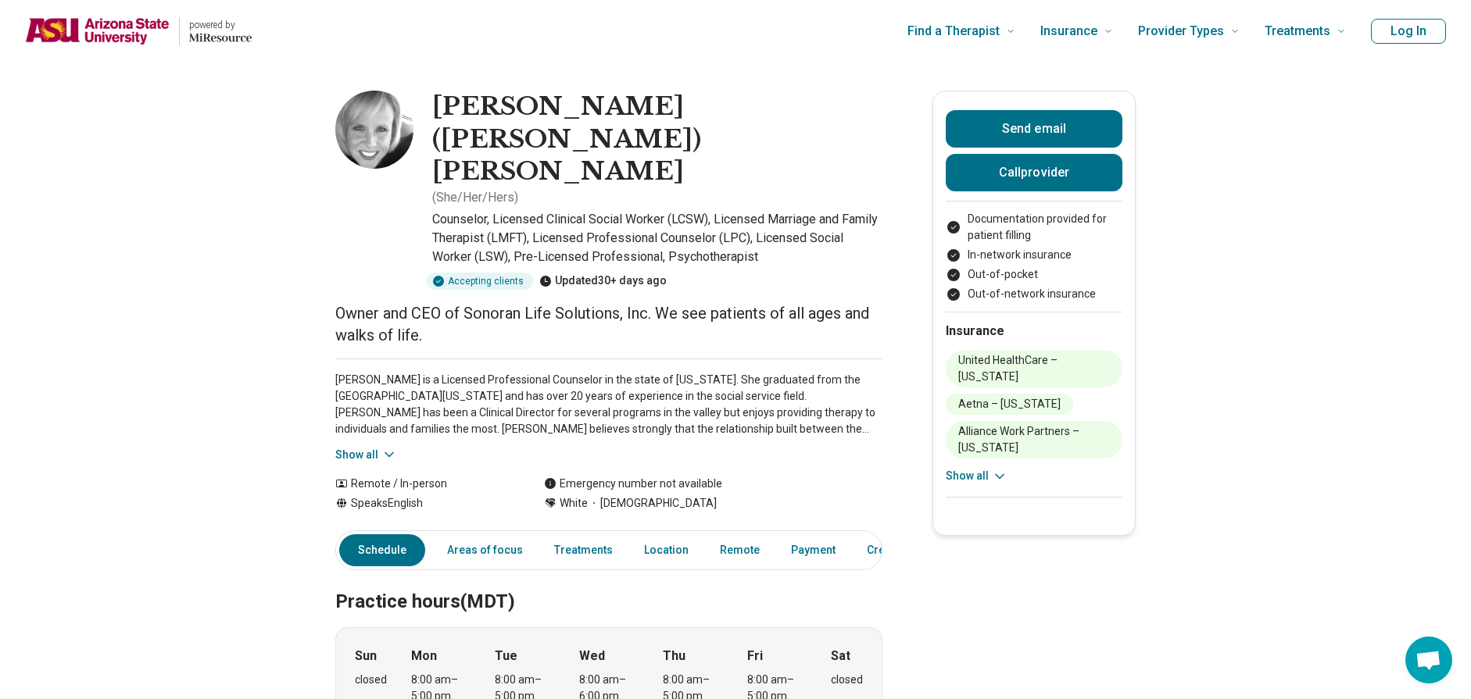
drag, startPoint x: 989, startPoint y: 458, endPoint x: 1000, endPoint y: 462, distance: 10.9
click at [989, 468] on button "Show all" at bounding box center [977, 476] width 62 height 16
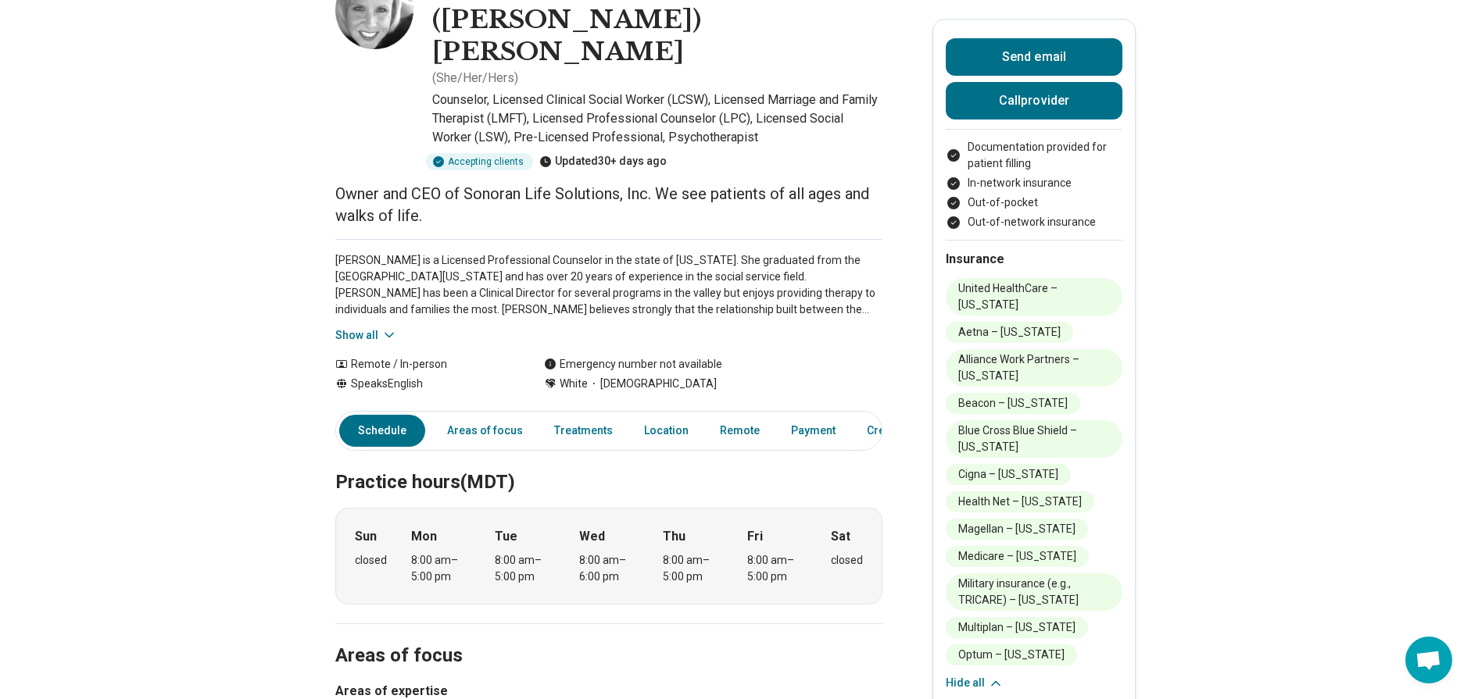
scroll to position [156, 0]
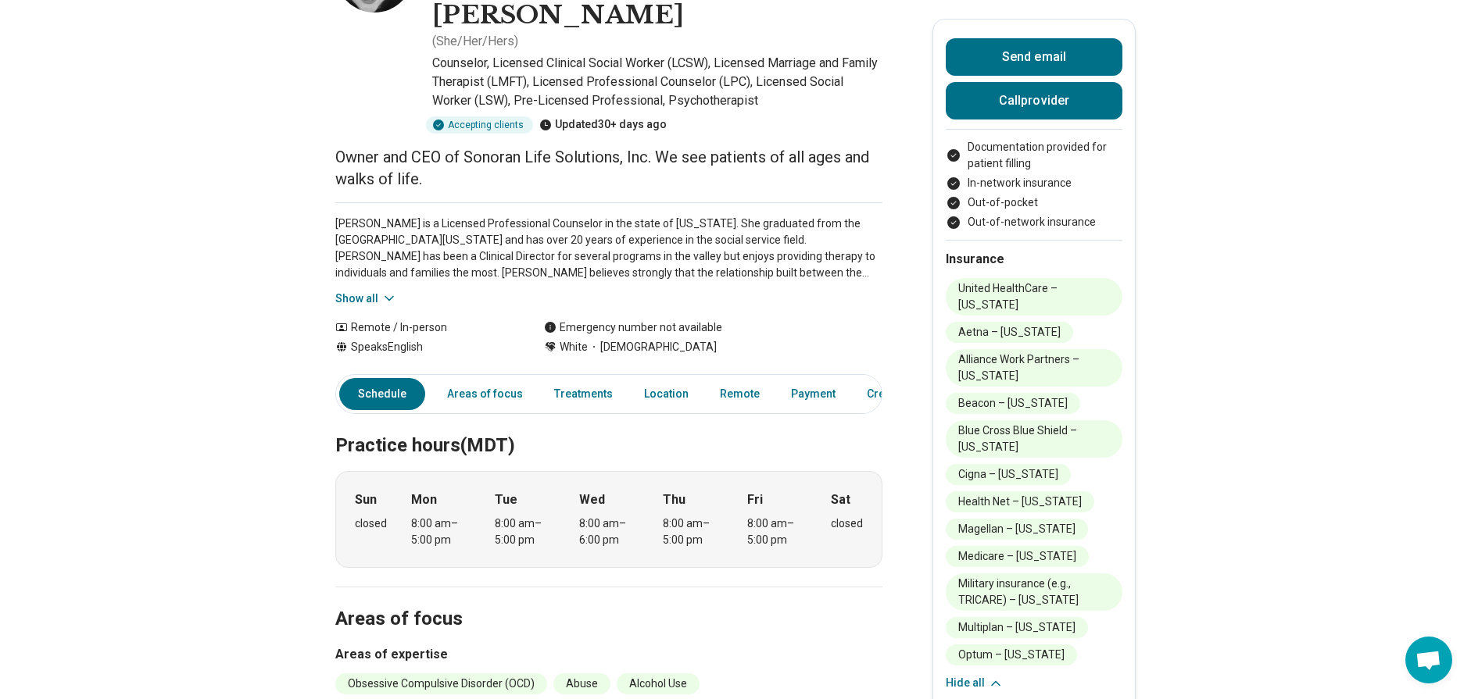
click at [393, 699] on icon at bounding box center [389, 712] width 16 height 16
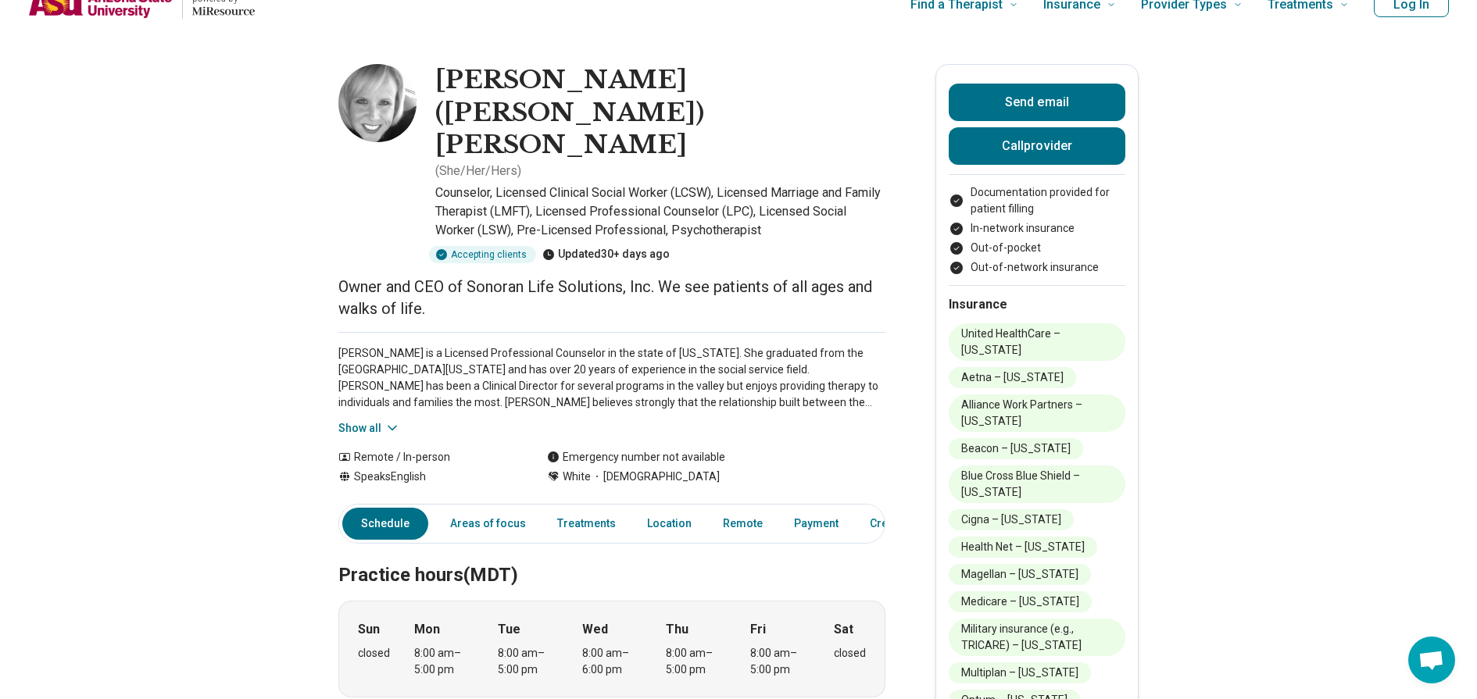
scroll to position [0, 0]
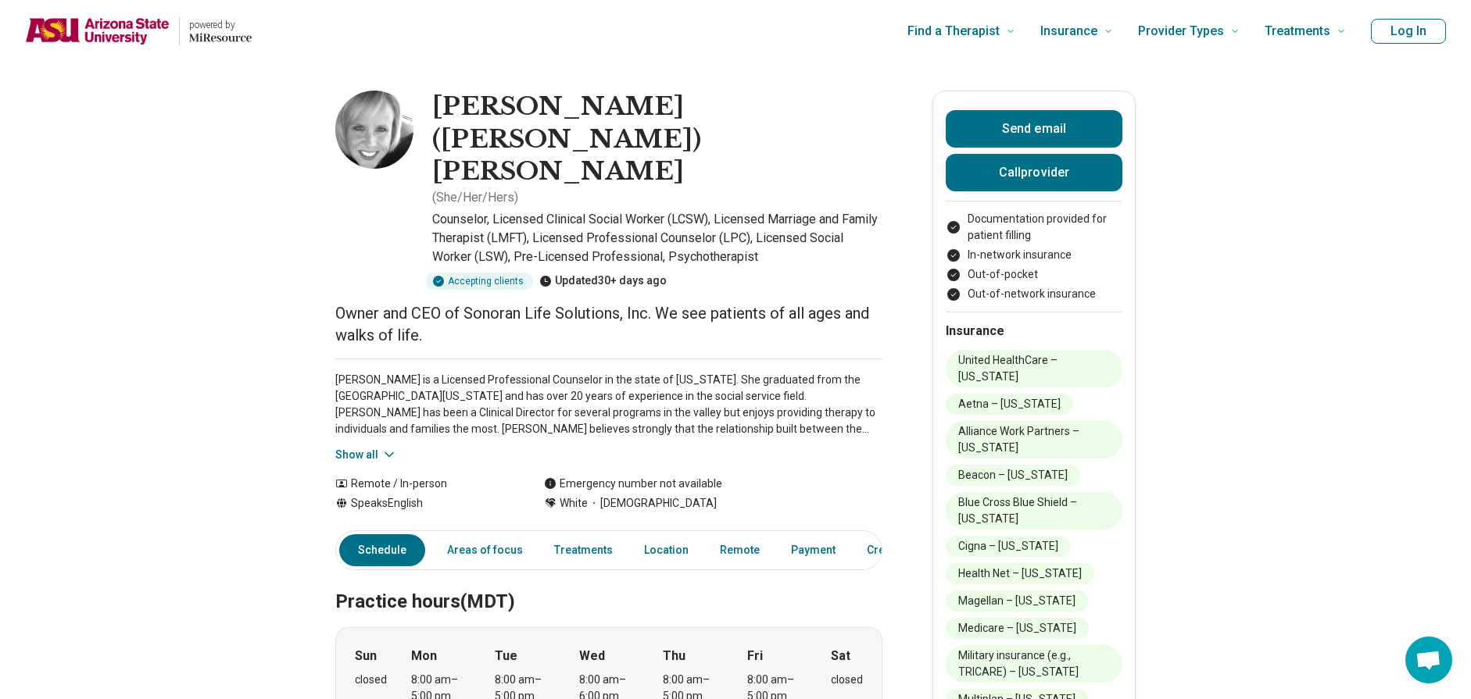
click at [480, 108] on h1 "[PERSON_NAME] ([PERSON_NAME]) [PERSON_NAME]" at bounding box center [657, 140] width 450 height 98
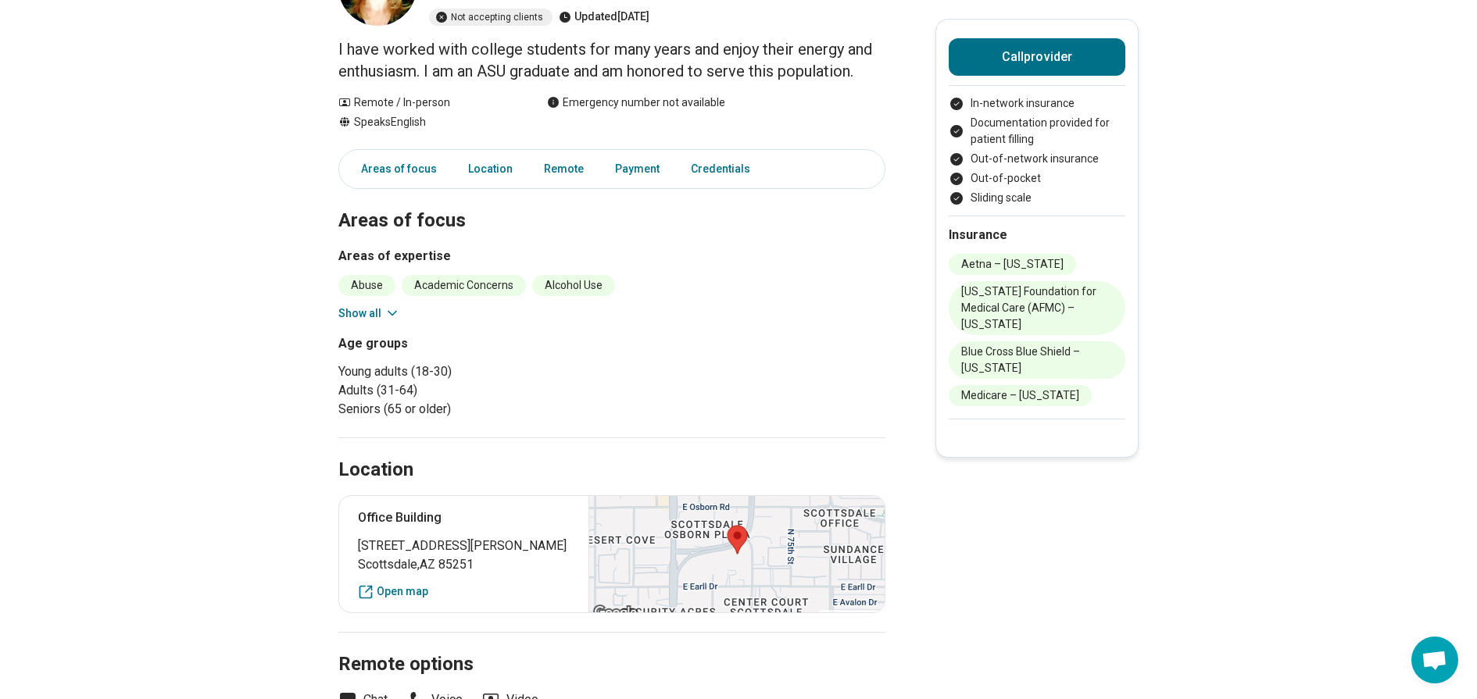
scroll to position [156, 0]
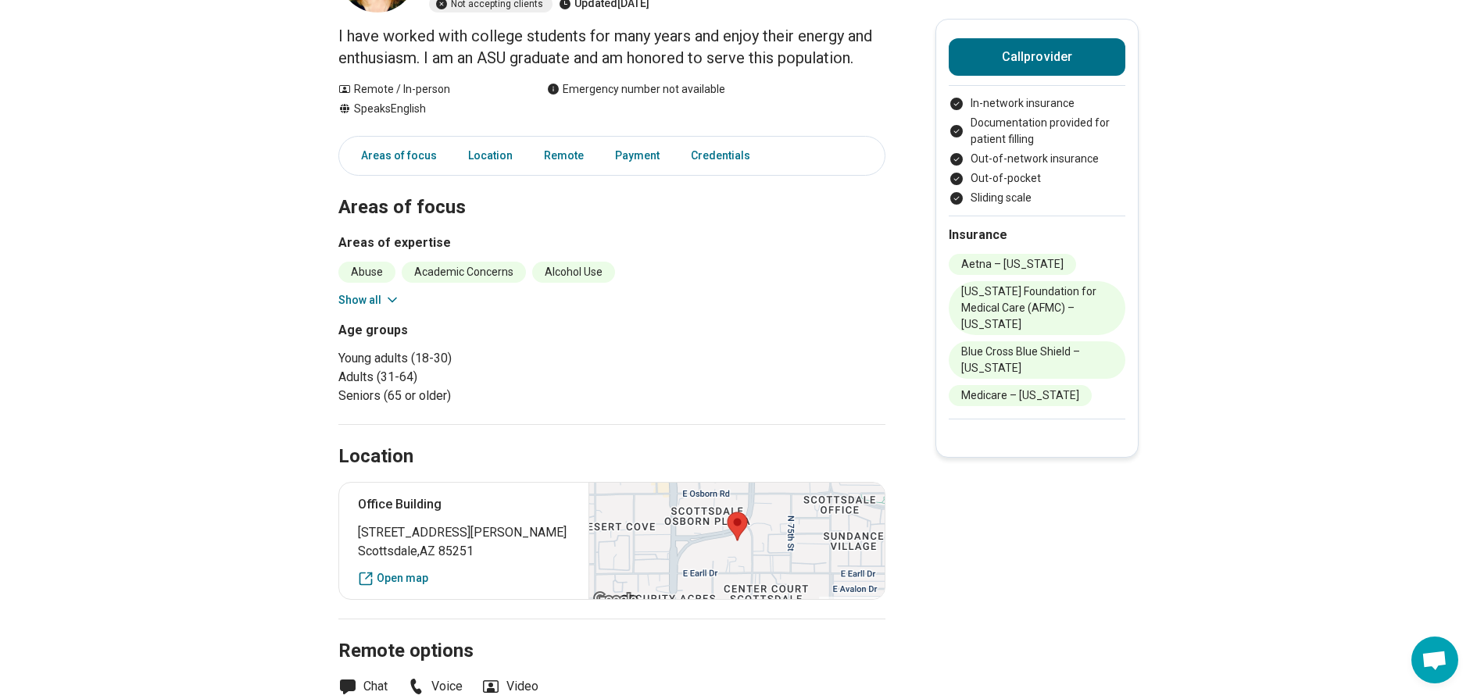
click at [387, 304] on button "Show all" at bounding box center [369, 300] width 62 height 16
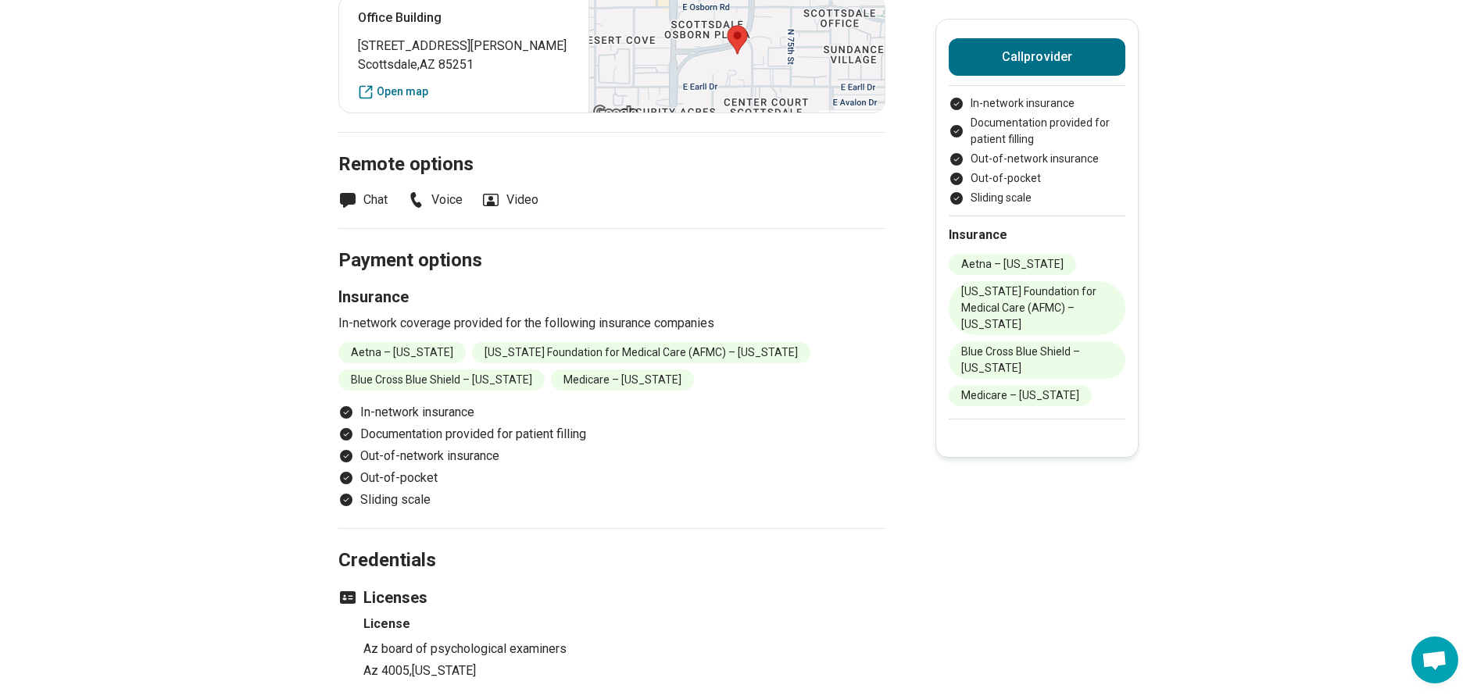
scroll to position [781, 0]
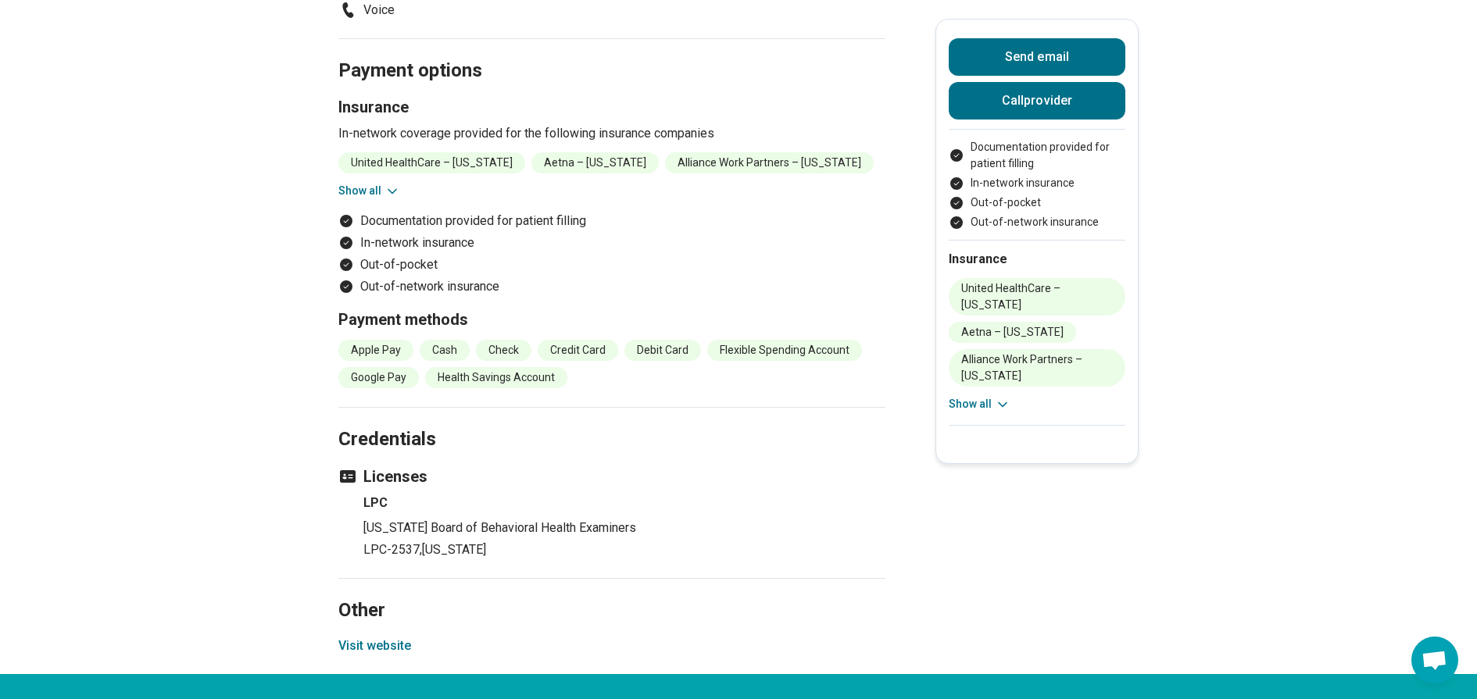
scroll to position [1641, 0]
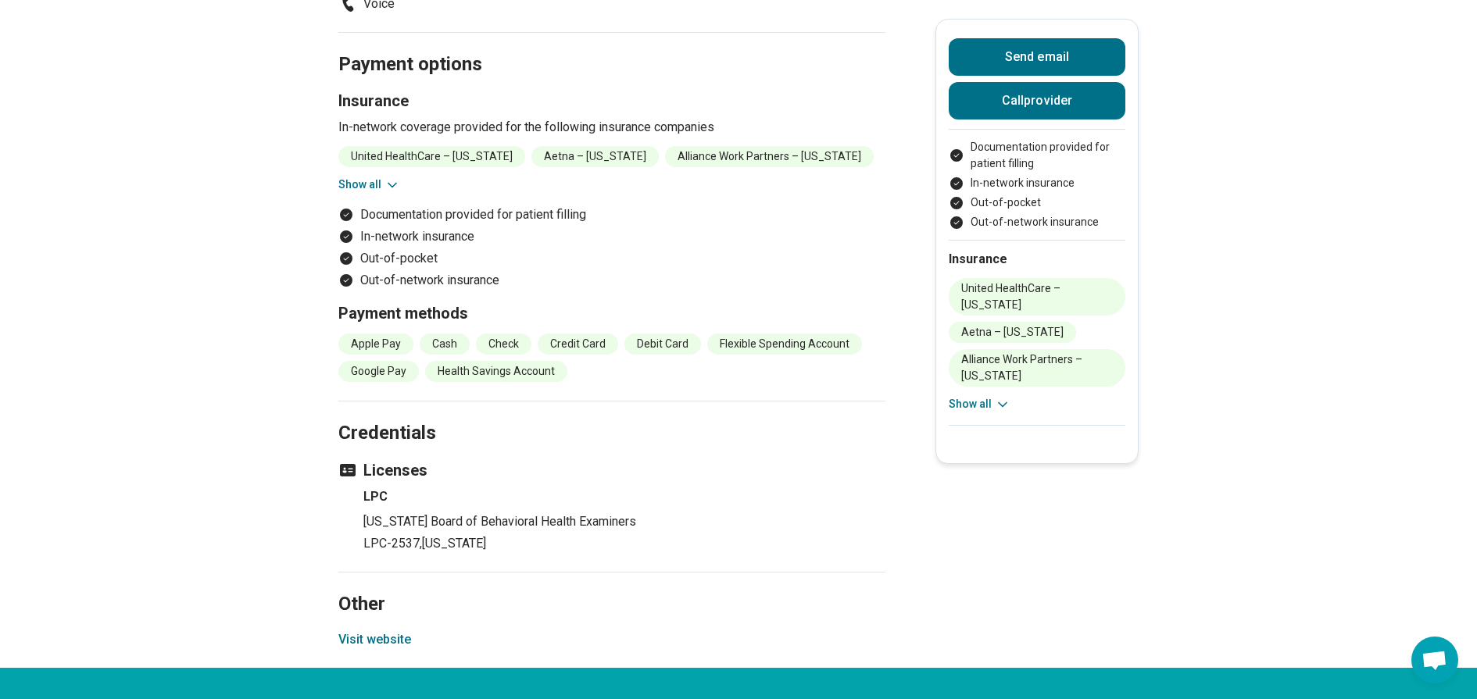
click at [377, 631] on button "Visit website" at bounding box center [374, 640] width 73 height 19
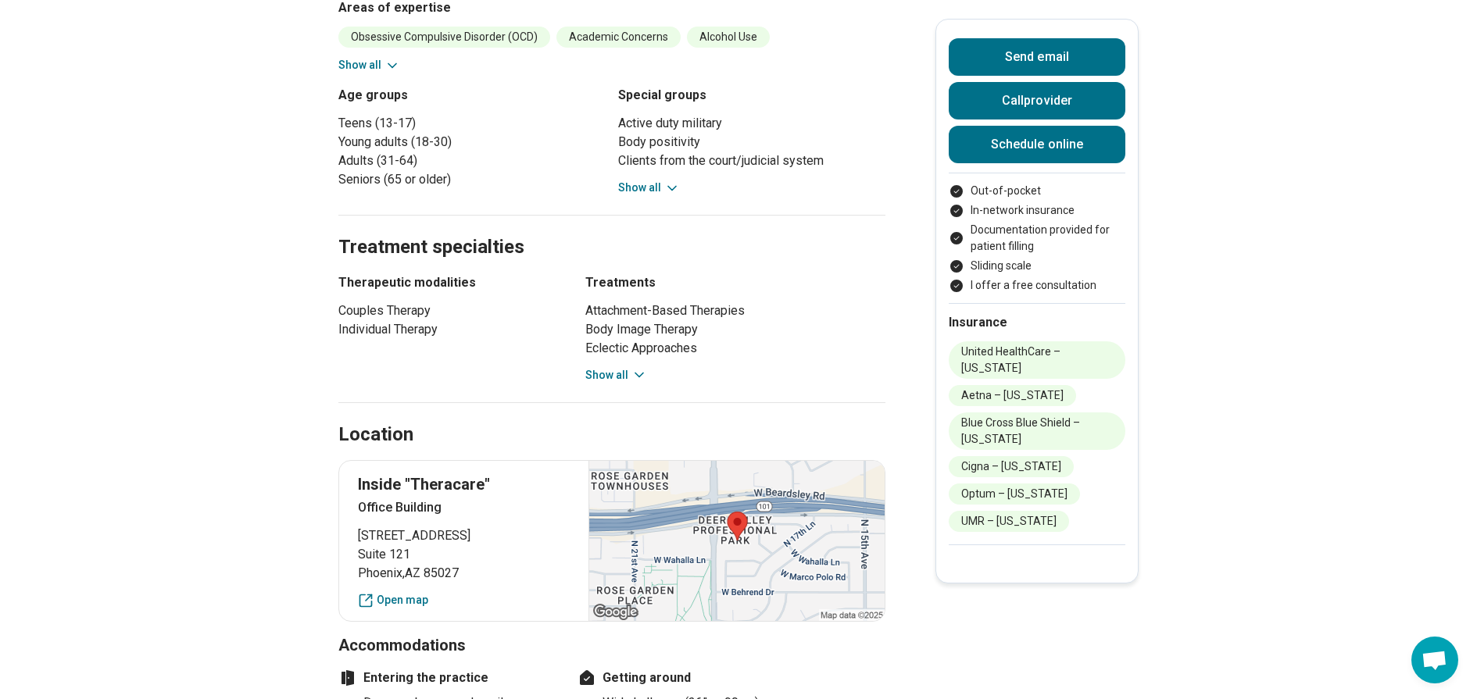
scroll to position [860, 0]
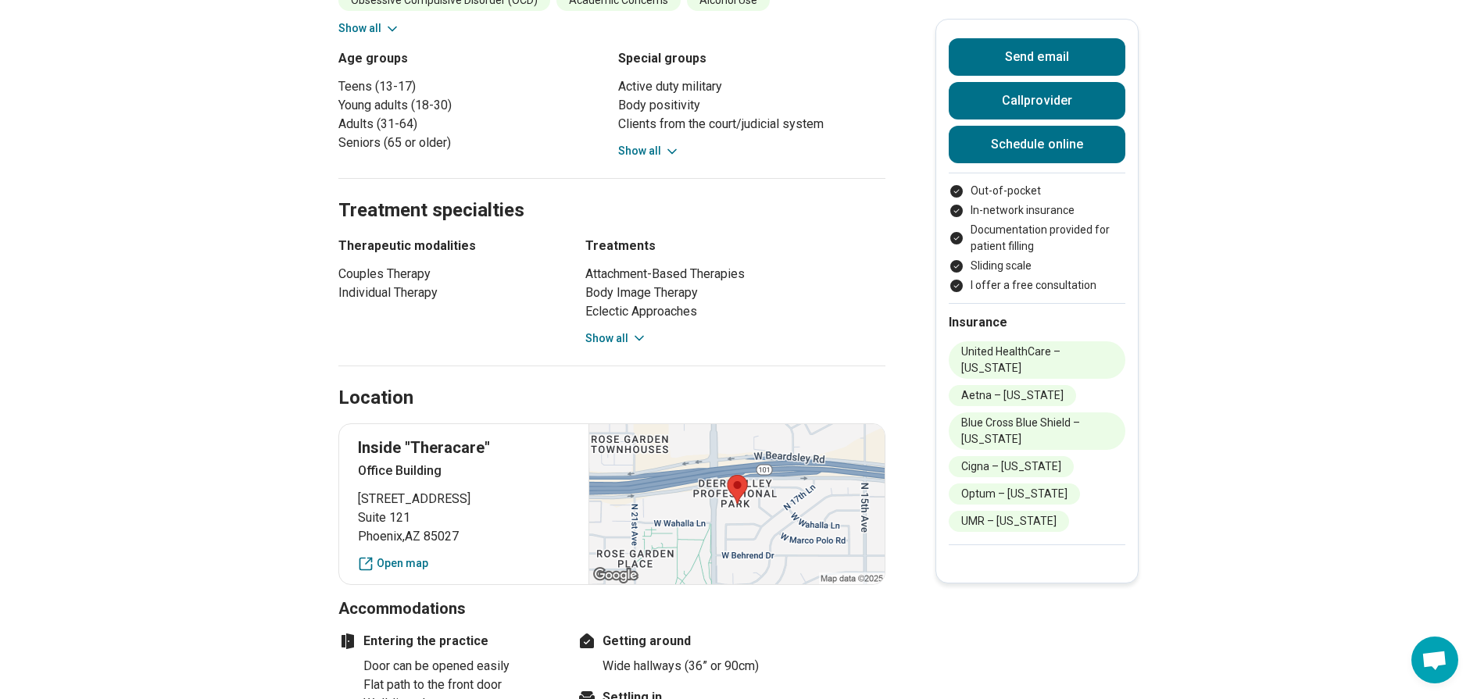
click at [628, 331] on button "Show all" at bounding box center [616, 339] width 62 height 16
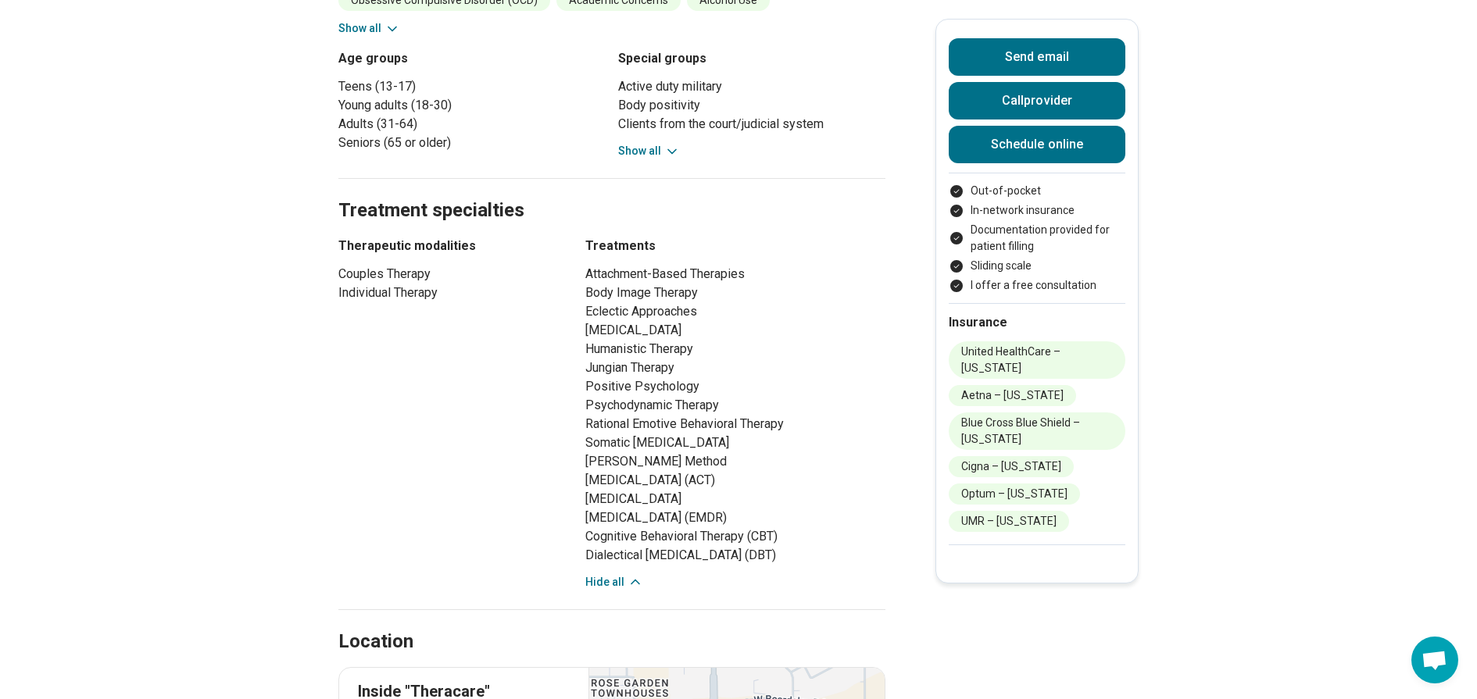
click at [655, 143] on button "Show all" at bounding box center [649, 151] width 62 height 16
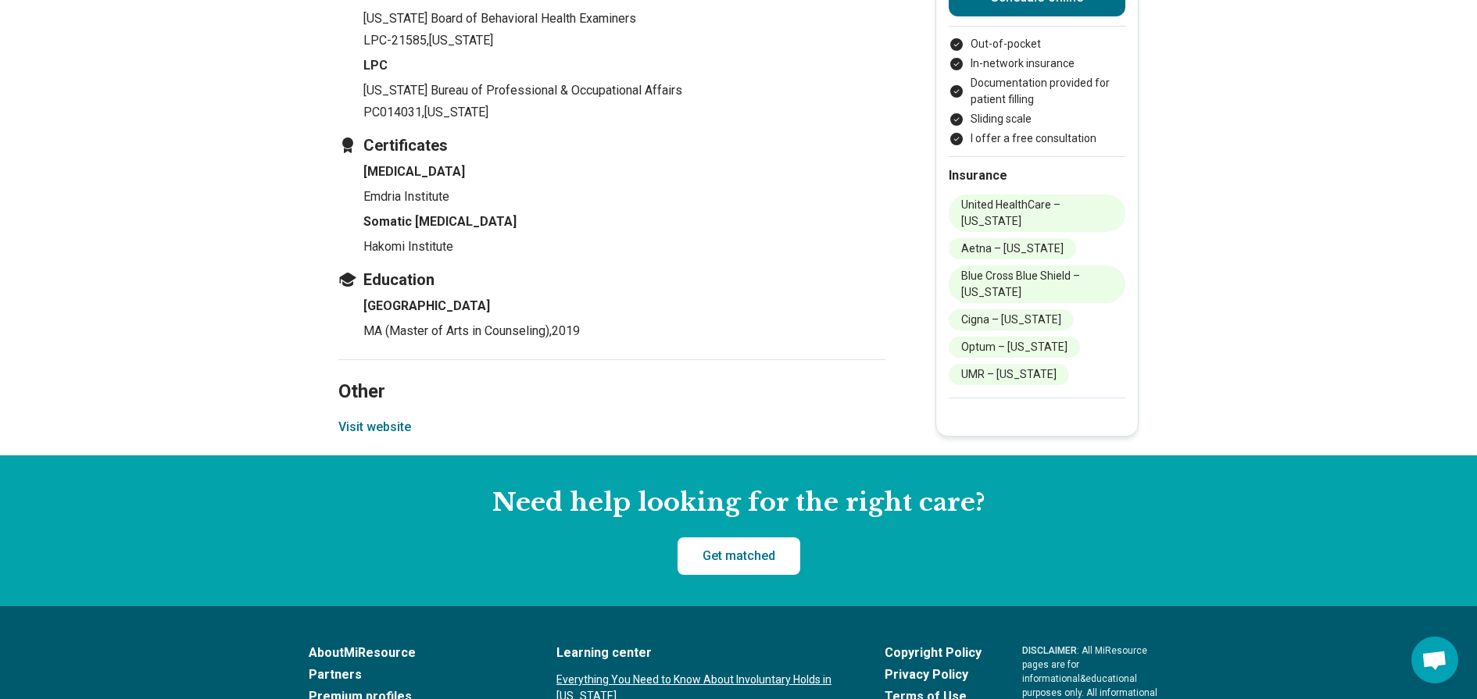
scroll to position [2735, 0]
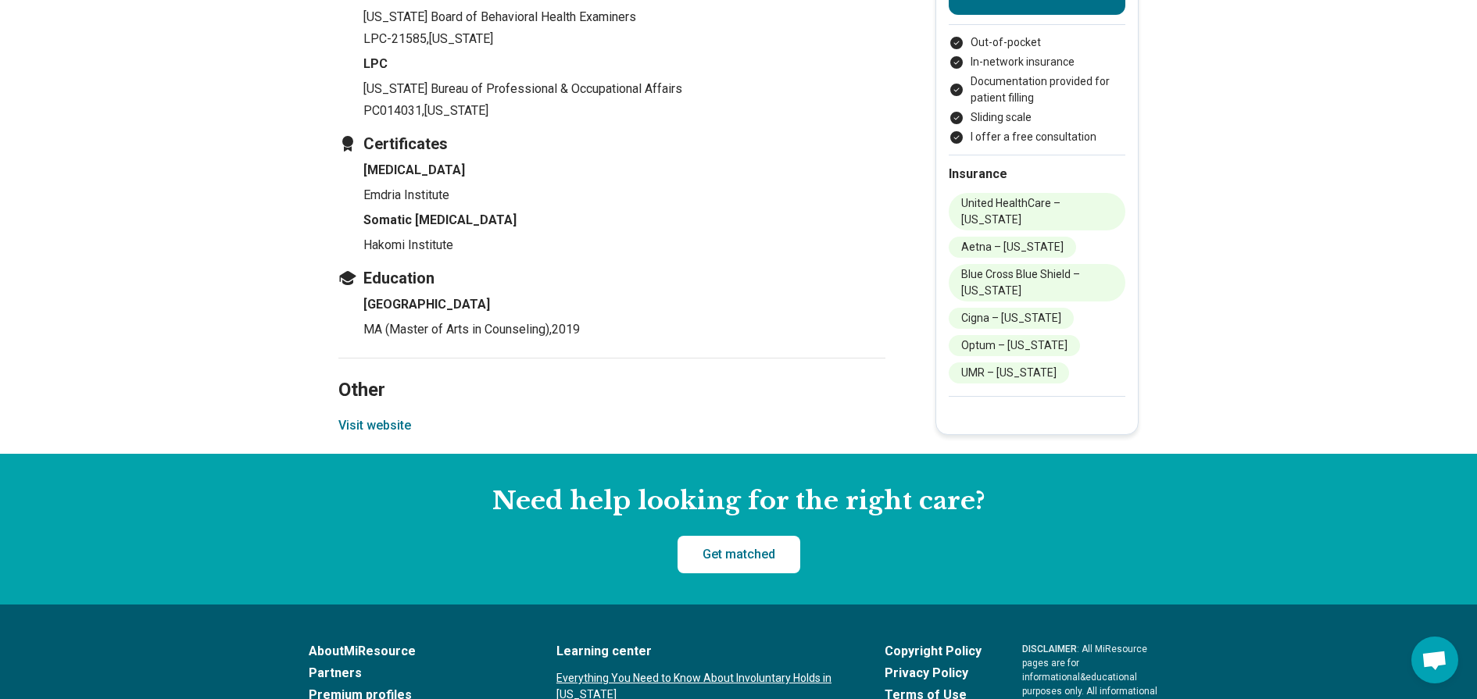
drag, startPoint x: 409, startPoint y: 427, endPoint x: 309, endPoint y: 500, distance: 123.6
click at [309, 500] on h2 "Need help looking for the right care?" at bounding box center [739, 501] width 1452 height 33
click at [380, 425] on button "Visit website" at bounding box center [374, 426] width 73 height 19
drag, startPoint x: 388, startPoint y: 421, endPoint x: 335, endPoint y: 384, distance: 64.0
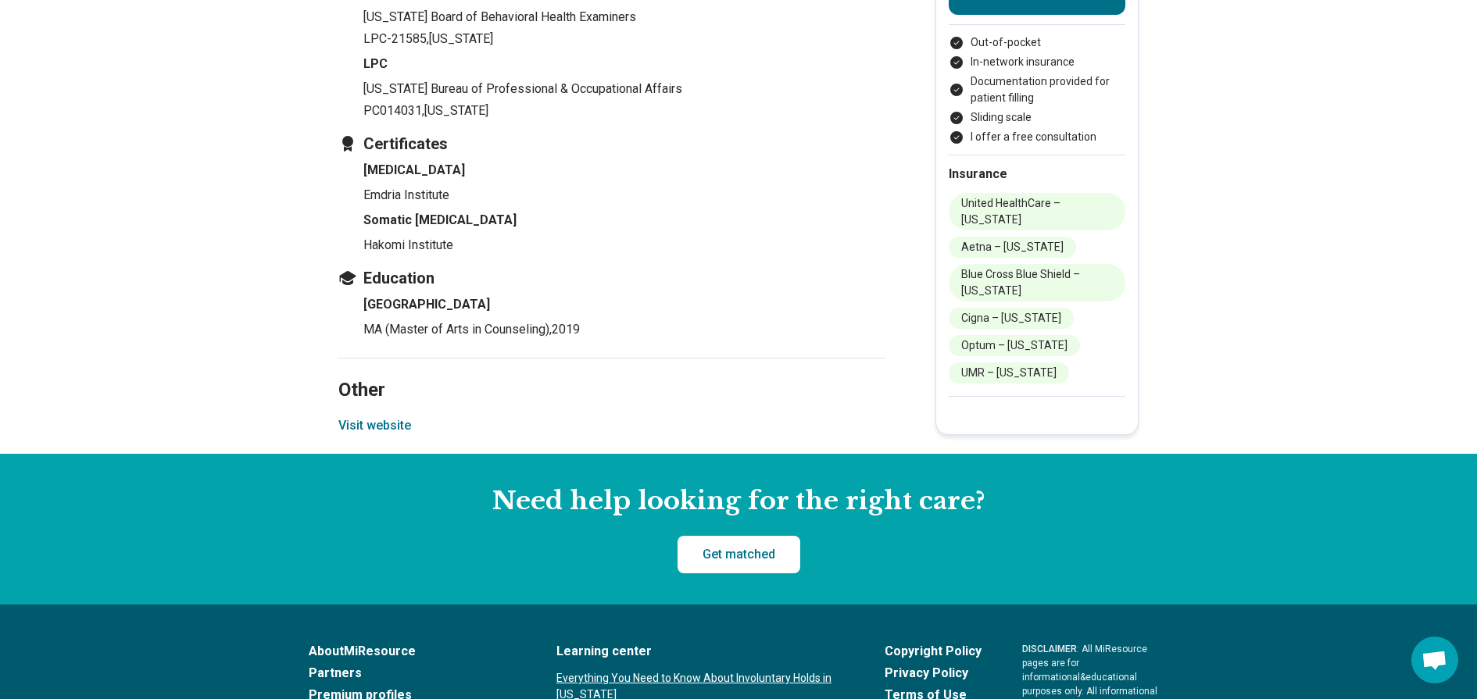
click at [384, 425] on button "Visit website" at bounding box center [374, 426] width 73 height 19
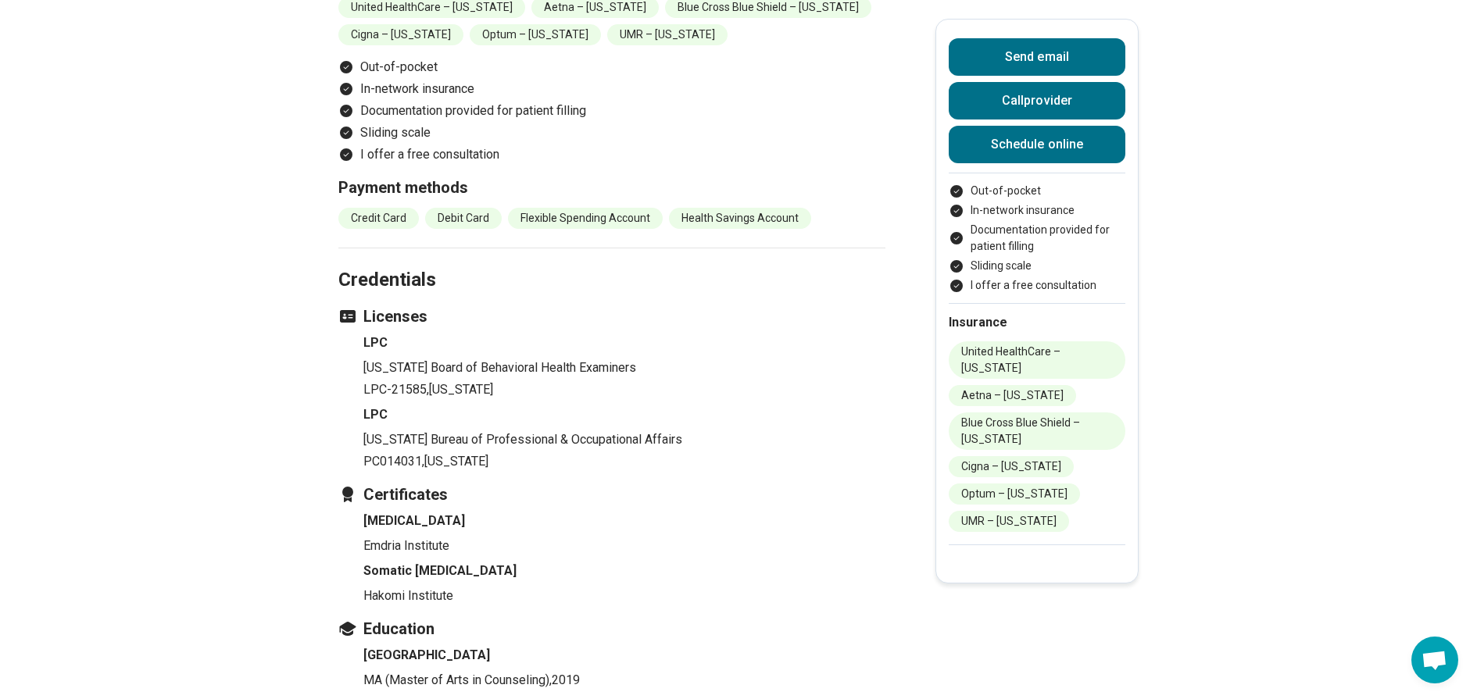
scroll to position [2344, 0]
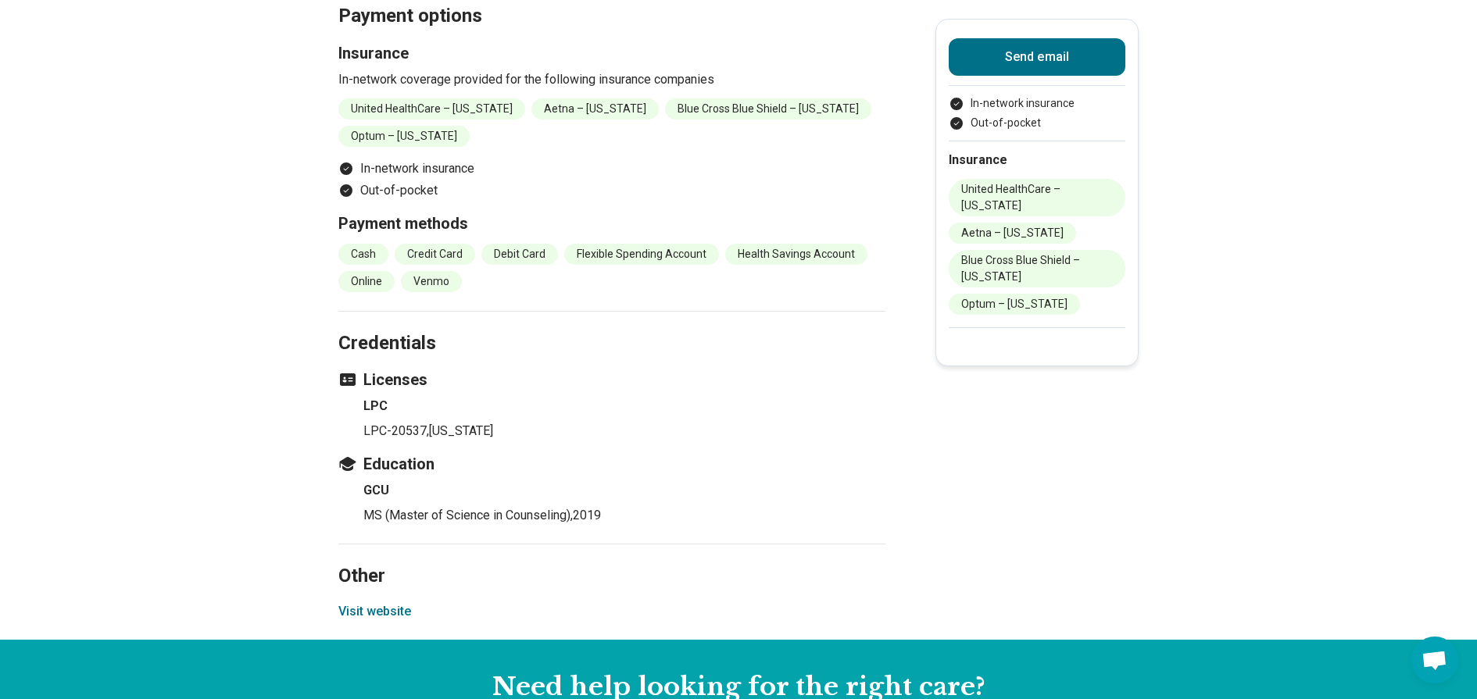
scroll to position [1797, 0]
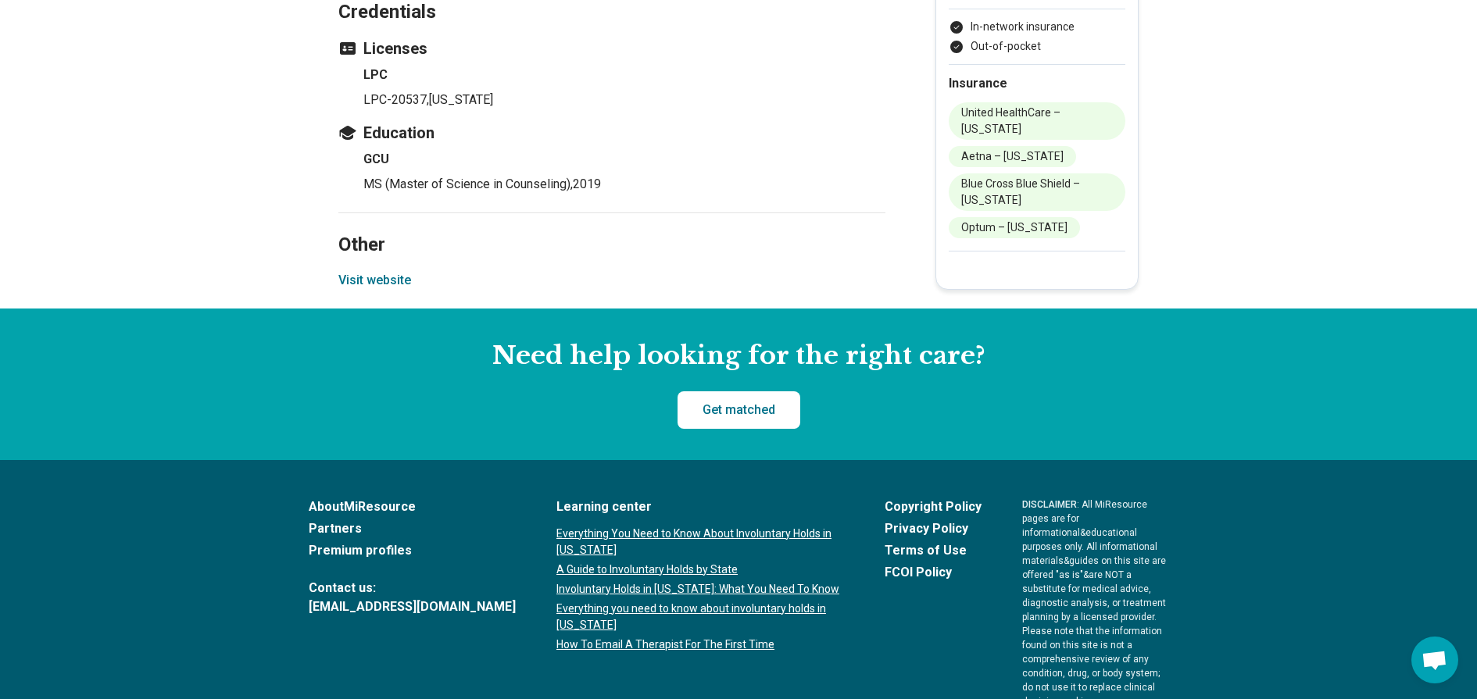
drag, startPoint x: 384, startPoint y: 227, endPoint x: 373, endPoint y: 224, distance: 12.1
click at [373, 271] on button "Visit website" at bounding box center [374, 280] width 73 height 19
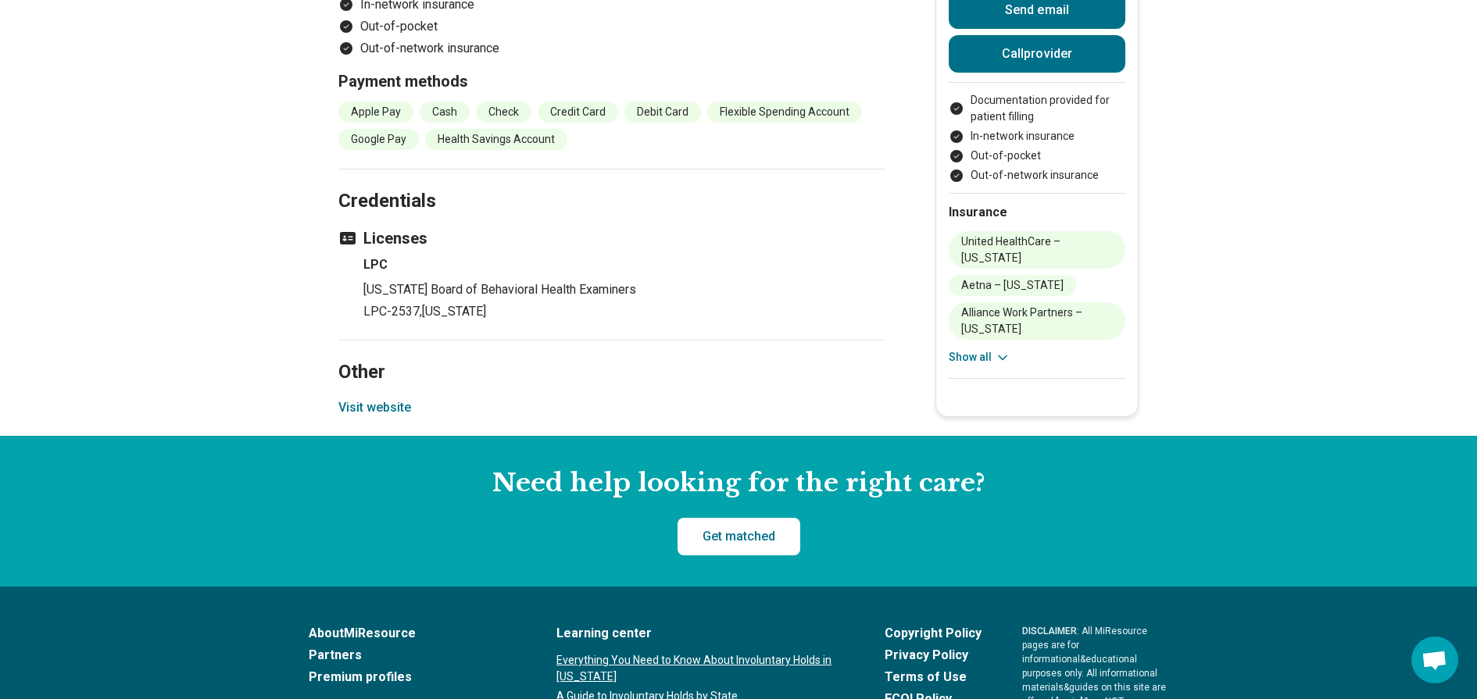
scroll to position [1876, 0]
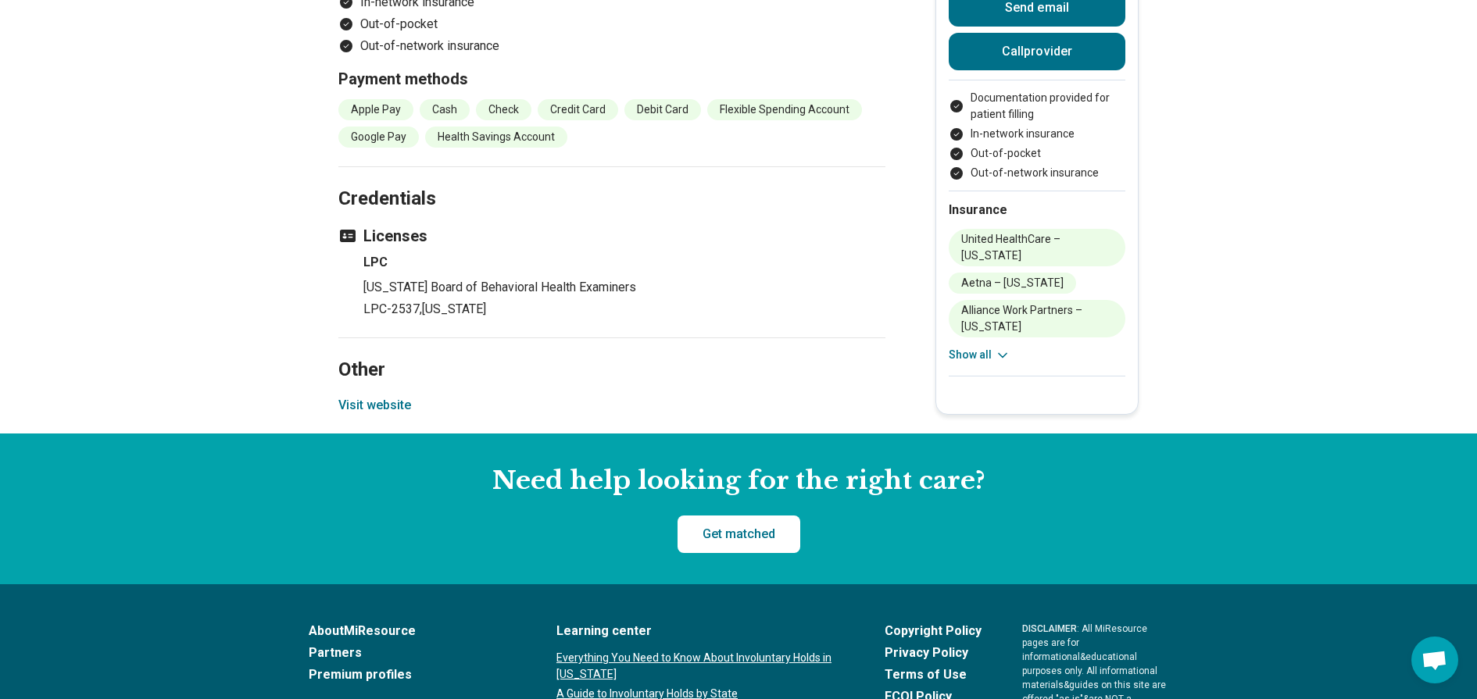
click at [392, 396] on button "Visit website" at bounding box center [374, 405] width 73 height 19
